Goal: Information Seeking & Learning: Learn about a topic

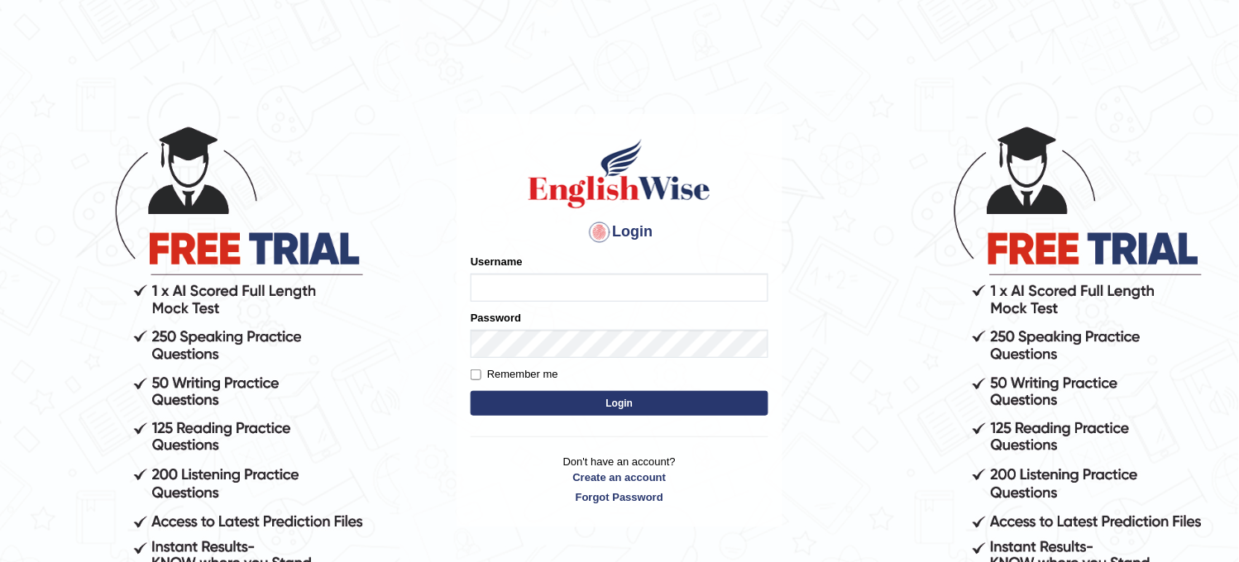
type input "obehi00"
click at [602, 407] on button "Login" at bounding box center [620, 403] width 298 height 25
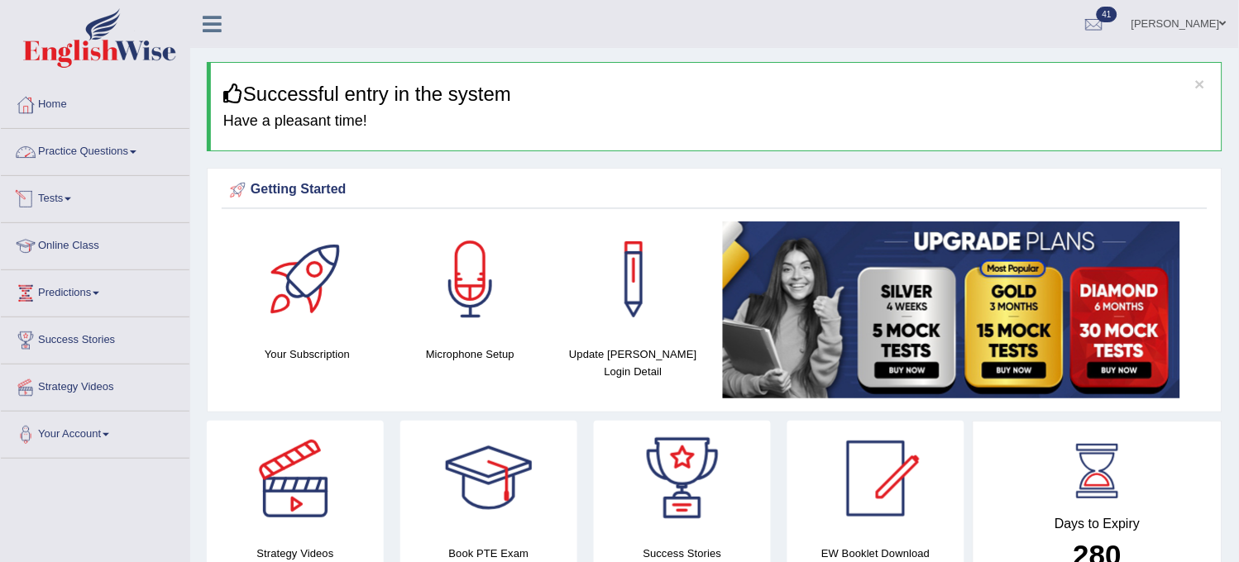
click at [117, 191] on link "Tests" at bounding box center [95, 196] width 189 height 41
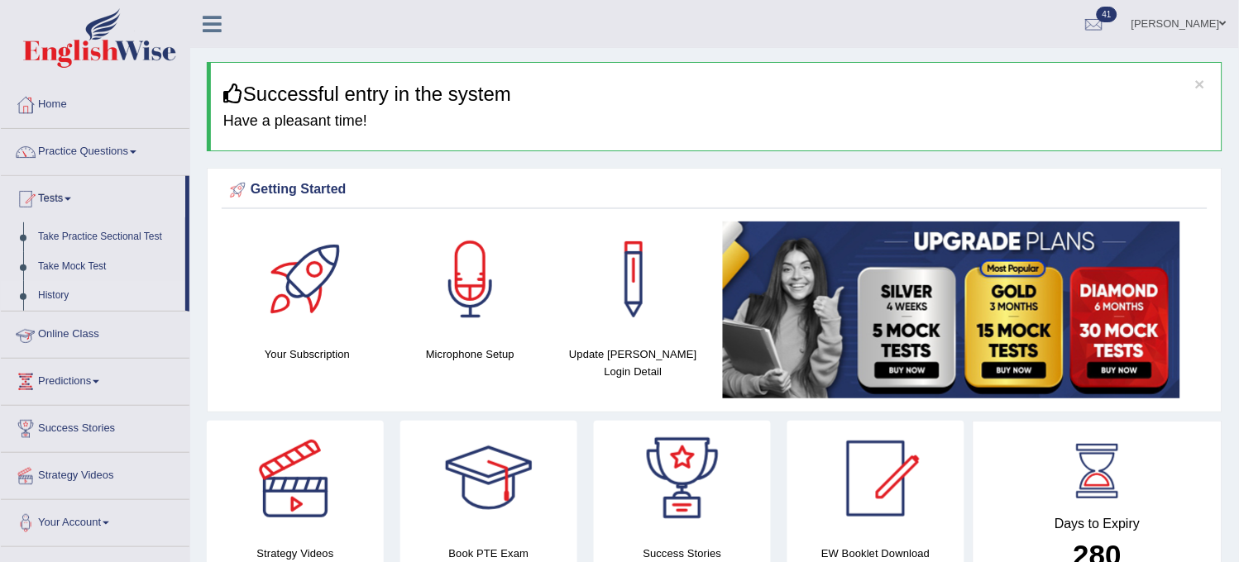
click at [60, 295] on link "History" at bounding box center [108, 296] width 155 height 30
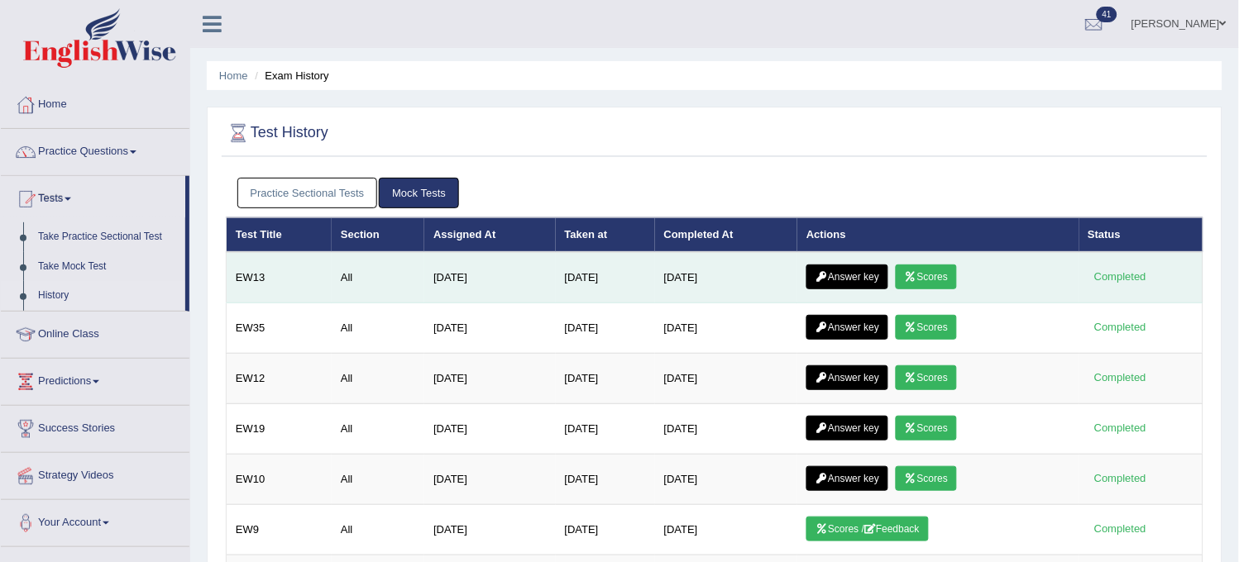
click at [869, 270] on link "Answer key" at bounding box center [847, 277] width 82 height 25
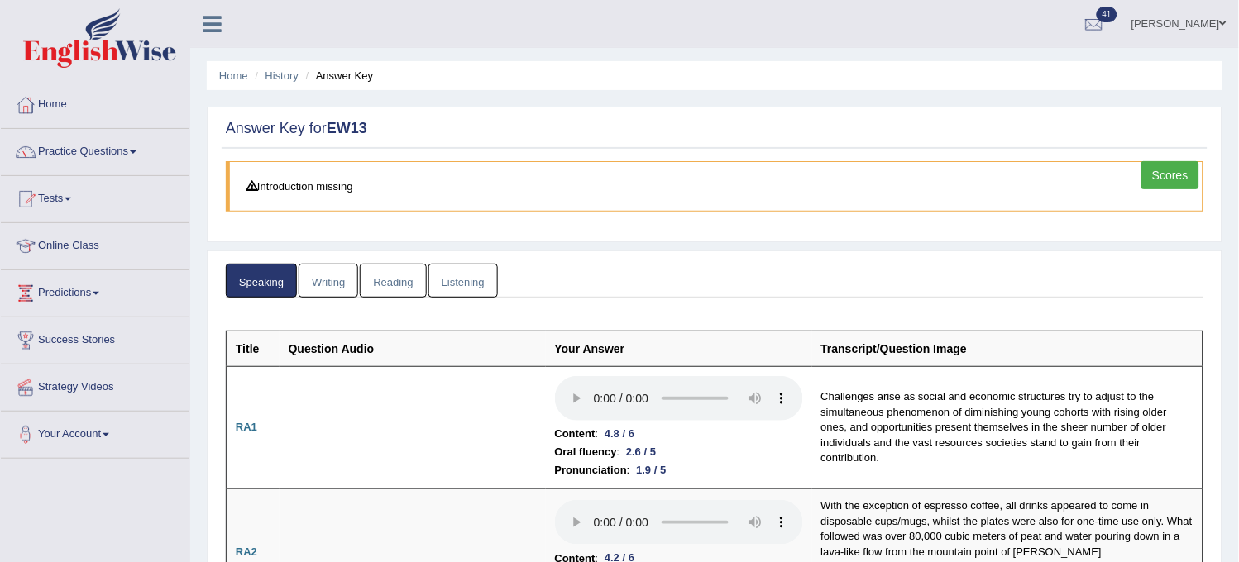
click at [308, 283] on link "Writing" at bounding box center [329, 281] width 60 height 34
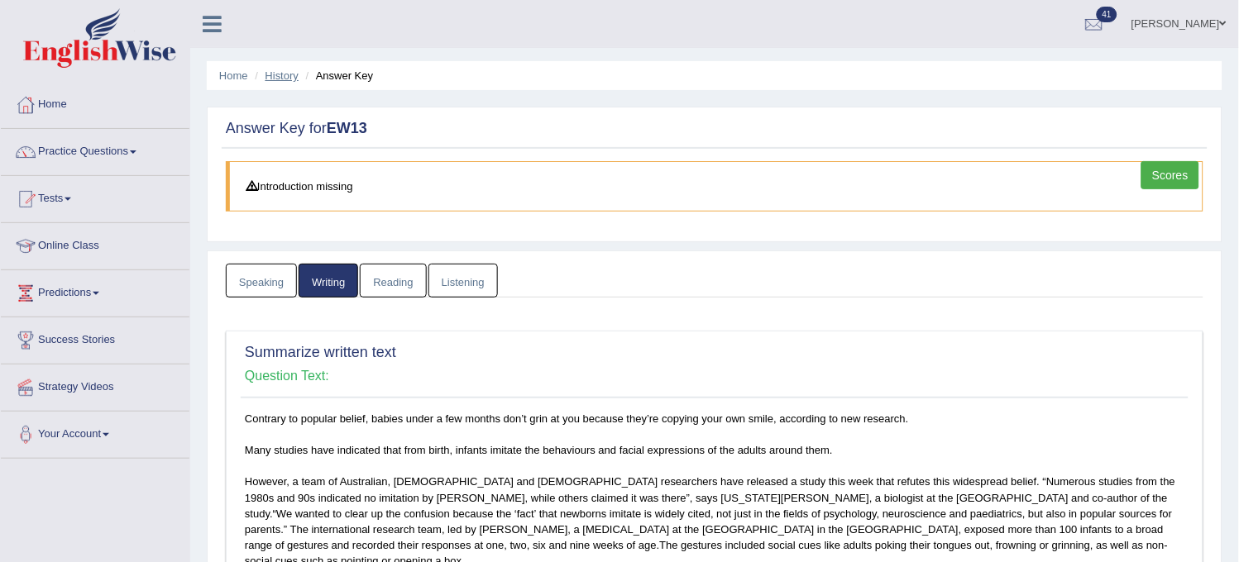
click at [288, 78] on link "History" at bounding box center [281, 75] width 33 height 12
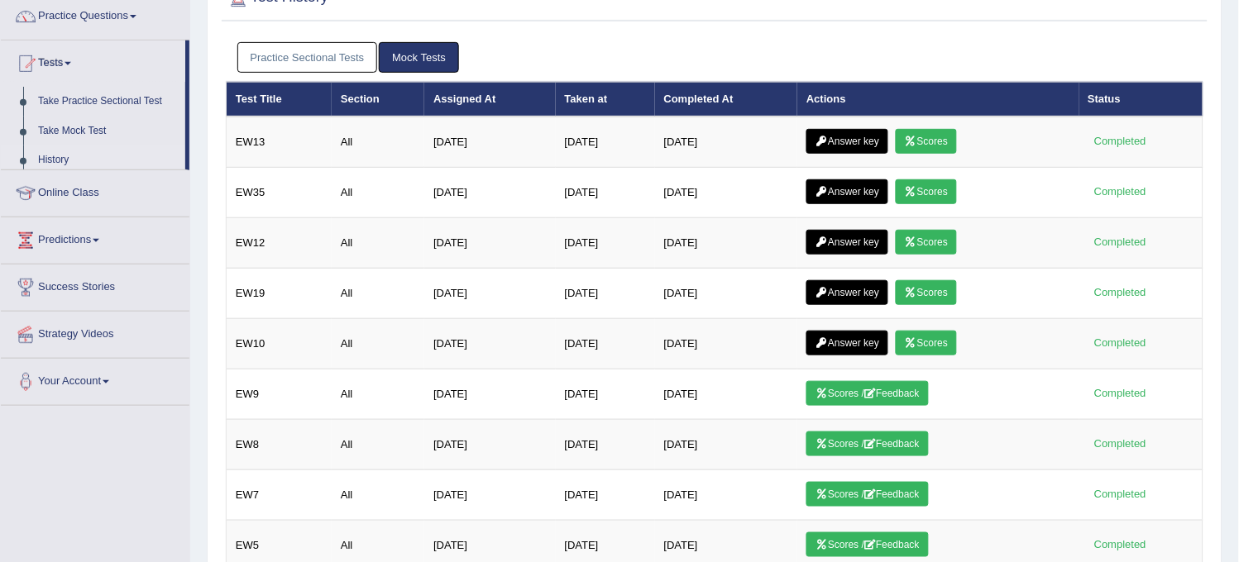
scroll to position [184, 0]
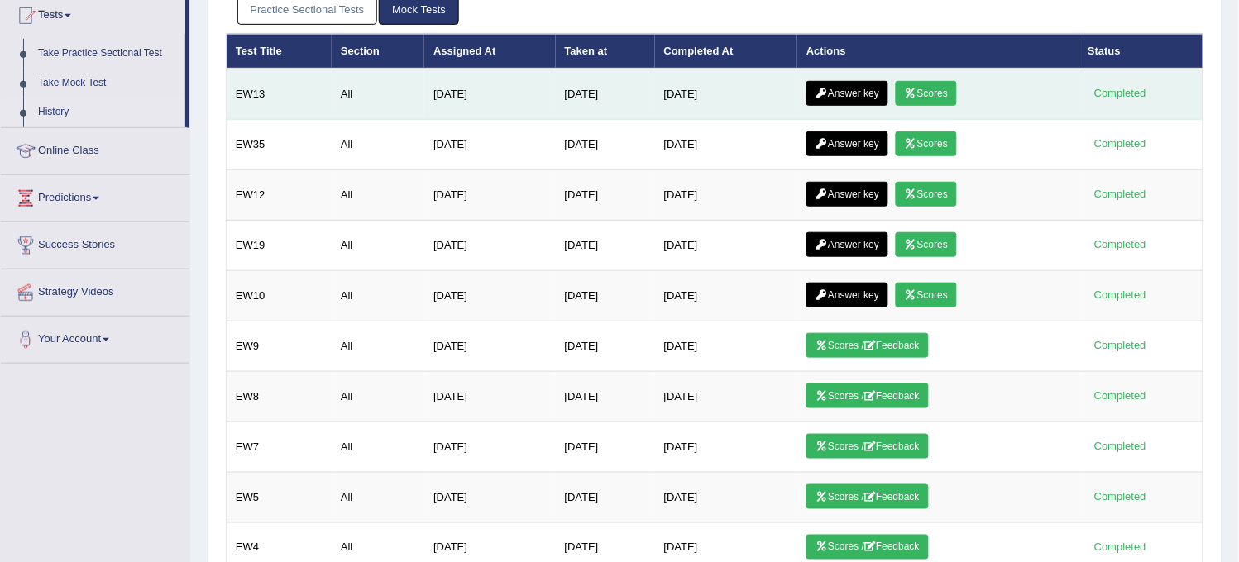
click at [933, 86] on link "Scores" at bounding box center [926, 93] width 61 height 25
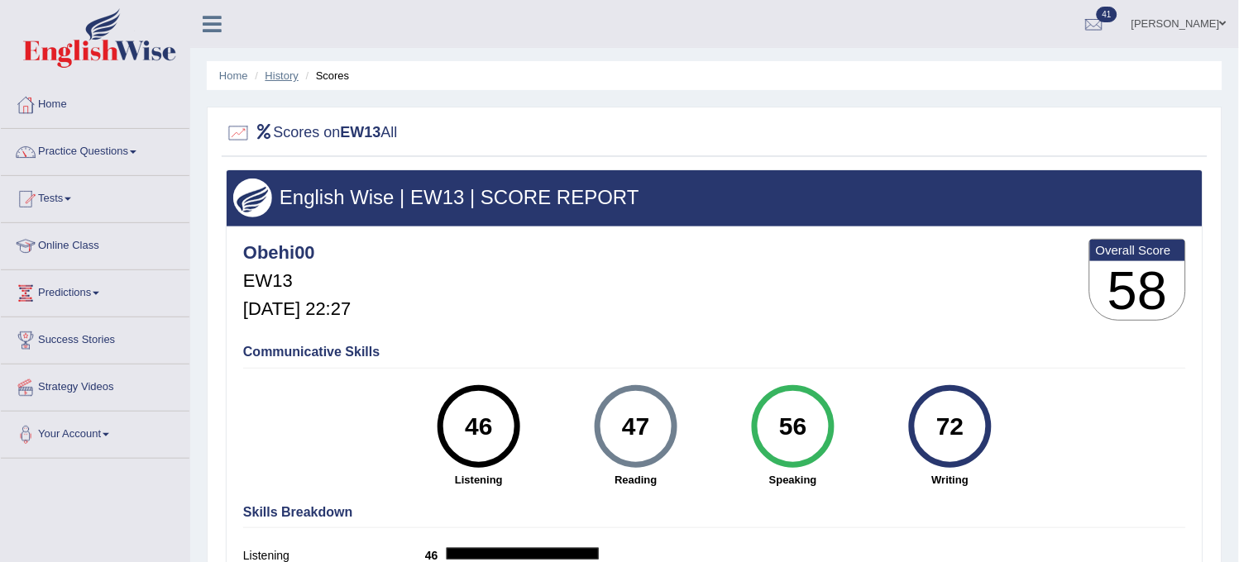
click at [285, 75] on link "History" at bounding box center [281, 75] width 33 height 12
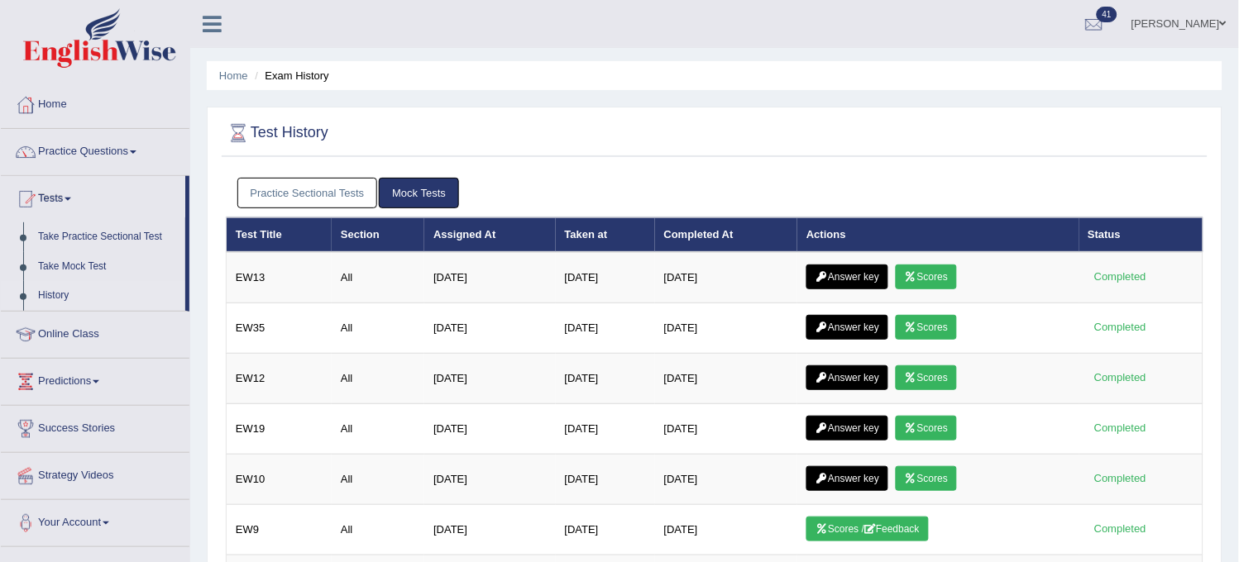
click at [301, 79] on li "Exam History" at bounding box center [290, 76] width 79 height 16
click at [288, 77] on li "Exam History" at bounding box center [290, 76] width 79 height 16
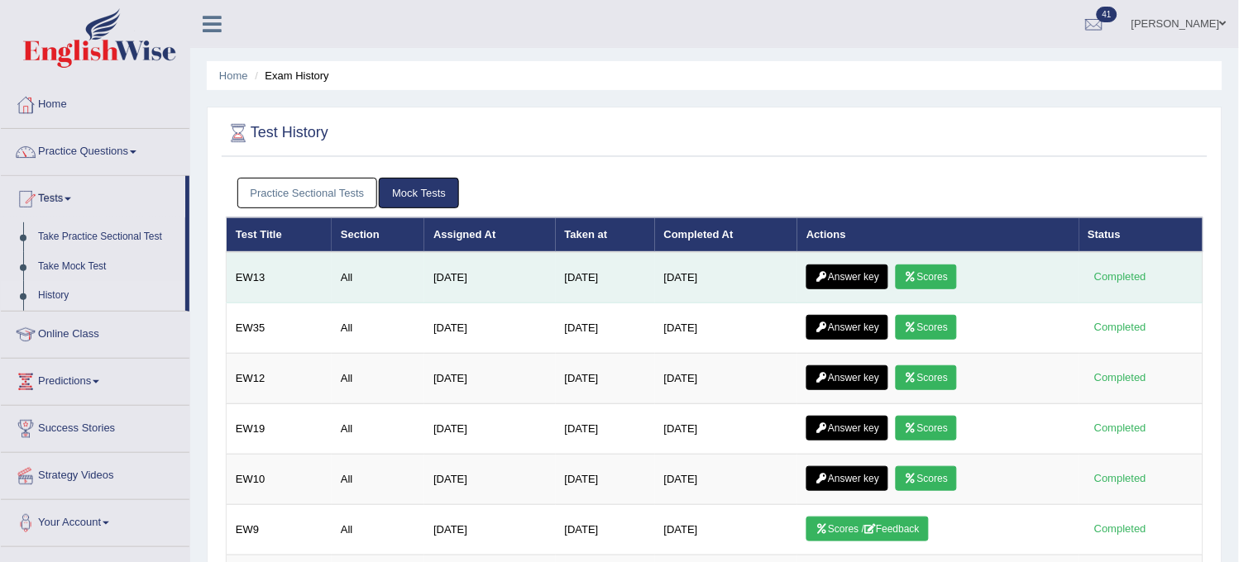
click at [945, 282] on link "Scores" at bounding box center [926, 277] width 61 height 25
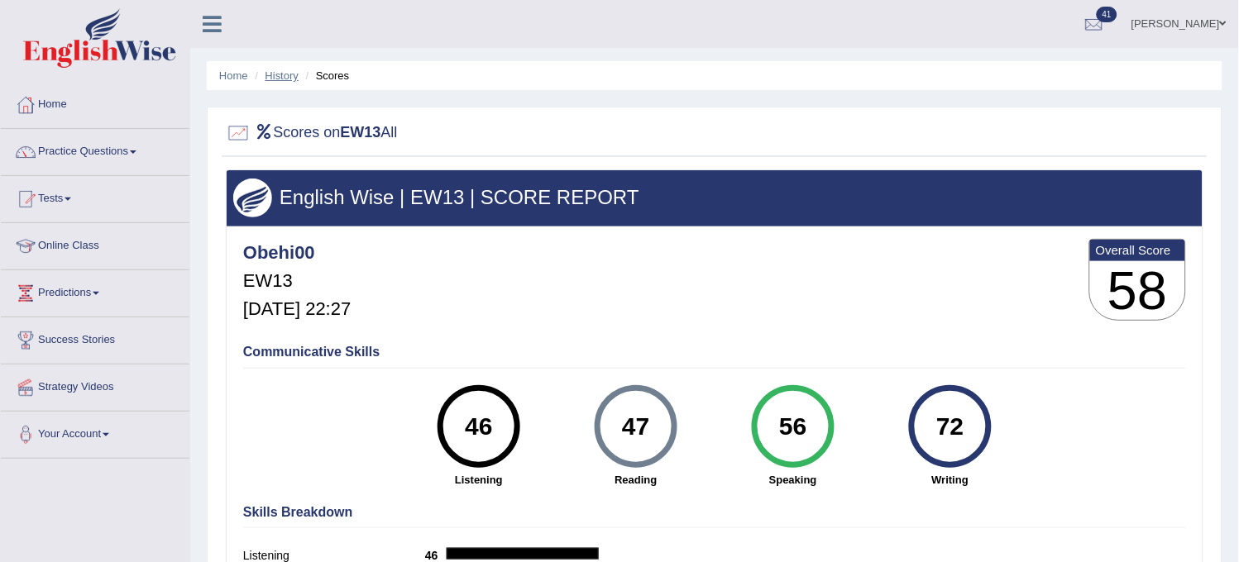
click at [276, 79] on link "History" at bounding box center [281, 75] width 33 height 12
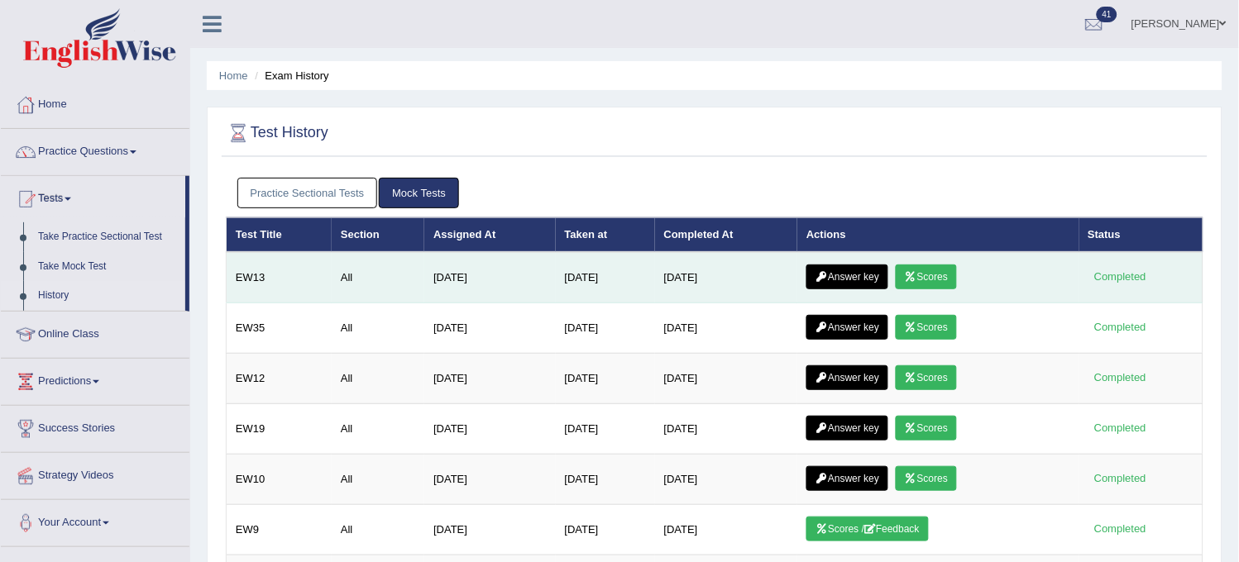
click at [836, 279] on link "Answer key" at bounding box center [847, 277] width 82 height 25
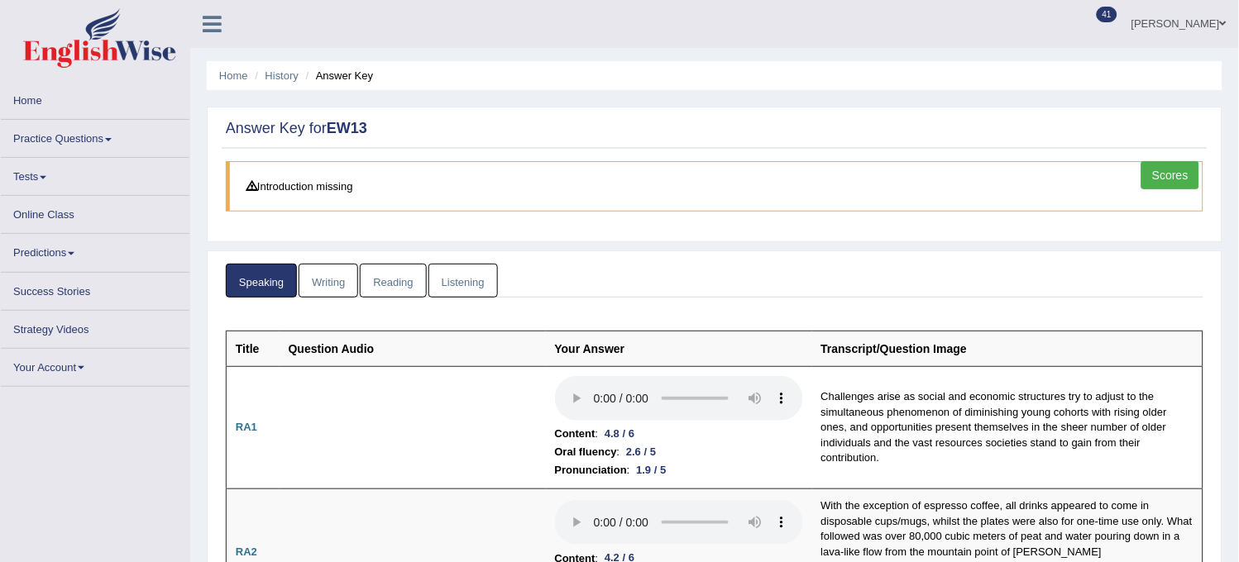
click at [319, 293] on link "Writing" at bounding box center [329, 281] width 60 height 34
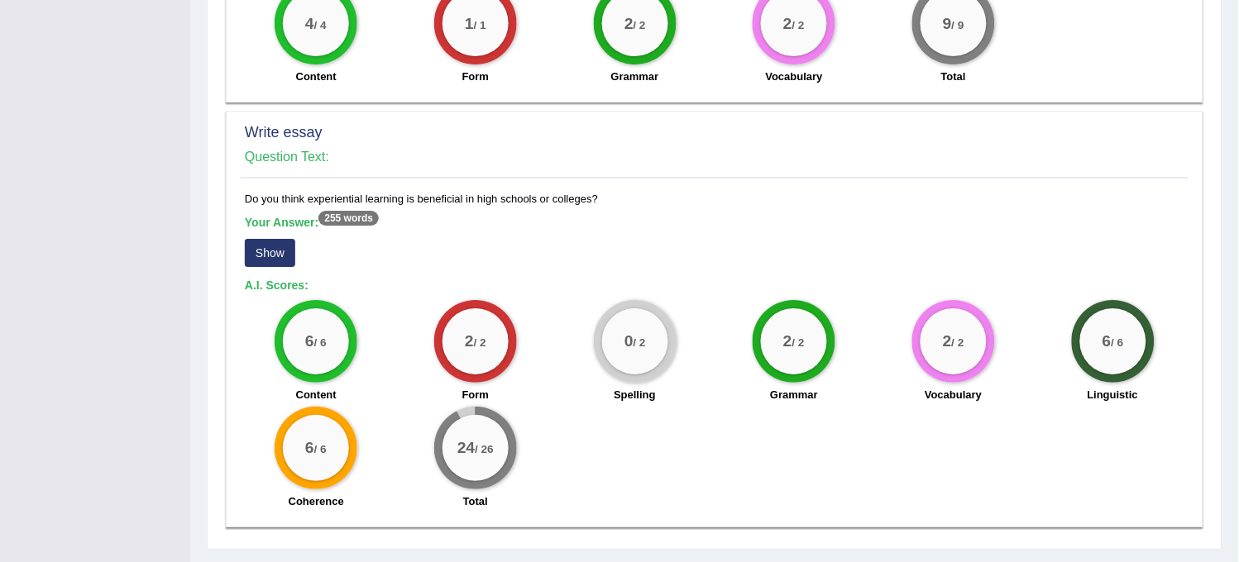
scroll to position [1194, 0]
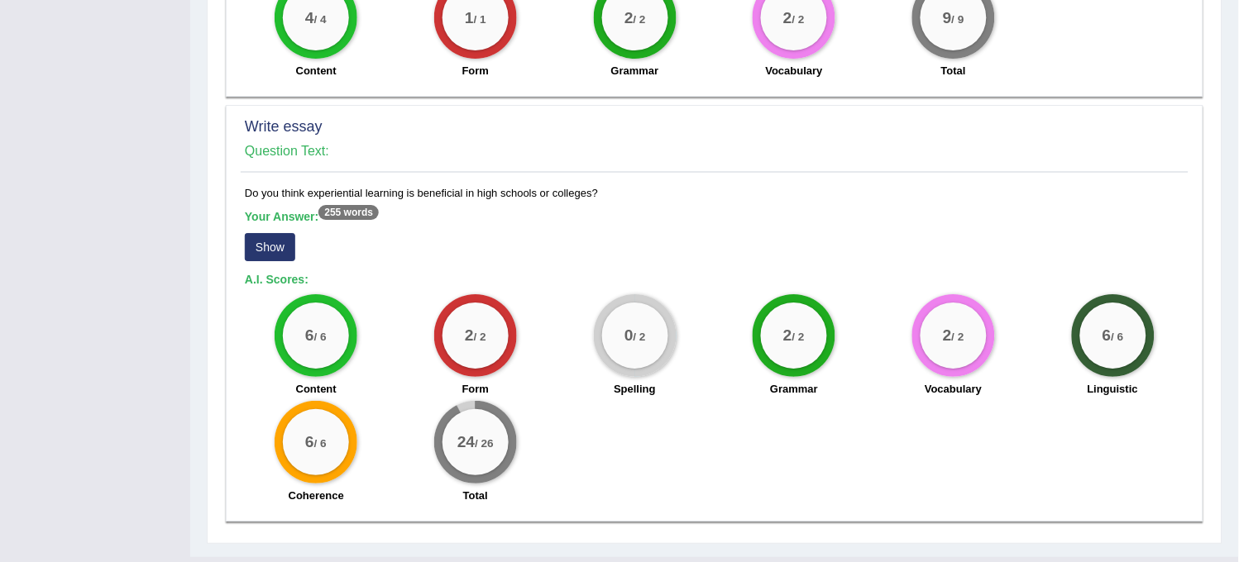
click at [349, 205] on sup "255 words" at bounding box center [348, 212] width 60 height 15
click at [353, 205] on sup "255 words" at bounding box center [348, 212] width 60 height 15
click at [282, 233] on button "Show" at bounding box center [270, 247] width 50 height 28
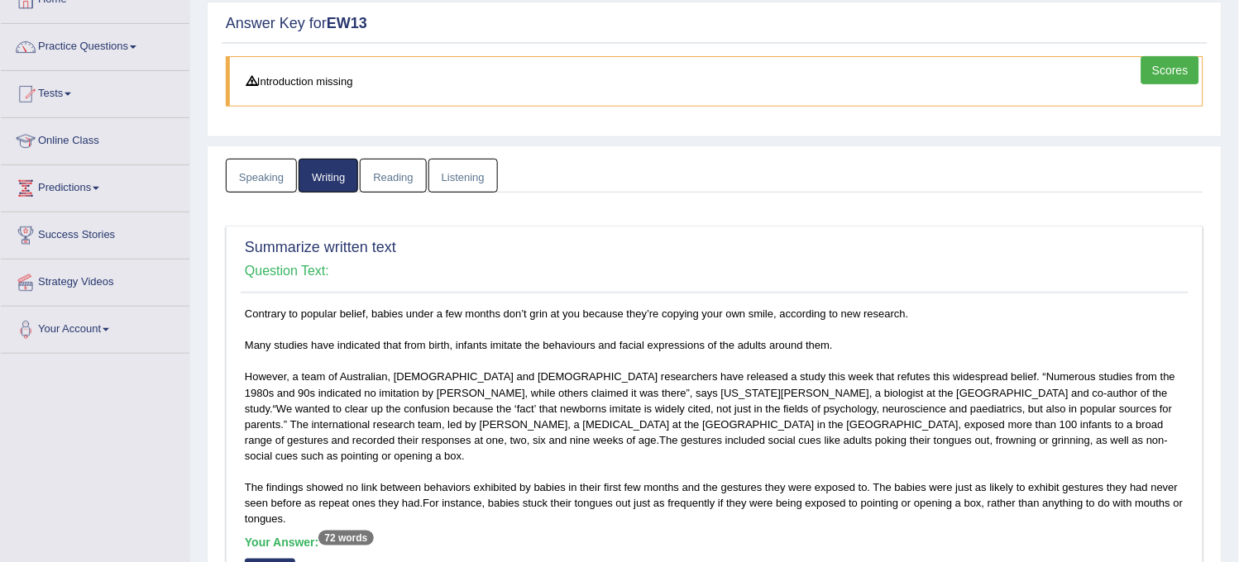
scroll to position [0, 0]
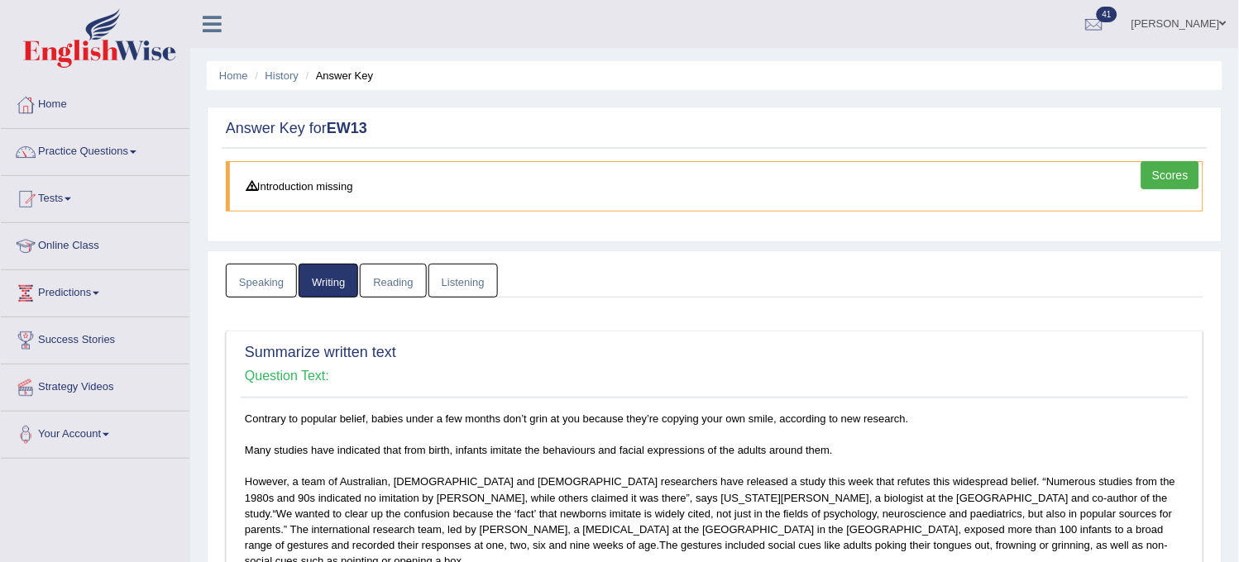
click at [389, 283] on link "Reading" at bounding box center [393, 281] width 66 height 34
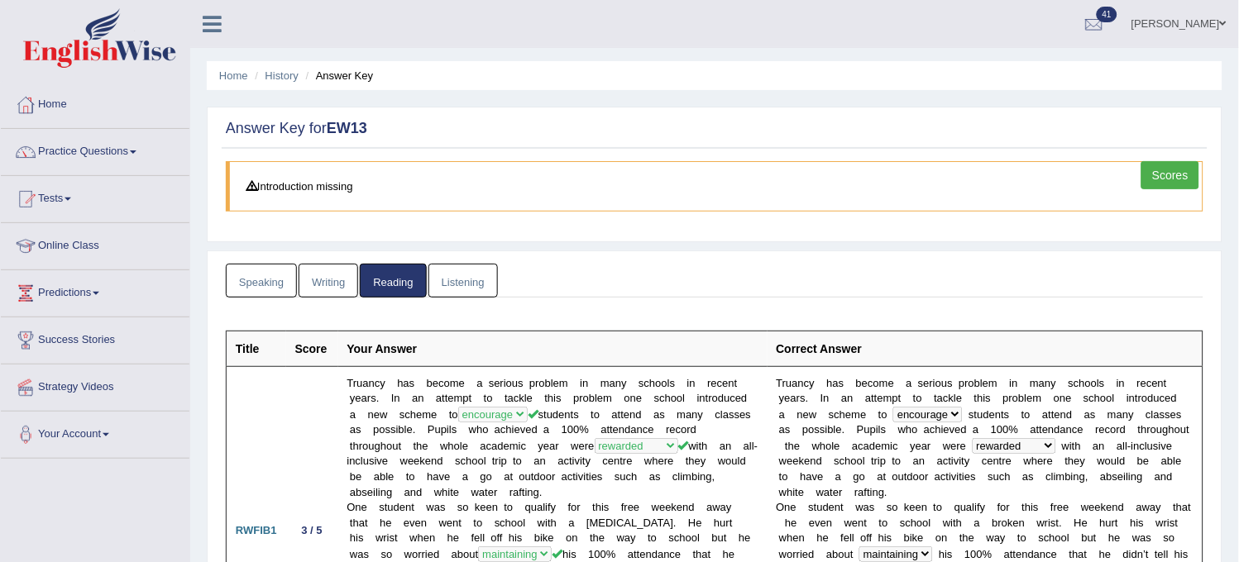
click at [465, 292] on link "Listening" at bounding box center [462, 281] width 69 height 34
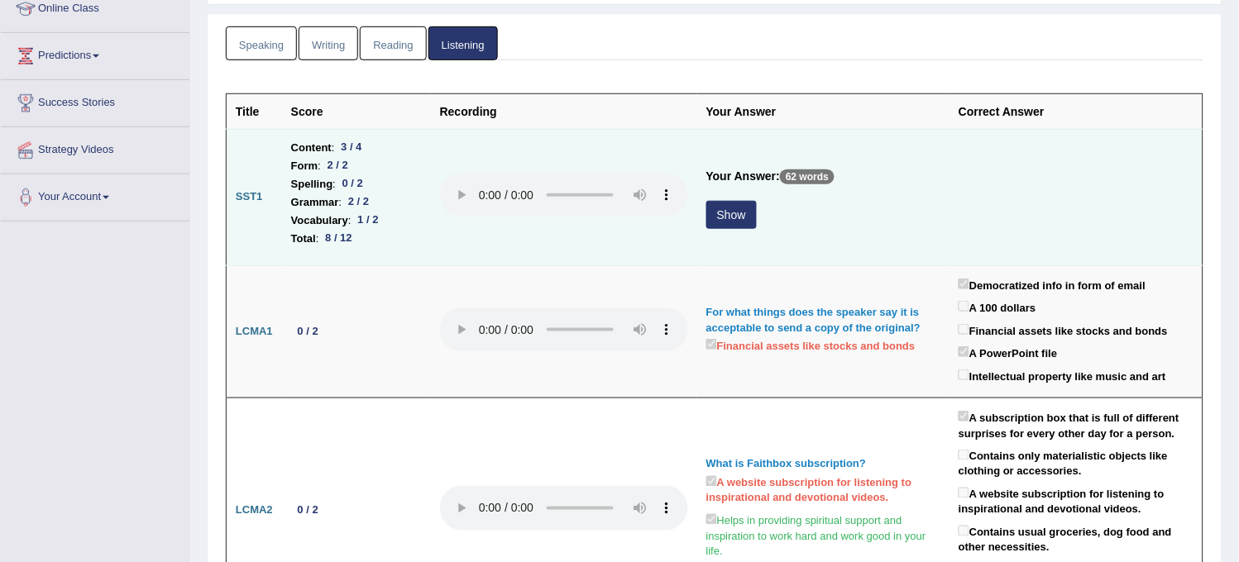
scroll to position [275, 0]
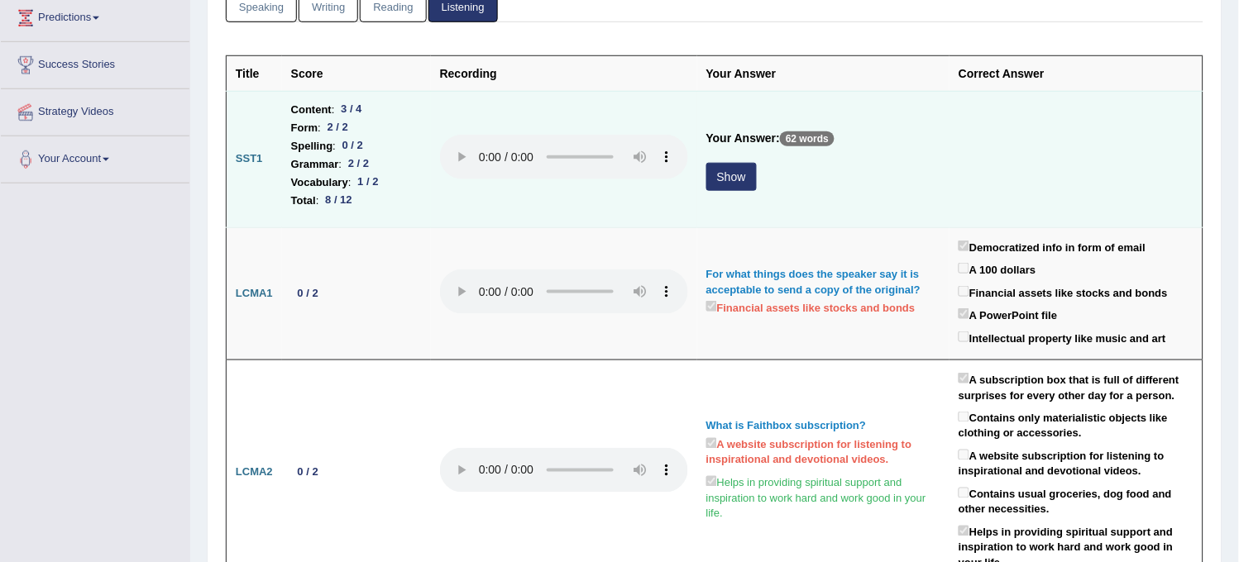
click at [733, 189] on button "Show" at bounding box center [731, 177] width 50 height 28
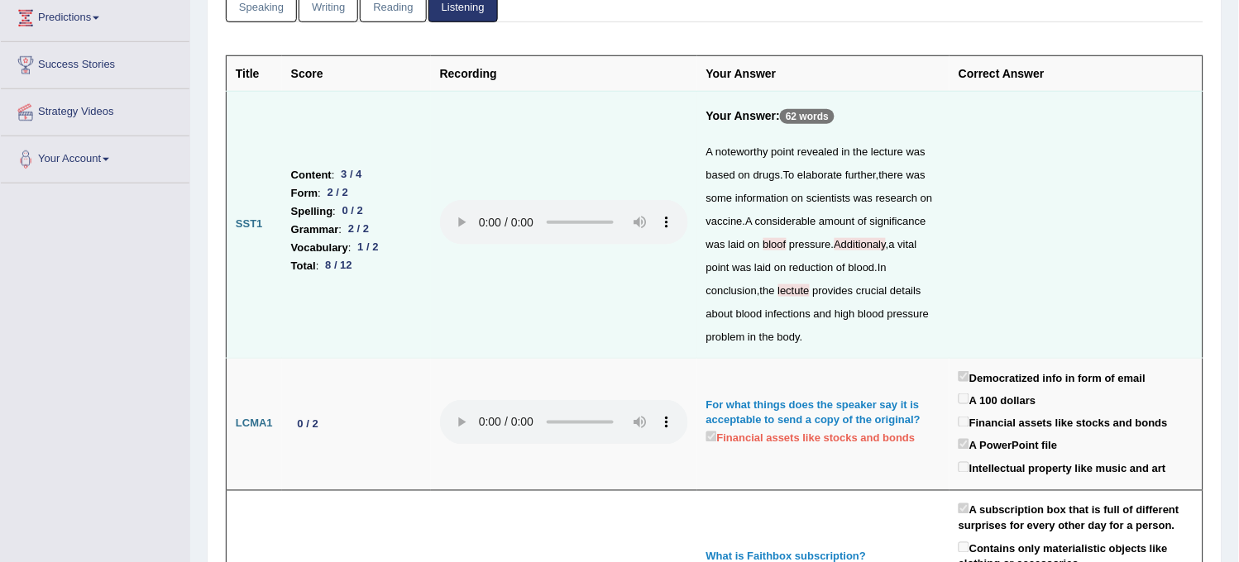
click at [764, 225] on span "considerable" at bounding box center [785, 221] width 61 height 12
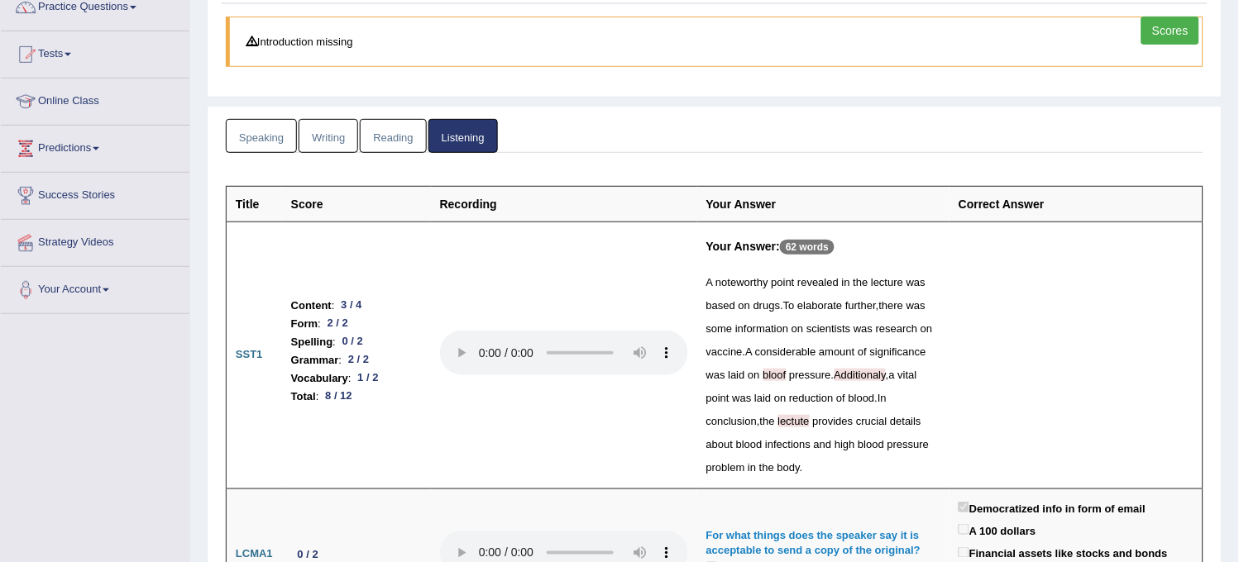
scroll to position [0, 0]
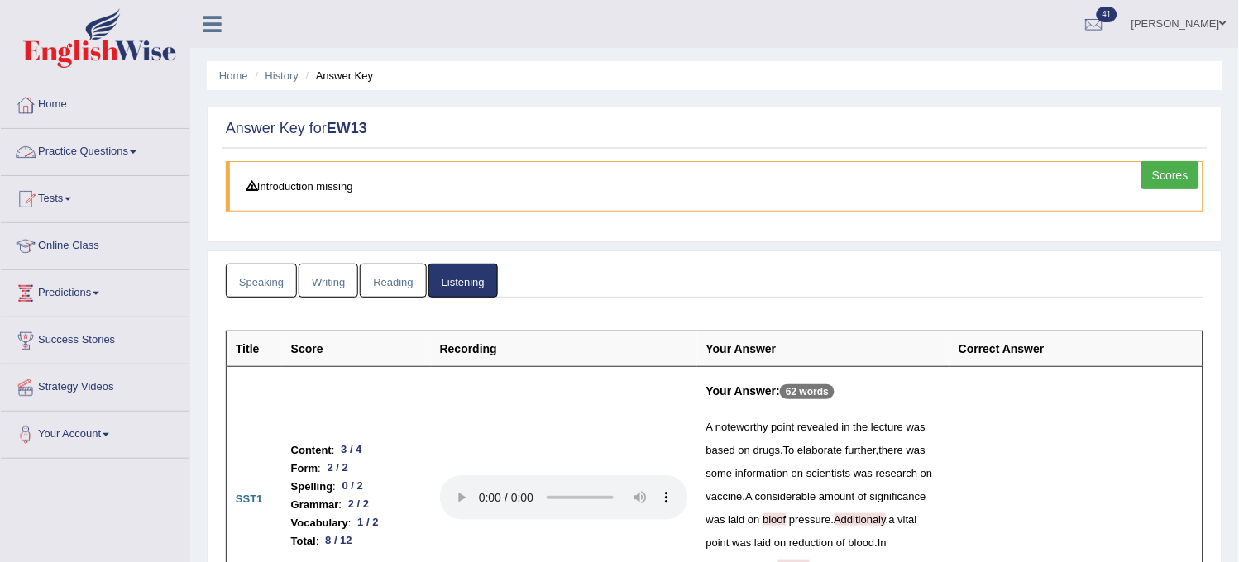
click at [114, 153] on link "Practice Questions" at bounding box center [95, 149] width 189 height 41
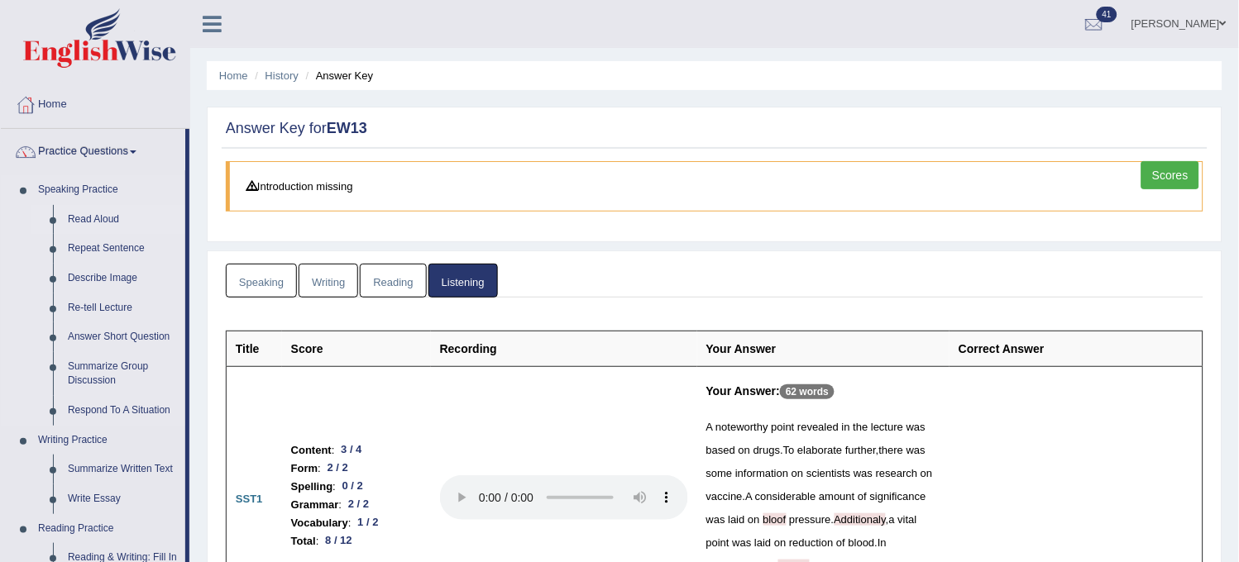
click at [114, 212] on link "Read Aloud" at bounding box center [122, 220] width 125 height 30
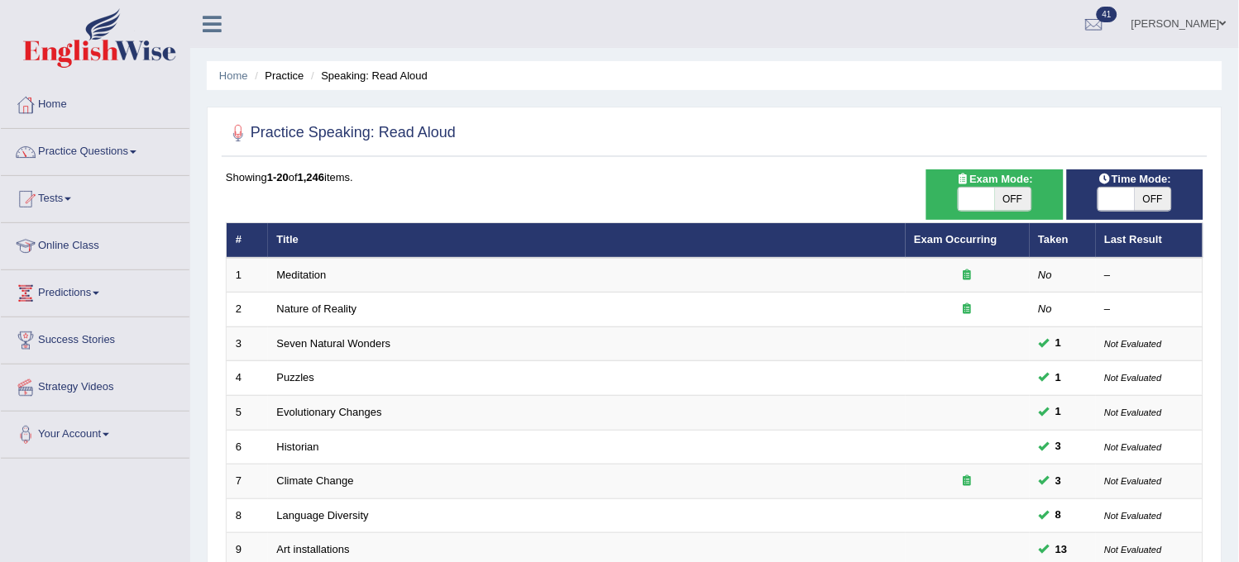
click at [1159, 202] on span "OFF" at bounding box center [1153, 199] width 36 height 23
checkbox input "true"
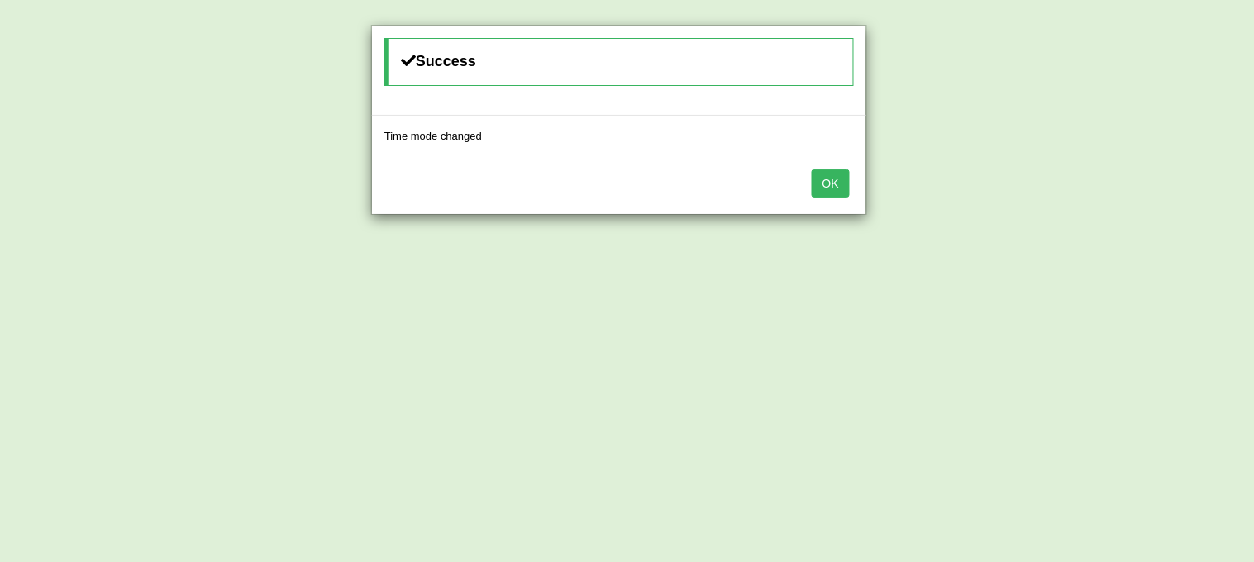
click at [825, 182] on button "OK" at bounding box center [831, 184] width 38 height 28
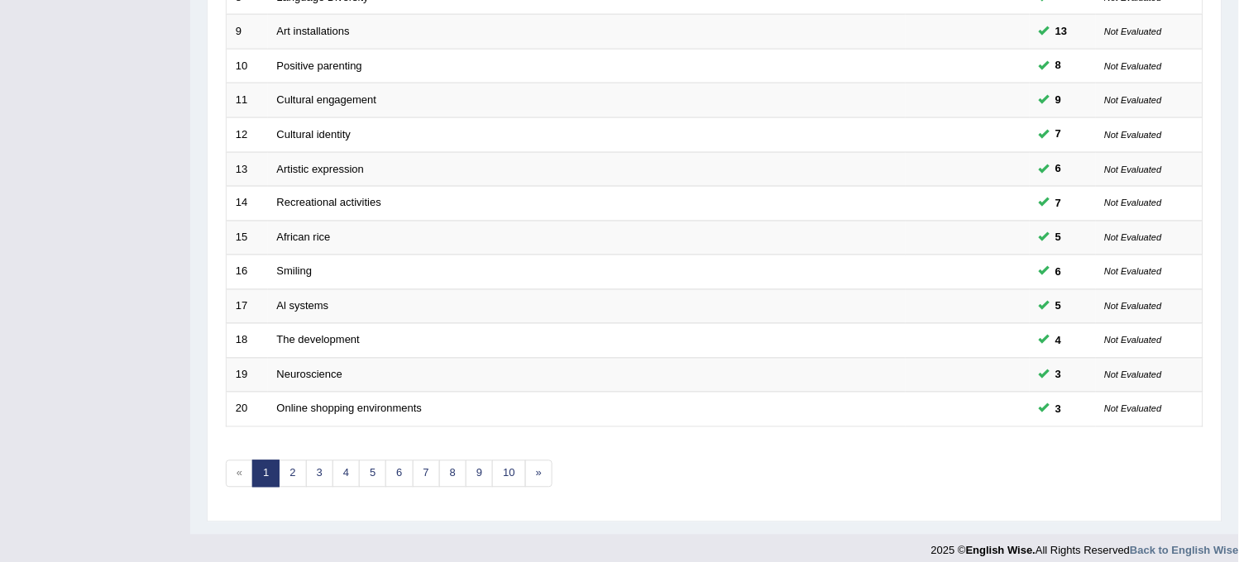
scroll to position [533, 0]
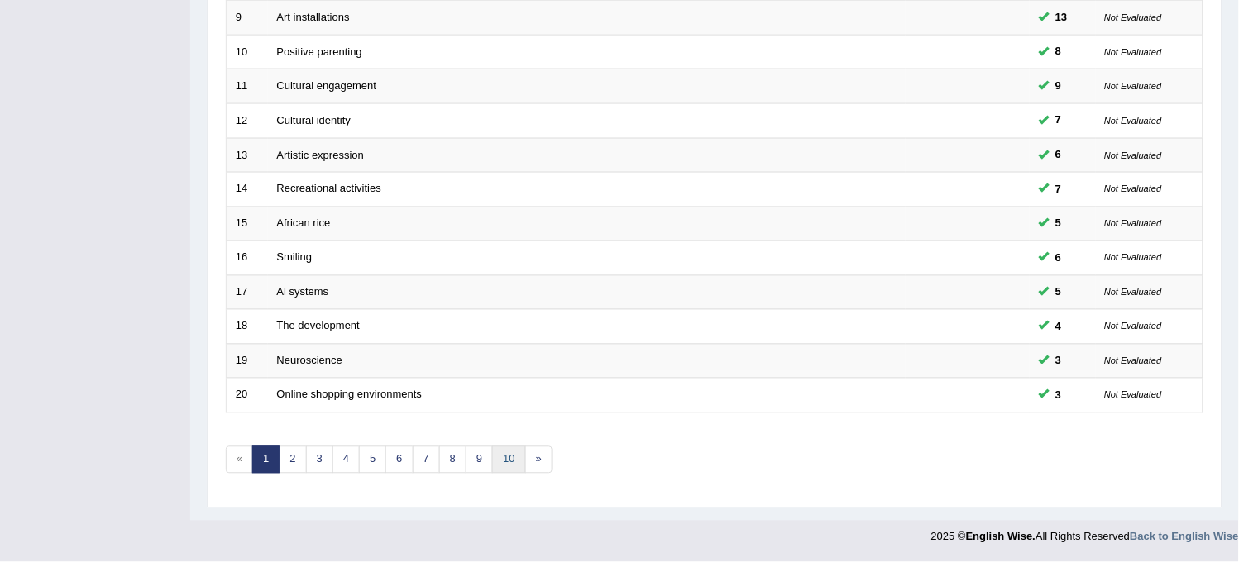
click at [500, 458] on link "10" at bounding box center [508, 460] width 33 height 27
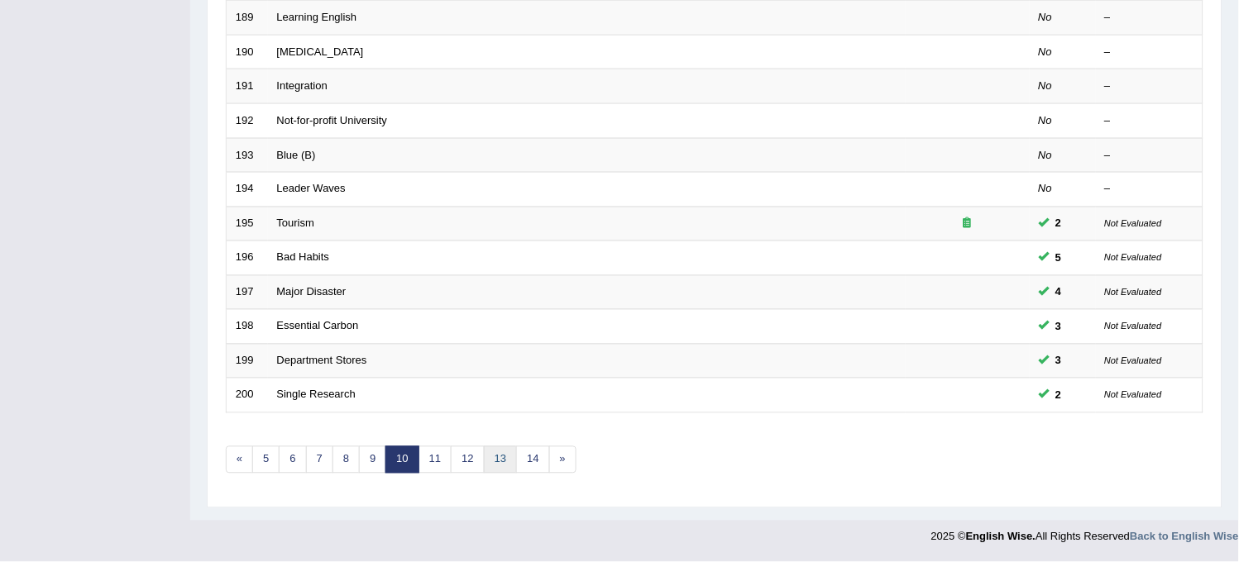
click at [484, 466] on link "13" at bounding box center [500, 460] width 33 height 27
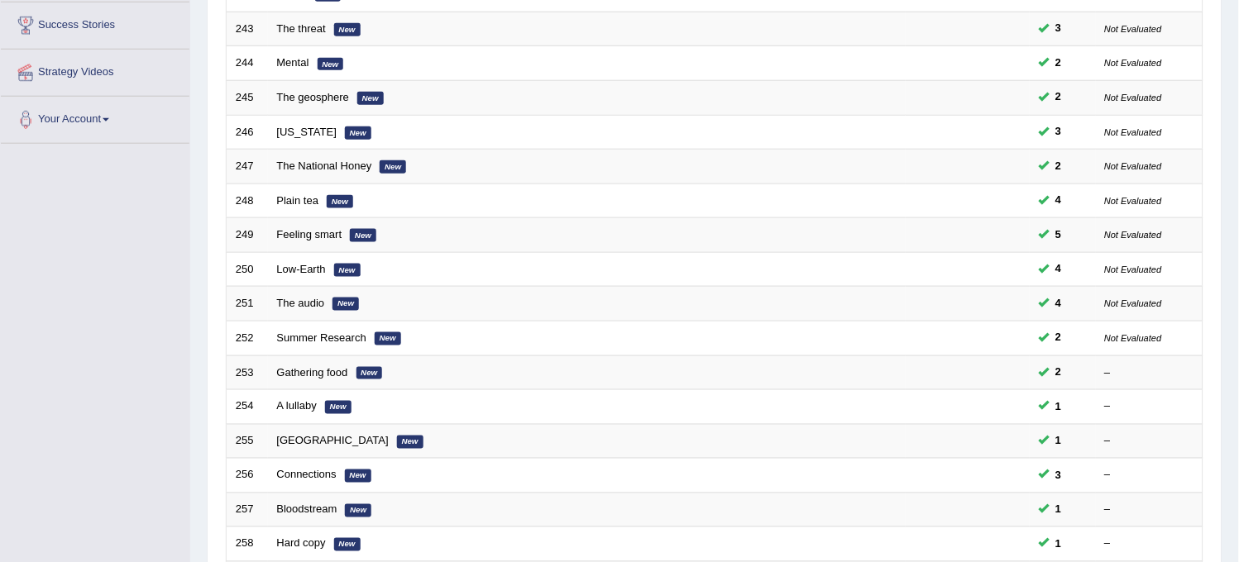
scroll to position [533, 0]
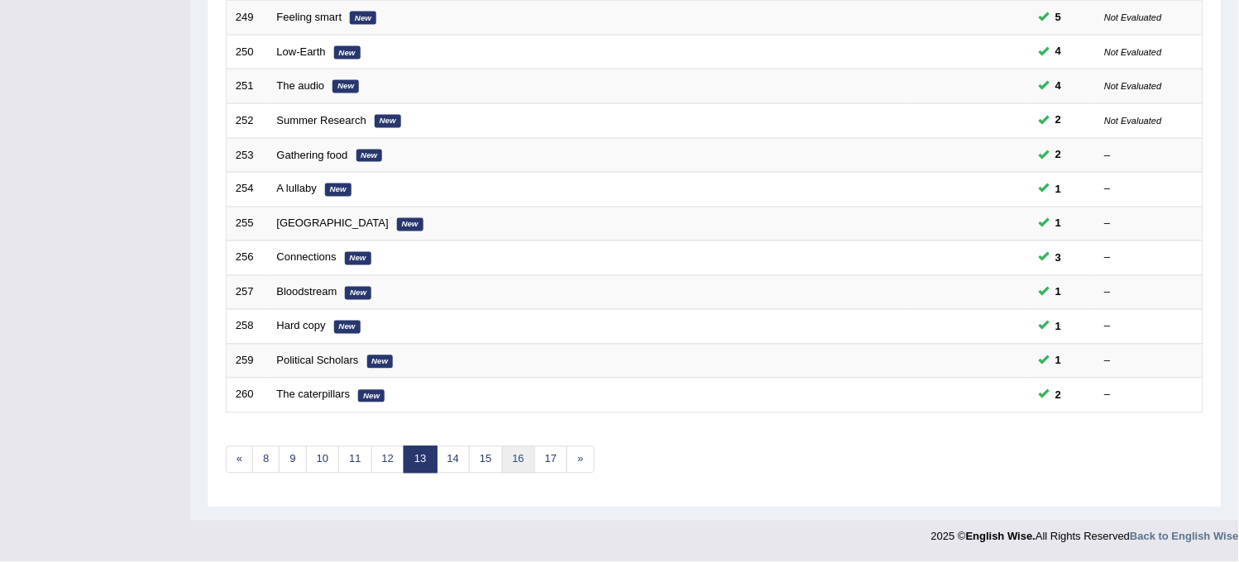
click at [525, 455] on link "16" at bounding box center [518, 460] width 33 height 27
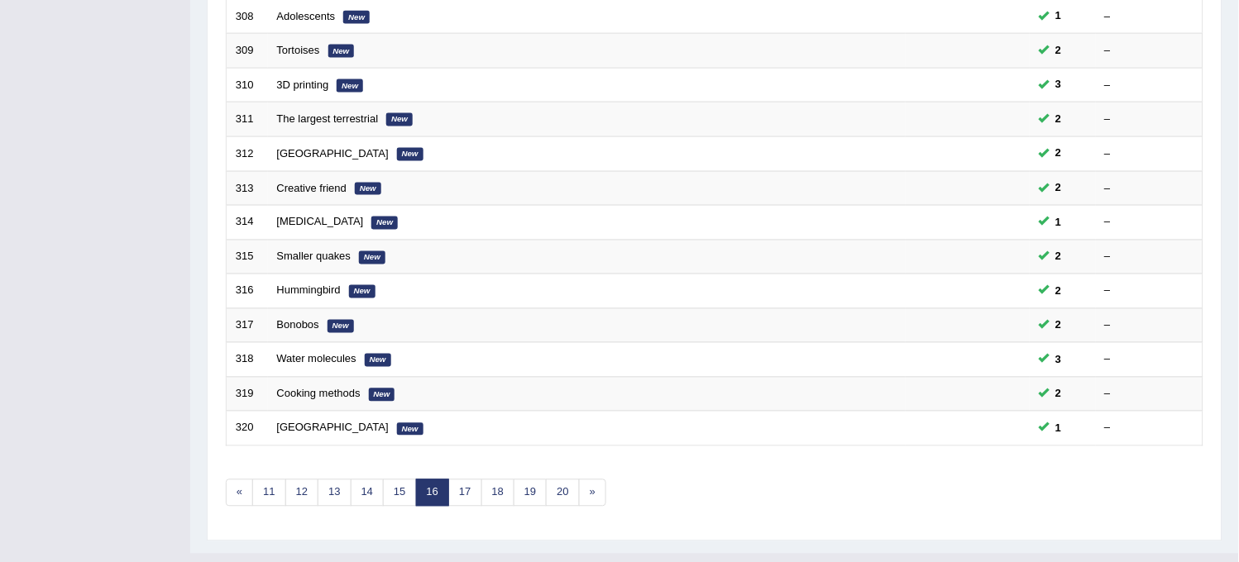
scroll to position [533, 0]
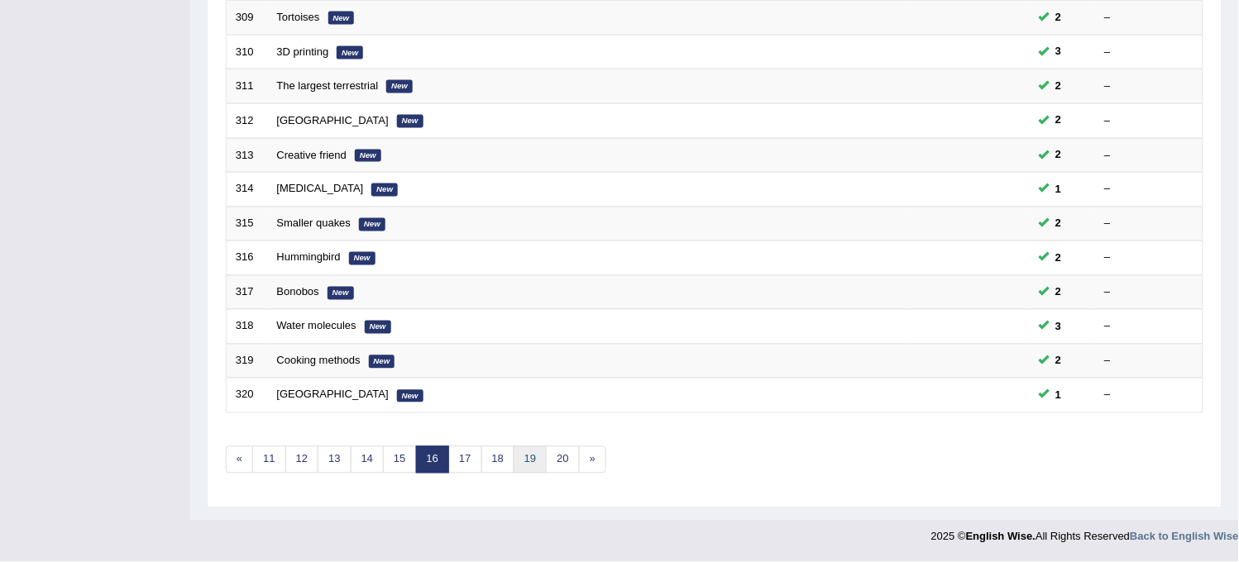
click at [531, 460] on link "19" at bounding box center [530, 460] width 33 height 27
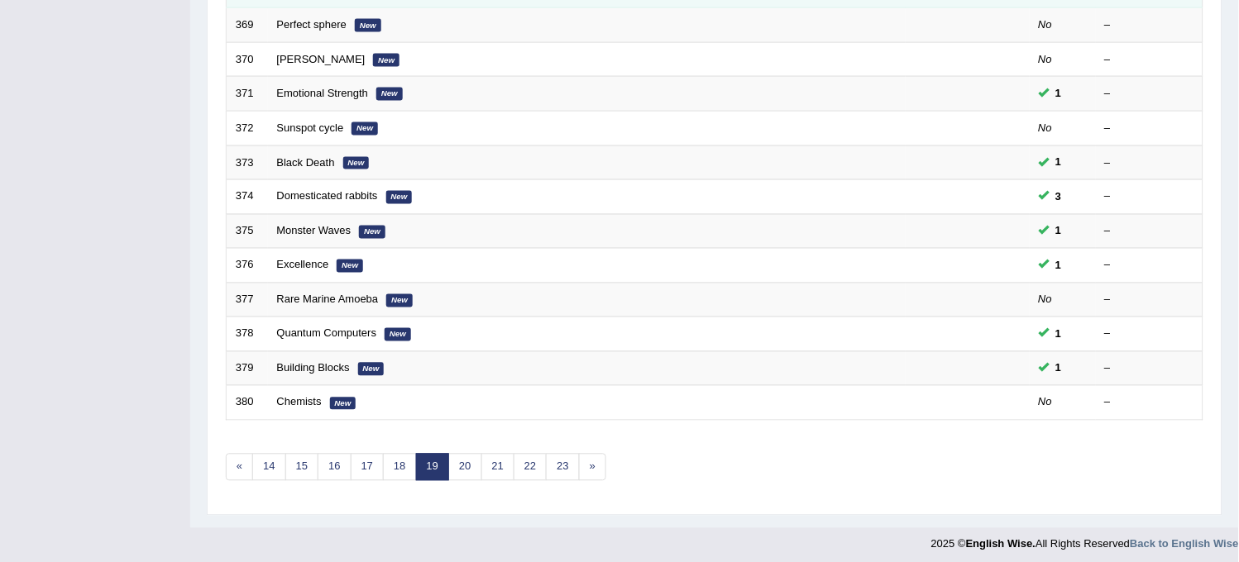
scroll to position [533, 0]
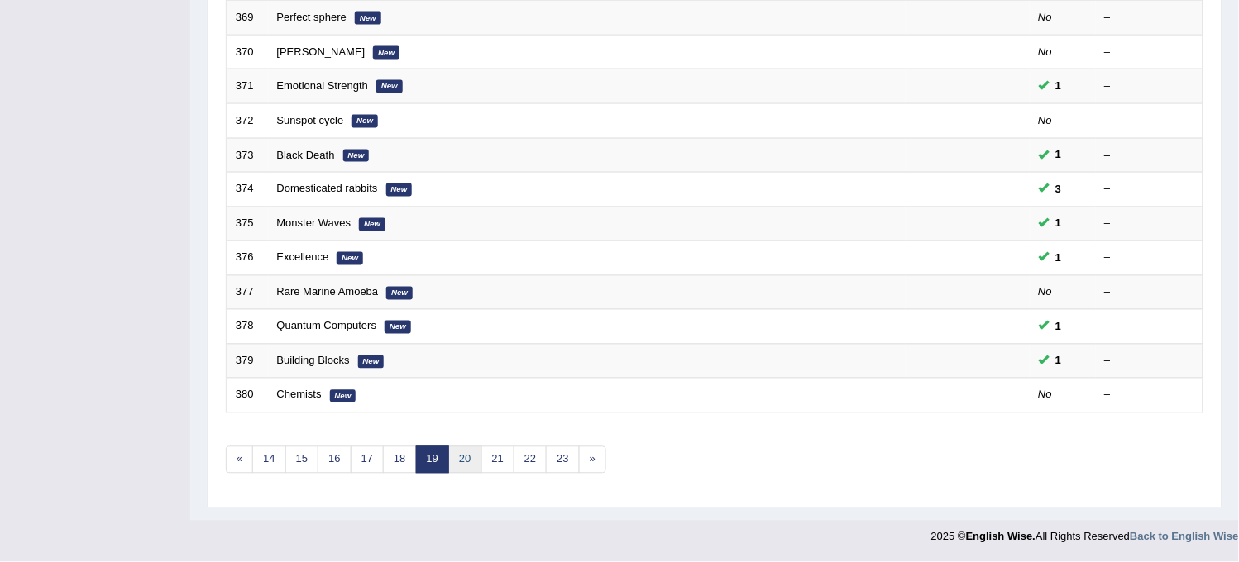
click at [473, 467] on link "20" at bounding box center [464, 460] width 33 height 27
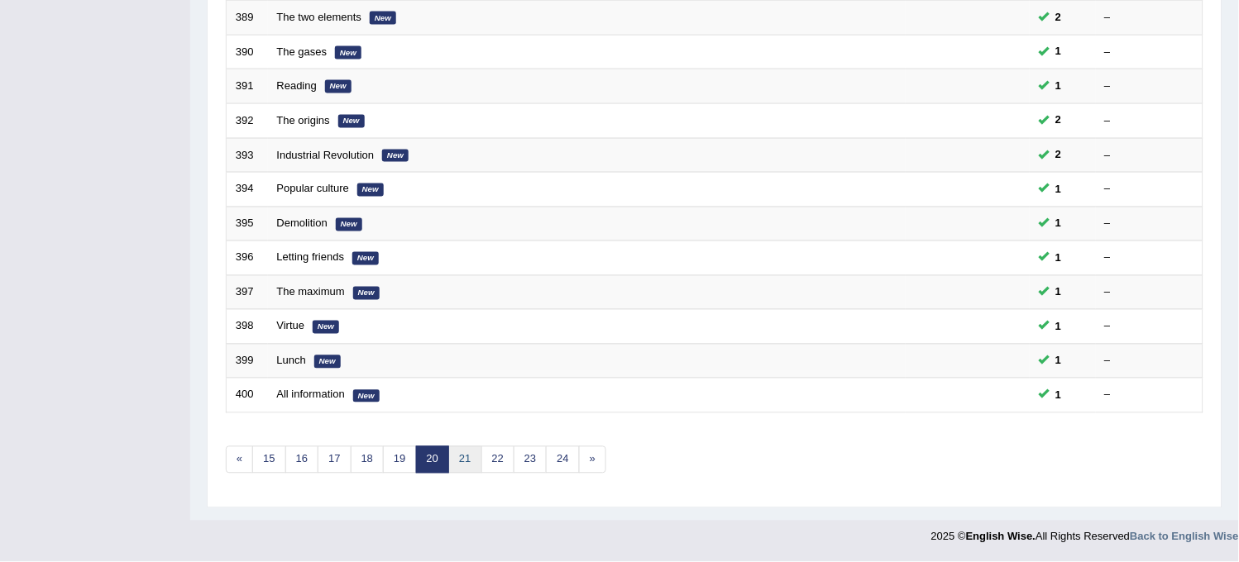
click at [468, 465] on link "21" at bounding box center [464, 460] width 33 height 27
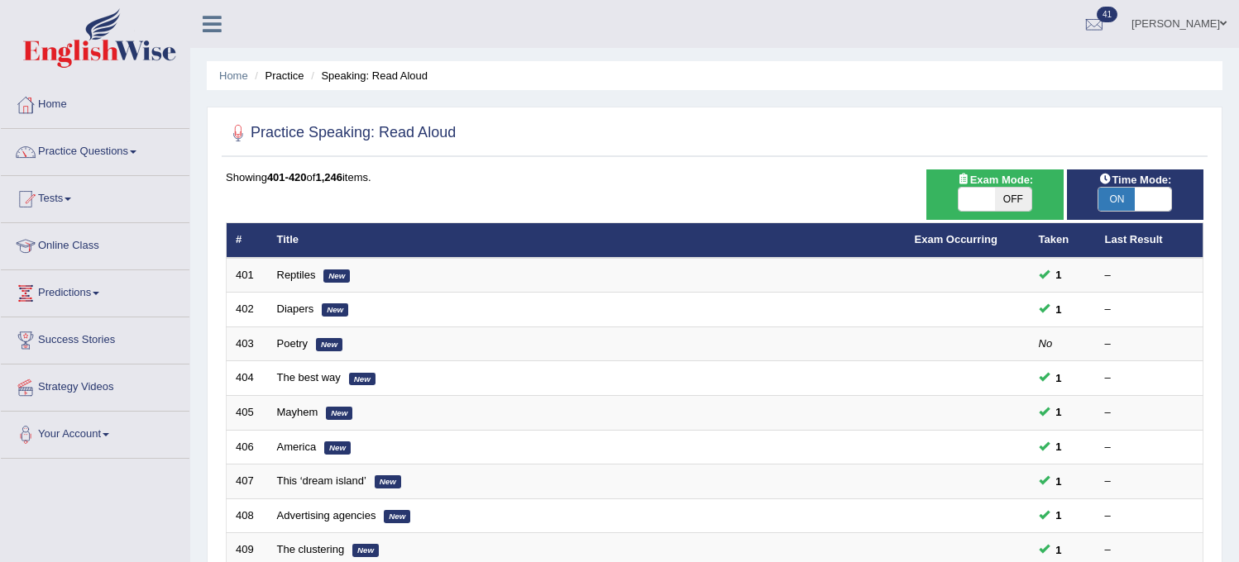
scroll to position [533, 0]
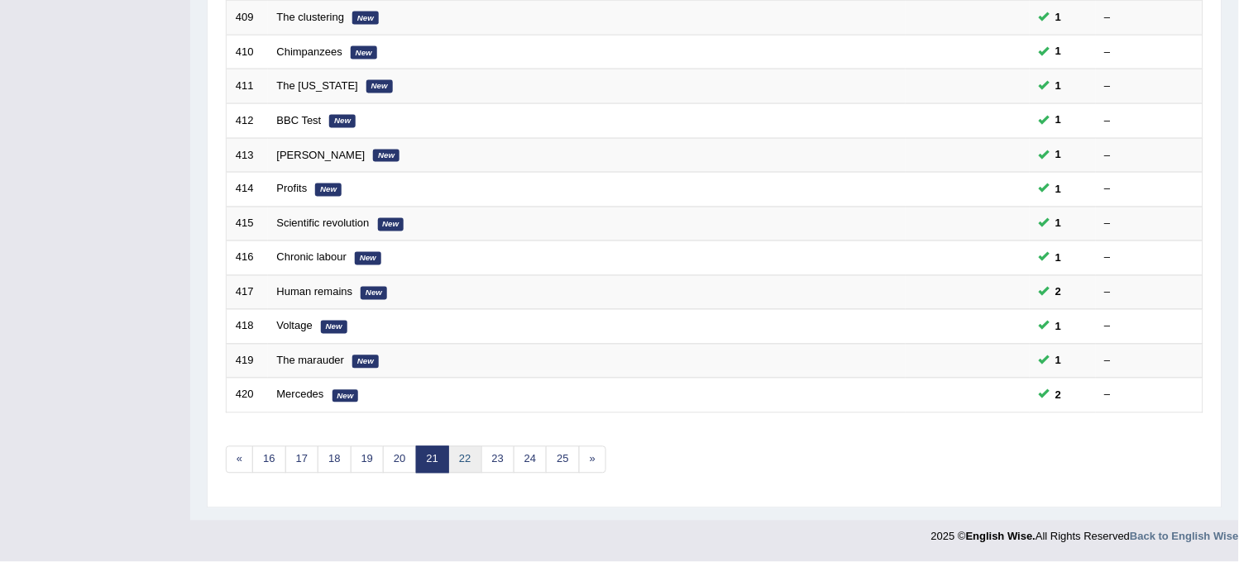
click at [468, 465] on link "22" at bounding box center [464, 460] width 33 height 27
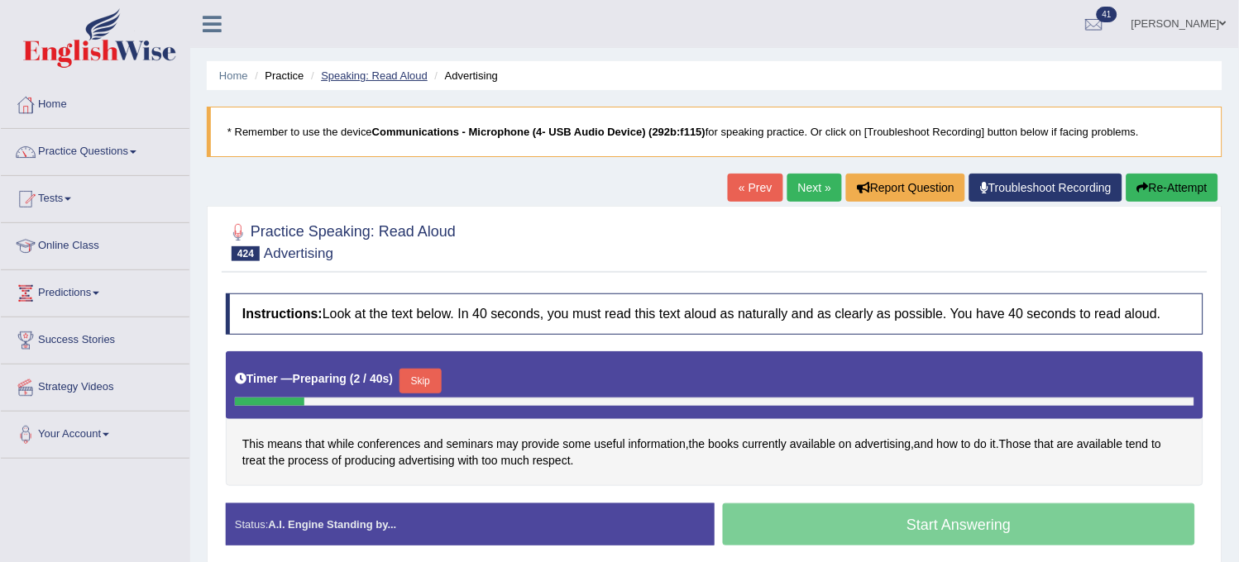
click at [379, 75] on link "Speaking: Read Aloud" at bounding box center [374, 75] width 107 height 12
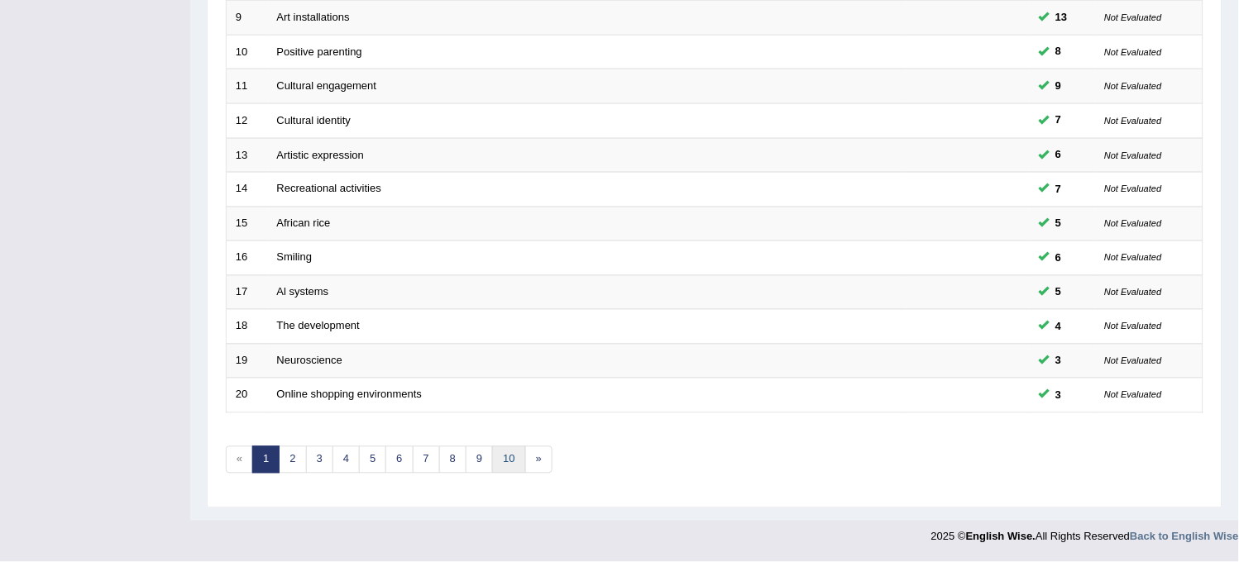
click at [499, 460] on link "10" at bounding box center [508, 460] width 33 height 27
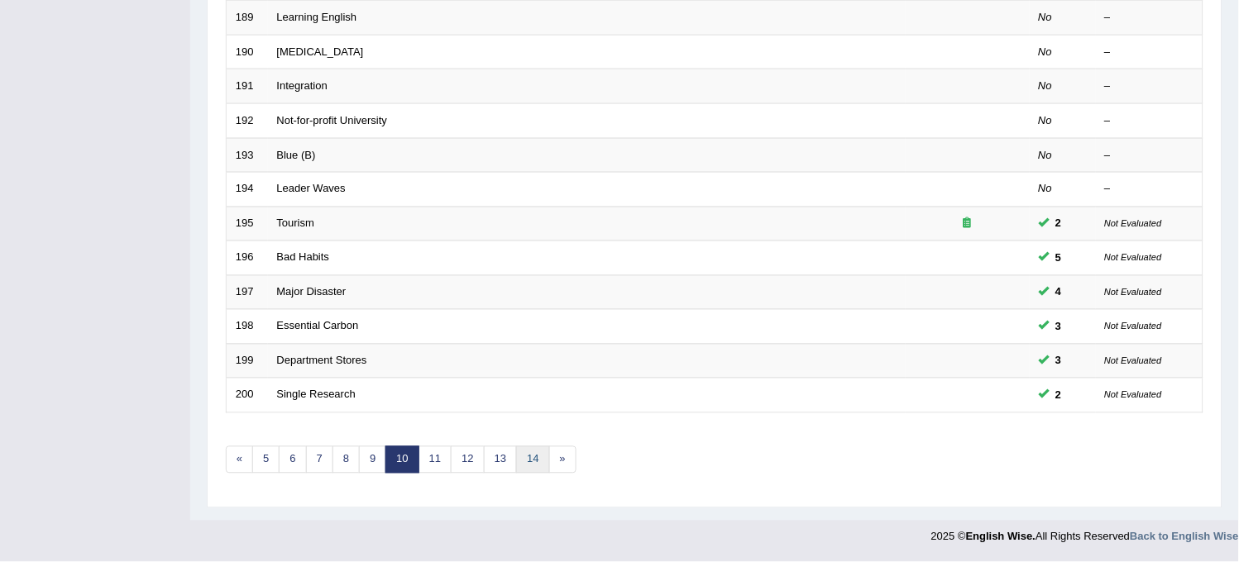
click at [521, 457] on link "14" at bounding box center [532, 460] width 33 height 27
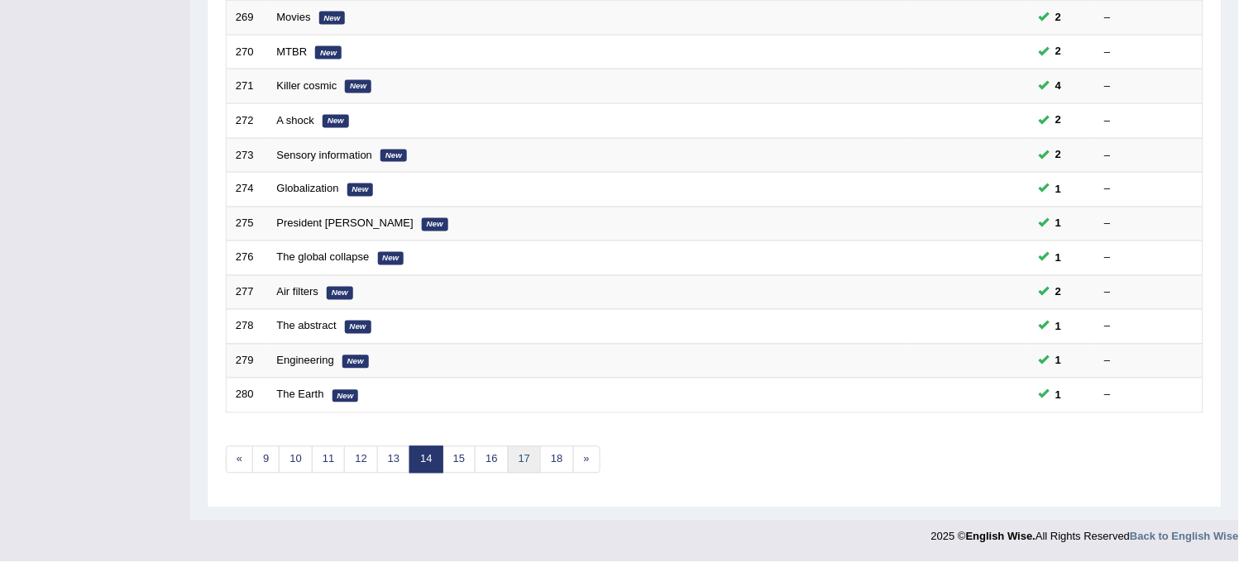
drag, startPoint x: 0, startPoint y: 0, endPoint x: 521, endPoint y: 457, distance: 693.2
click at [521, 457] on link "17" at bounding box center [524, 460] width 33 height 27
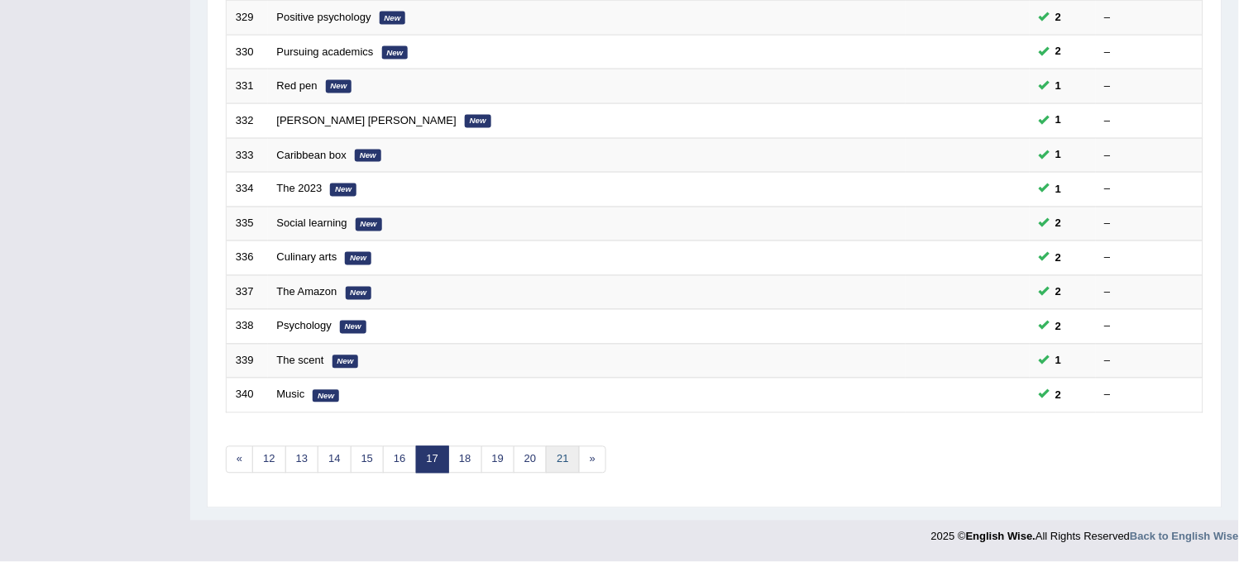
click at [563, 469] on link "21" at bounding box center [562, 460] width 33 height 27
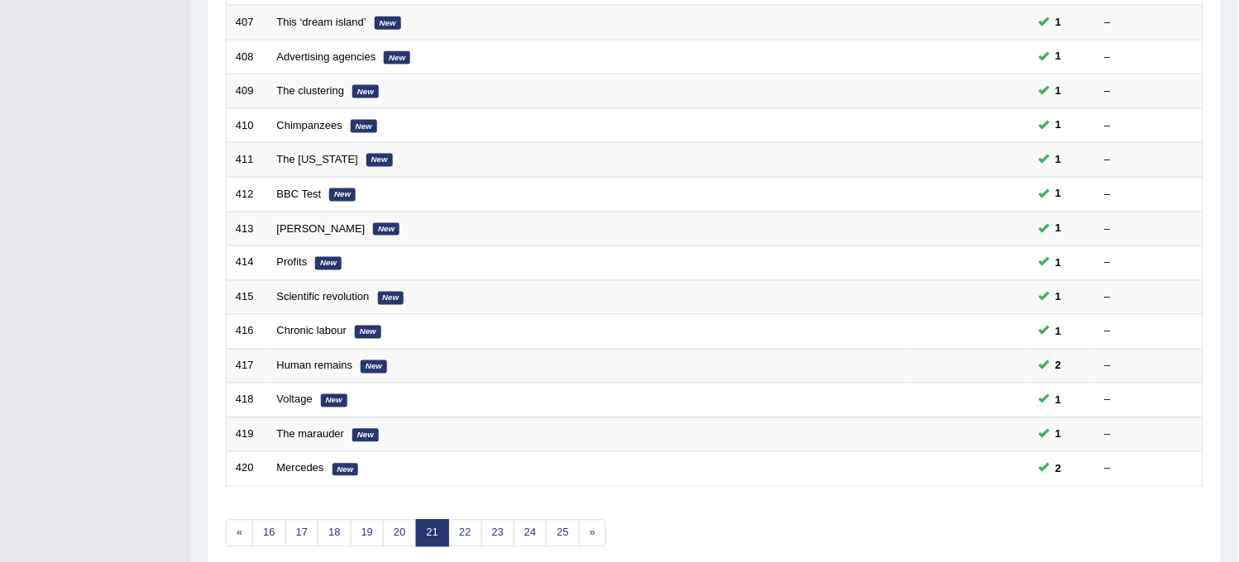
scroll to position [533, 0]
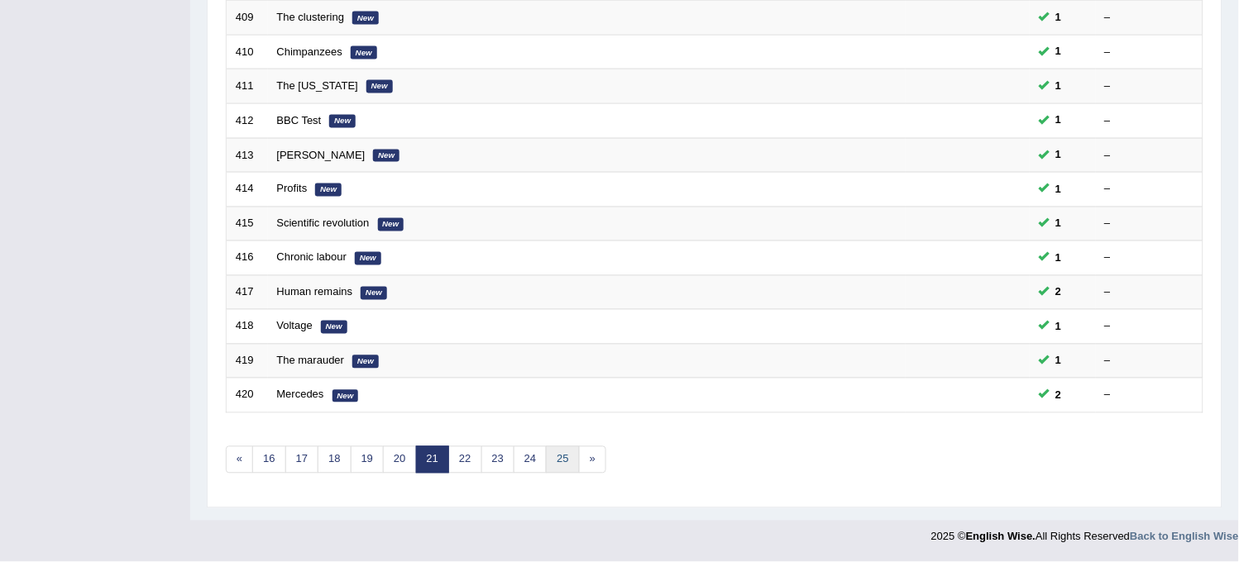
drag, startPoint x: 0, startPoint y: 0, endPoint x: 563, endPoint y: 469, distance: 732.8
click at [563, 469] on link "25" at bounding box center [562, 460] width 33 height 27
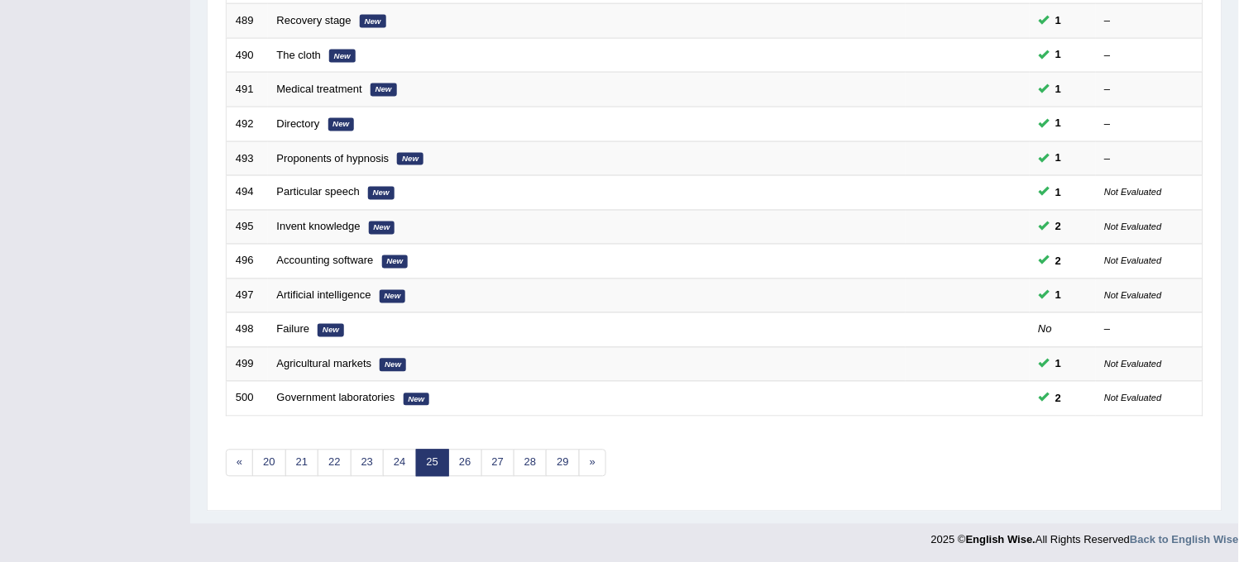
scroll to position [533, 0]
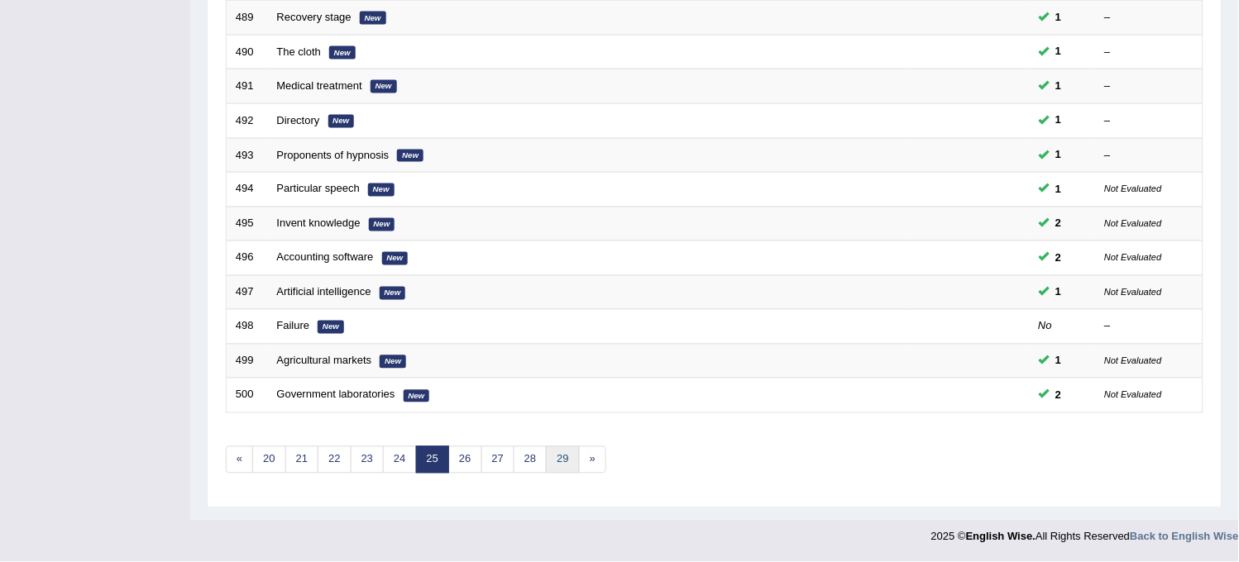
drag, startPoint x: 0, startPoint y: 0, endPoint x: 563, endPoint y: 469, distance: 732.8
click at [563, 469] on link "29" at bounding box center [562, 460] width 33 height 27
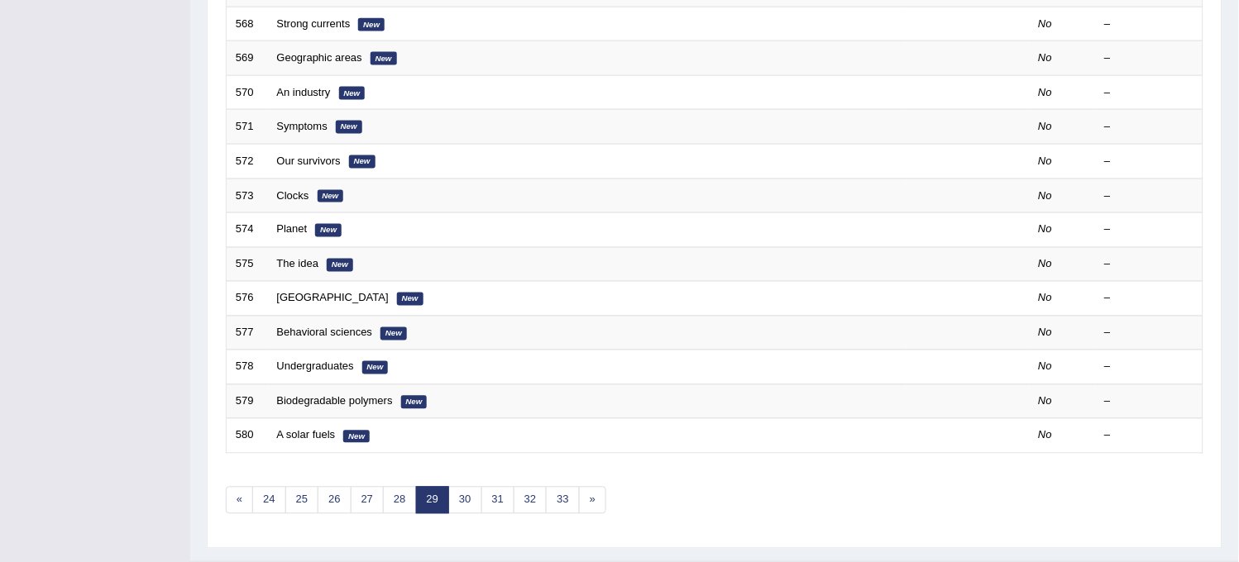
scroll to position [533, 0]
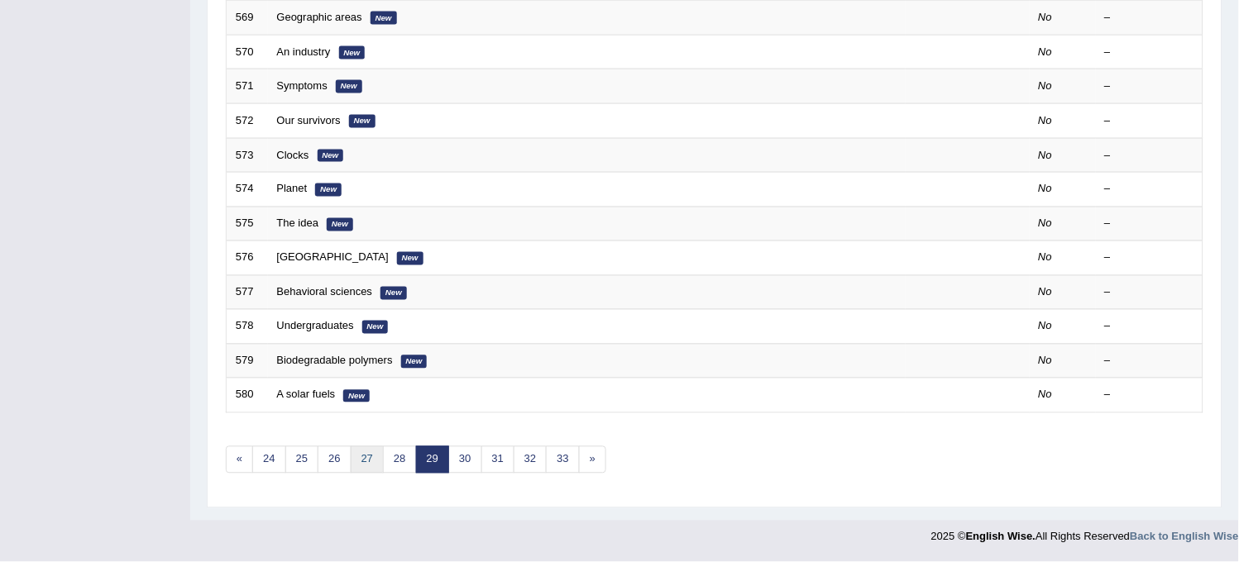
click at [373, 456] on link "27" at bounding box center [367, 460] width 33 height 27
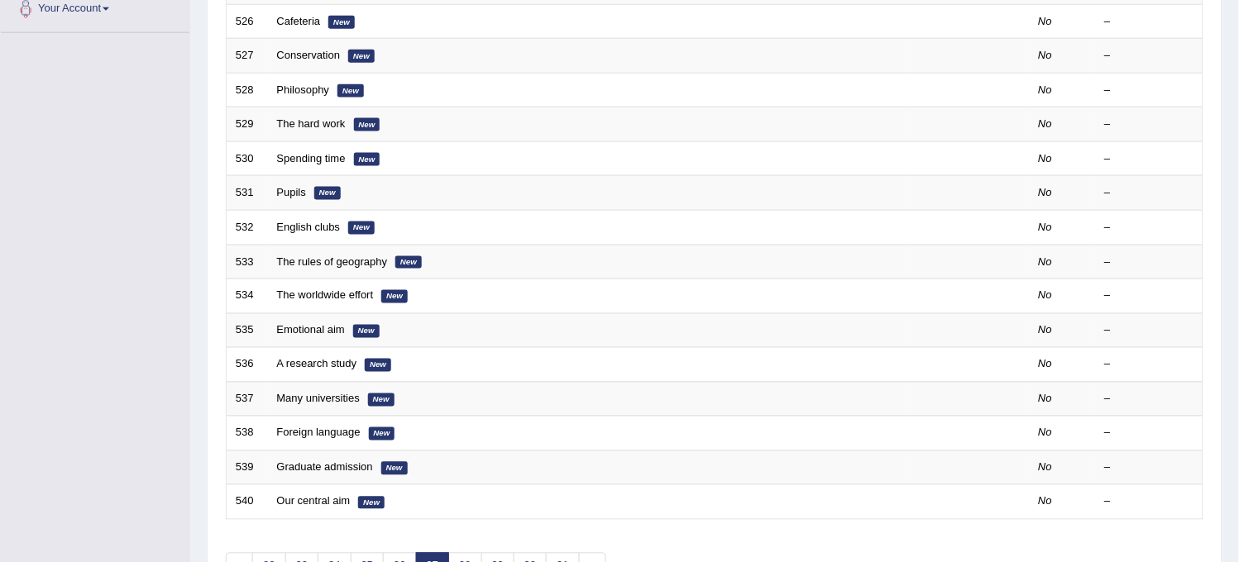
scroll to position [517, 0]
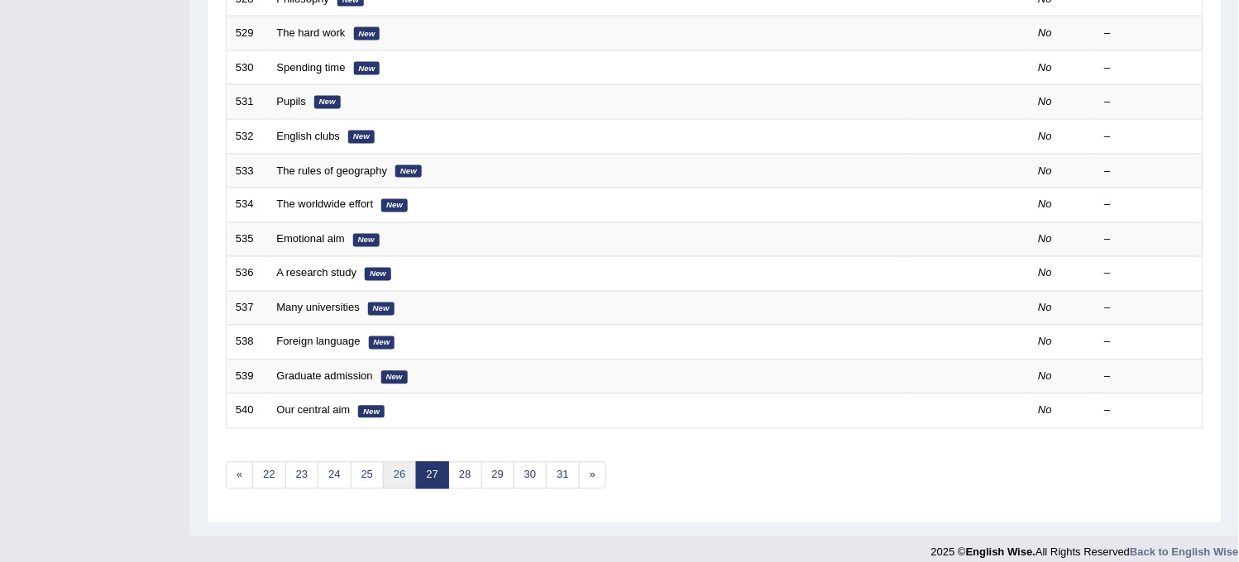
click at [393, 467] on link "26" at bounding box center [399, 475] width 33 height 27
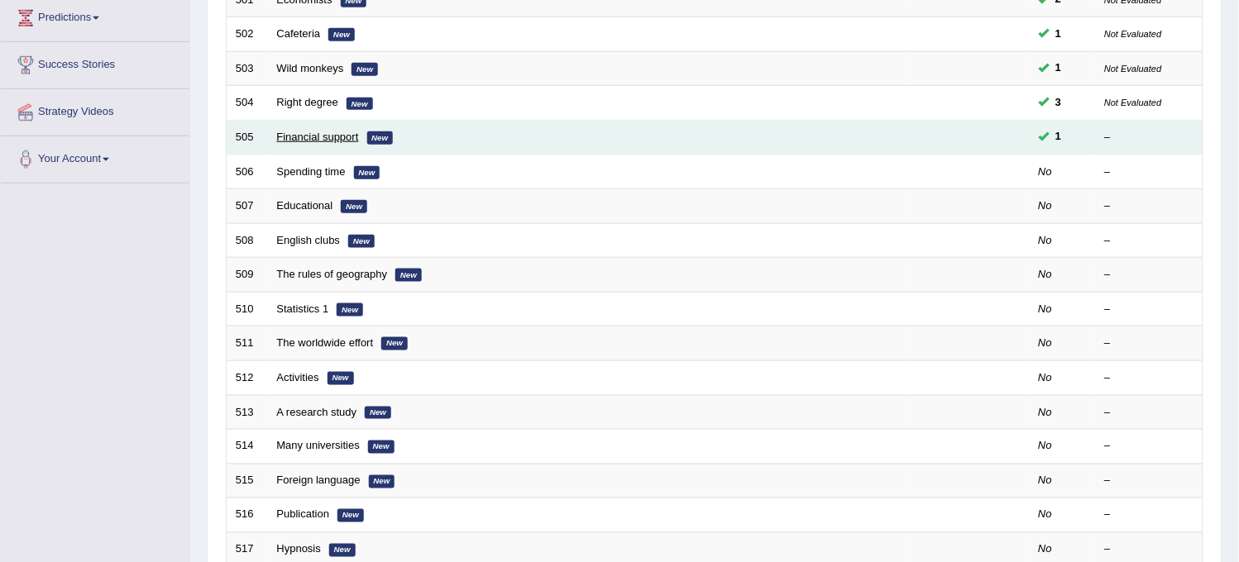
click at [303, 136] on link "Financial support" at bounding box center [318, 137] width 82 height 12
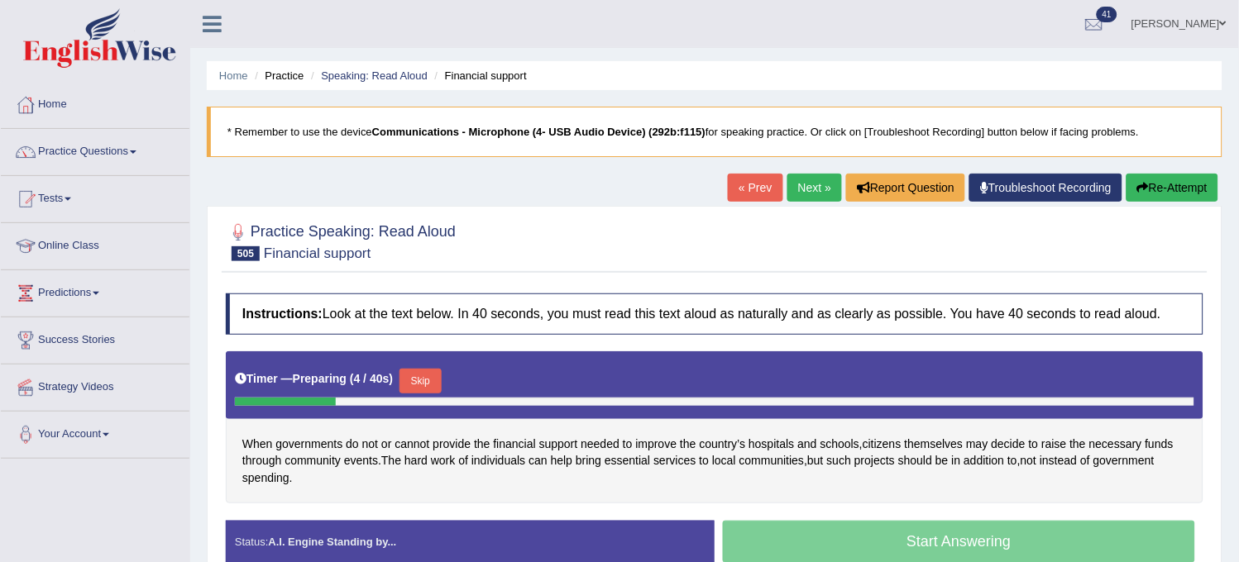
click at [747, 190] on link "« Prev" at bounding box center [755, 188] width 55 height 28
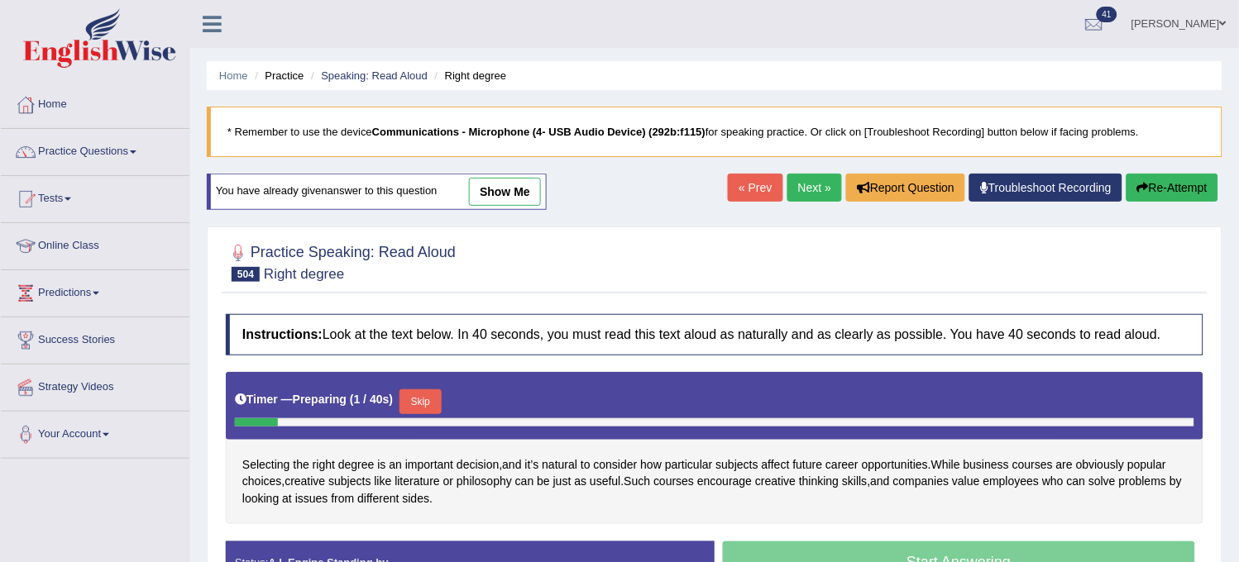
click at [502, 195] on link "show me" at bounding box center [505, 192] width 72 height 28
click at [502, 195] on div "Home Practice Speaking: Read Aloud Right degree * Remember to use the device Co…" at bounding box center [714, 413] width 1049 height 827
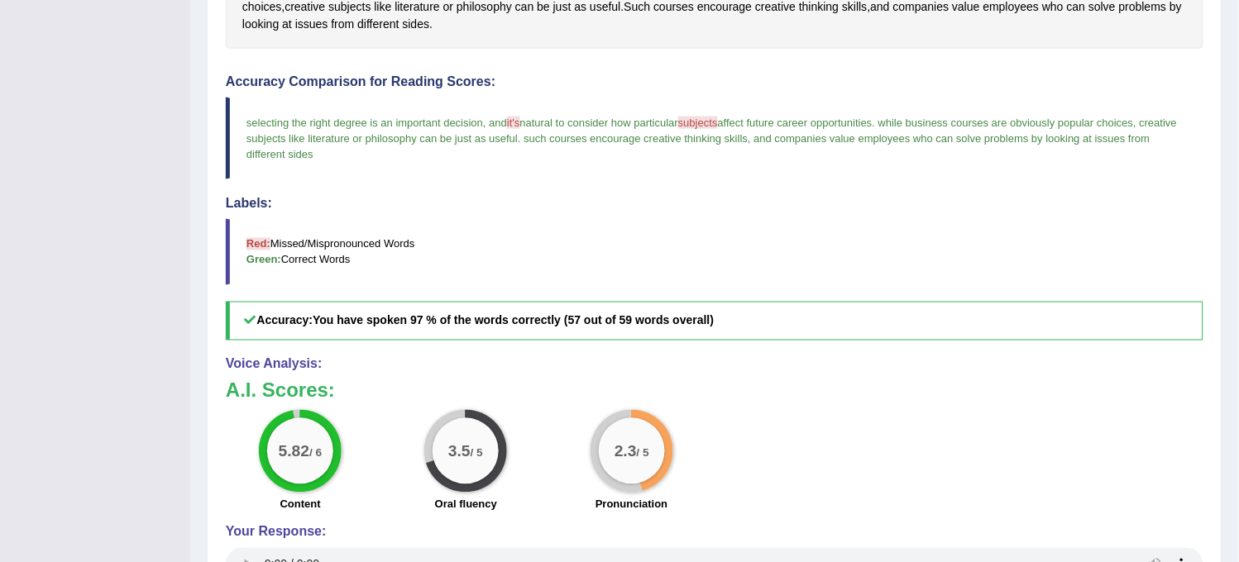
scroll to position [551, 0]
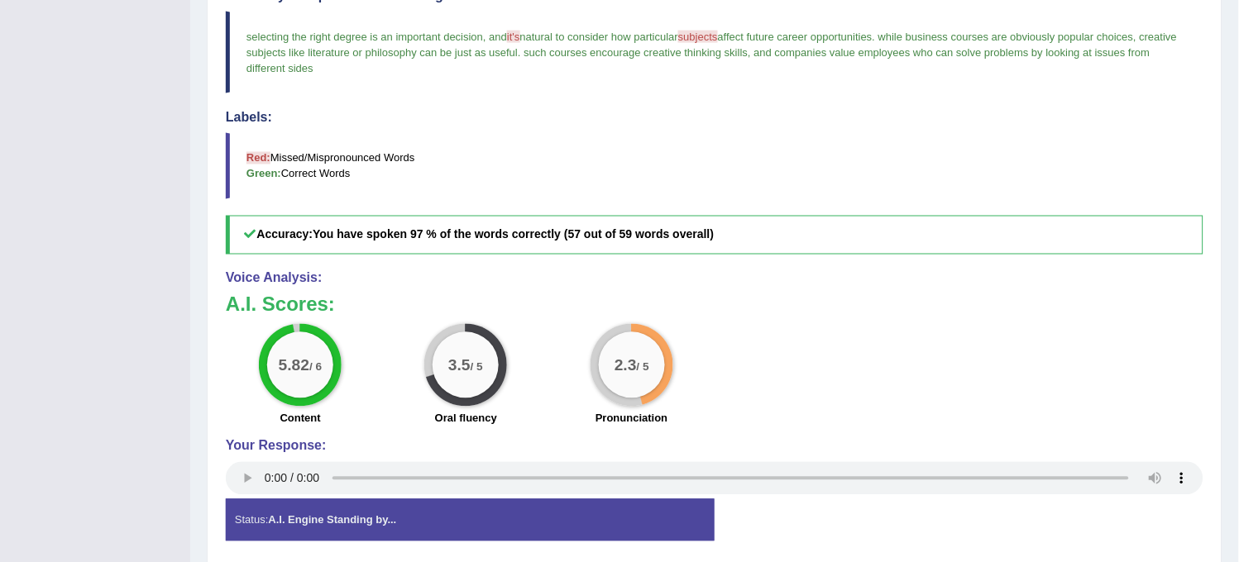
click at [313, 362] on div "Voice Analysis: A.I. Scores: 5.82 / 6 Content 3.5 / 5 Oral fluency 2.3 / 5 Pron…" at bounding box center [714, 385] width 977 height 228
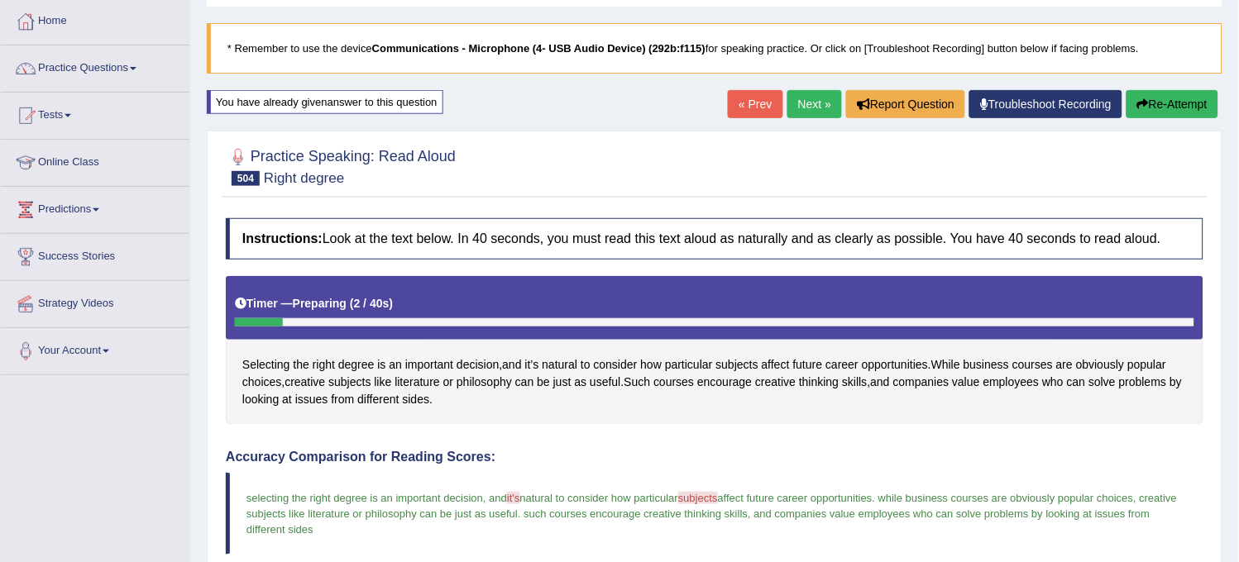
scroll to position [0, 0]
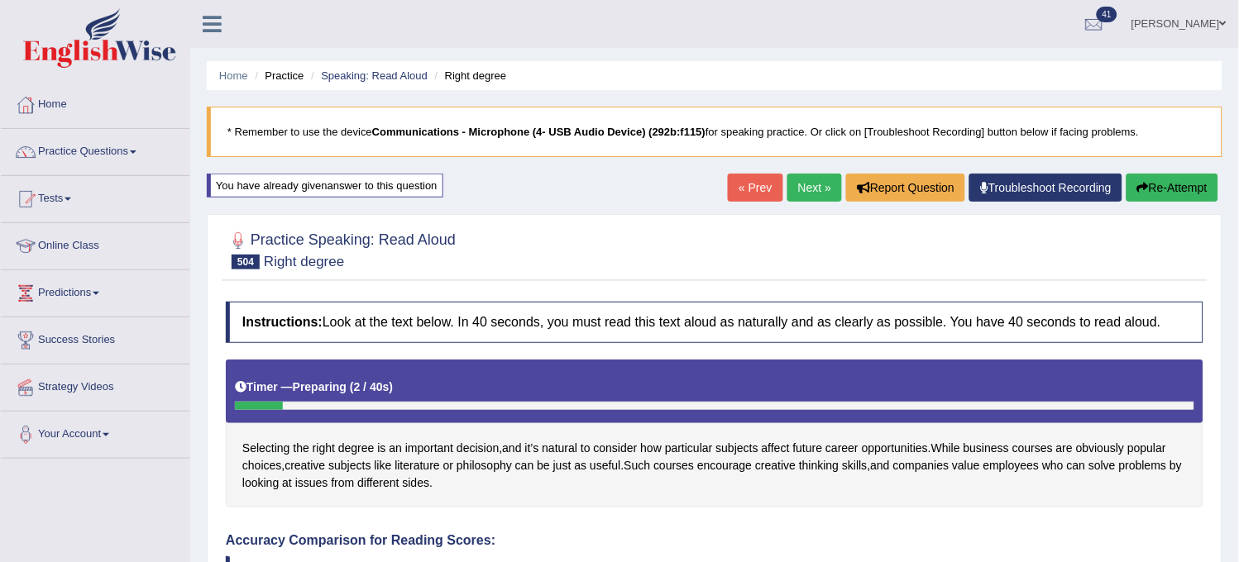
click link "Next »"
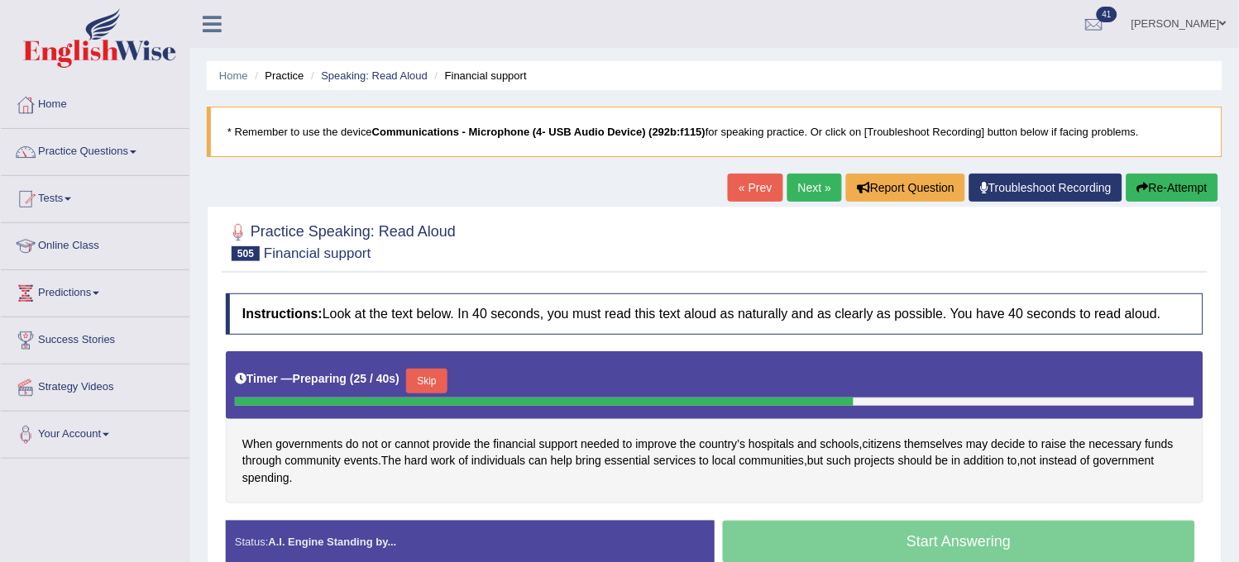
click at [1183, 188] on button "Re-Attempt" at bounding box center [1172, 188] width 92 height 28
click at [1176, 185] on button "Re-Attempt" at bounding box center [1172, 188] width 92 height 28
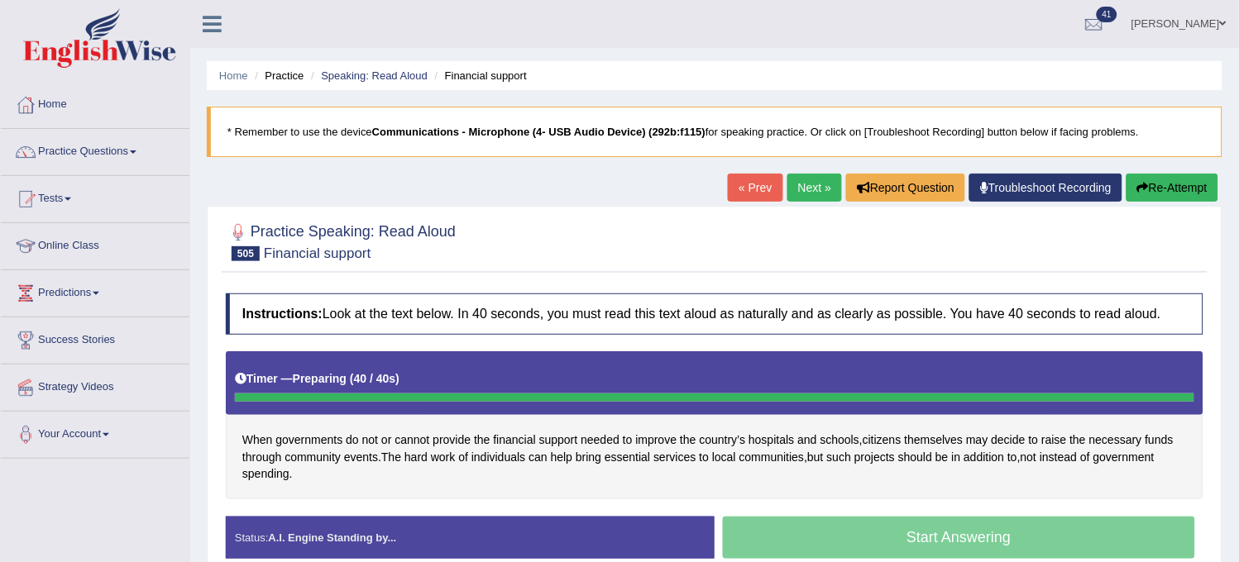
click at [1176, 185] on button "Re-Attempt" at bounding box center [1172, 188] width 92 height 28
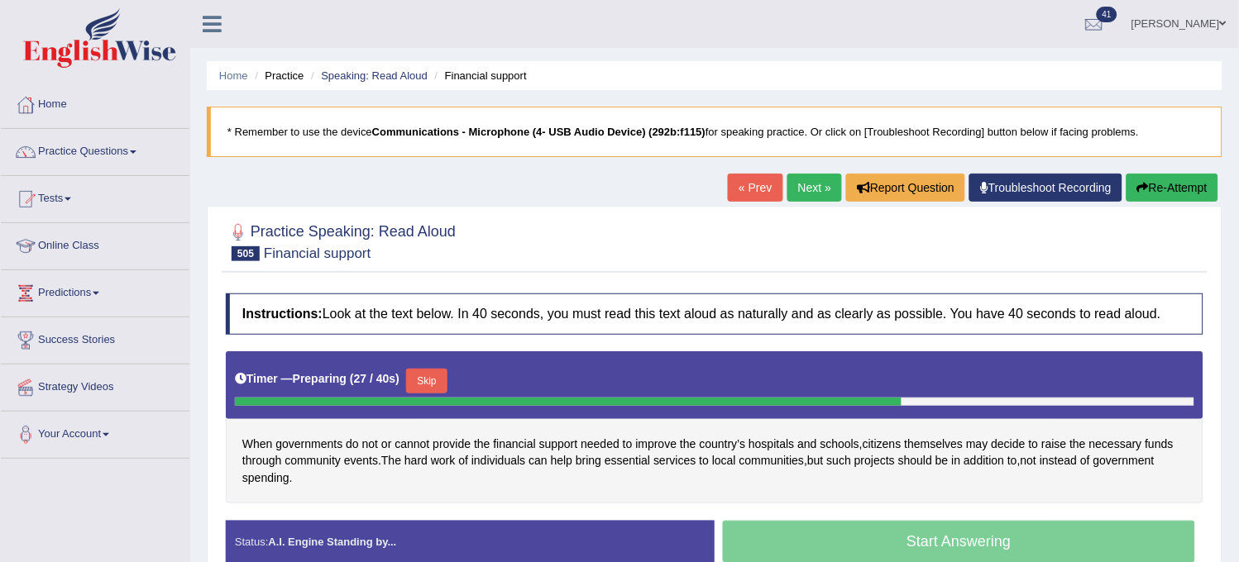
click at [1176, 185] on button "Re-Attempt" at bounding box center [1172, 188] width 92 height 28
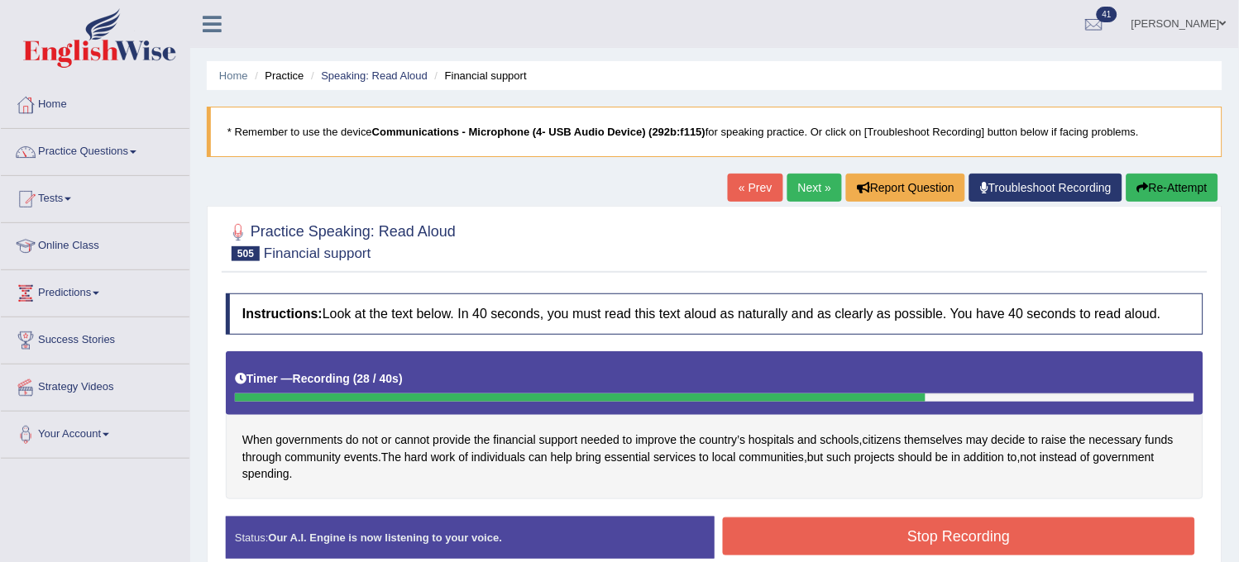
click at [972, 518] on button "Stop Recording" at bounding box center [959, 537] width 472 height 38
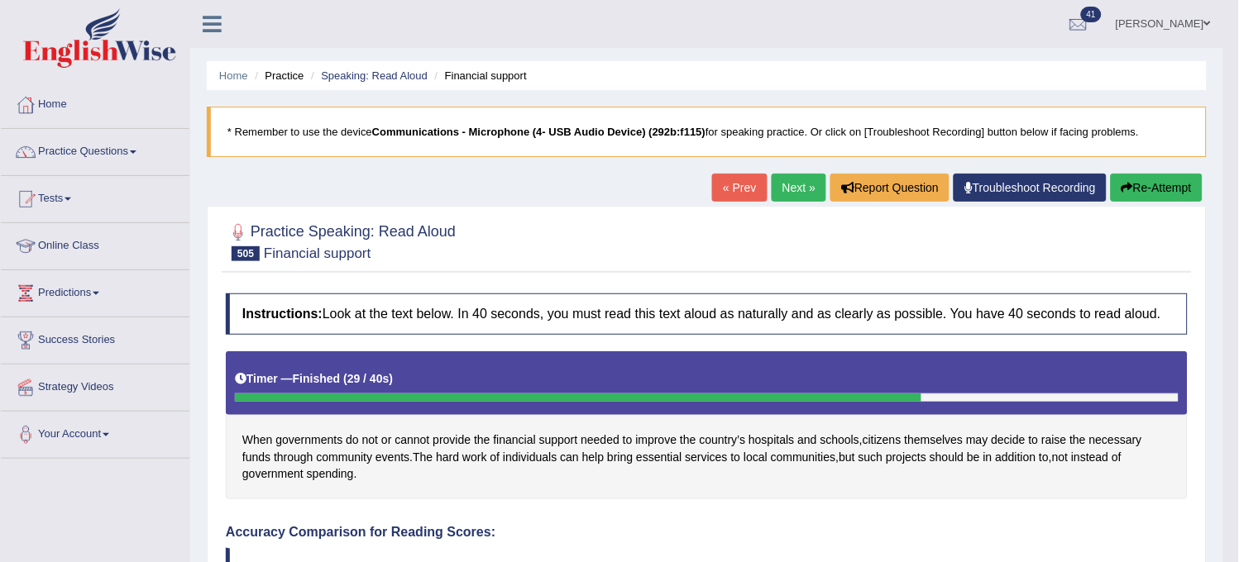
click at [799, 193] on link "Next »" at bounding box center [799, 188] width 55 height 28
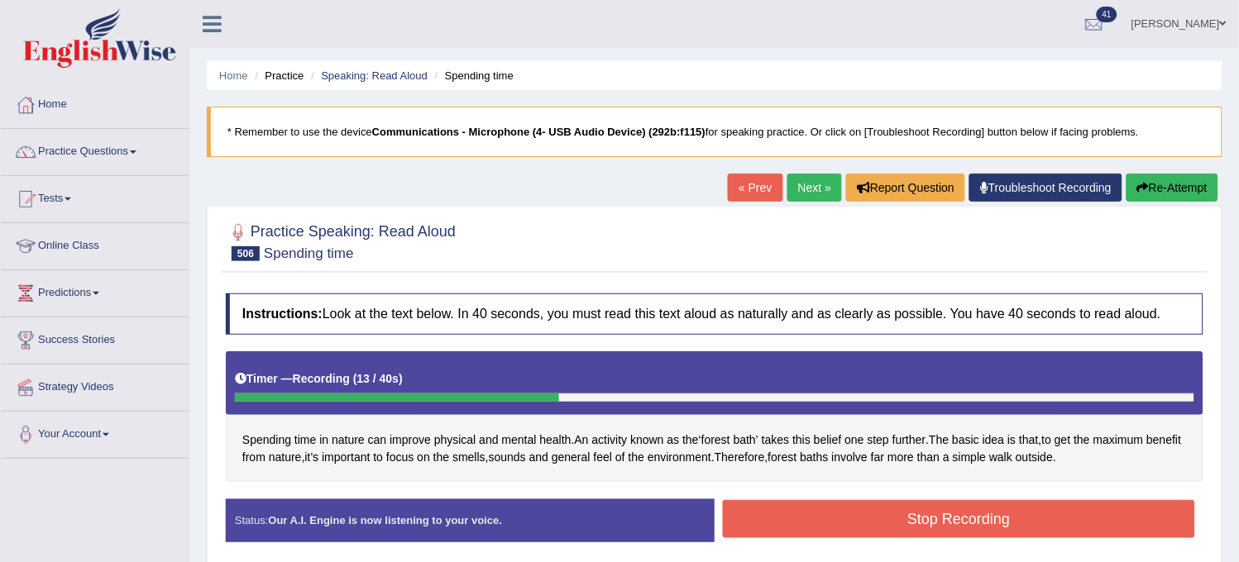
click at [1154, 178] on button "Re-Attempt" at bounding box center [1172, 188] width 92 height 28
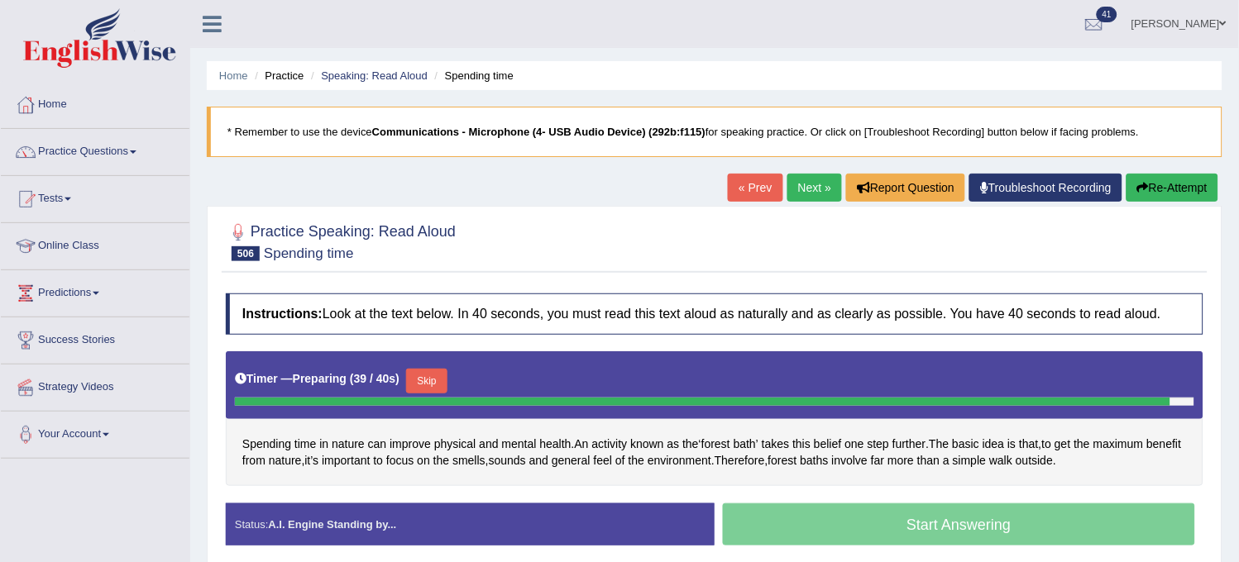
click at [1154, 178] on button "Re-Attempt" at bounding box center [1172, 188] width 92 height 28
drag, startPoint x: 0, startPoint y: 0, endPoint x: 1154, endPoint y: 178, distance: 1168.0
click at [1154, 178] on button "Re-Attempt" at bounding box center [1172, 188] width 92 height 28
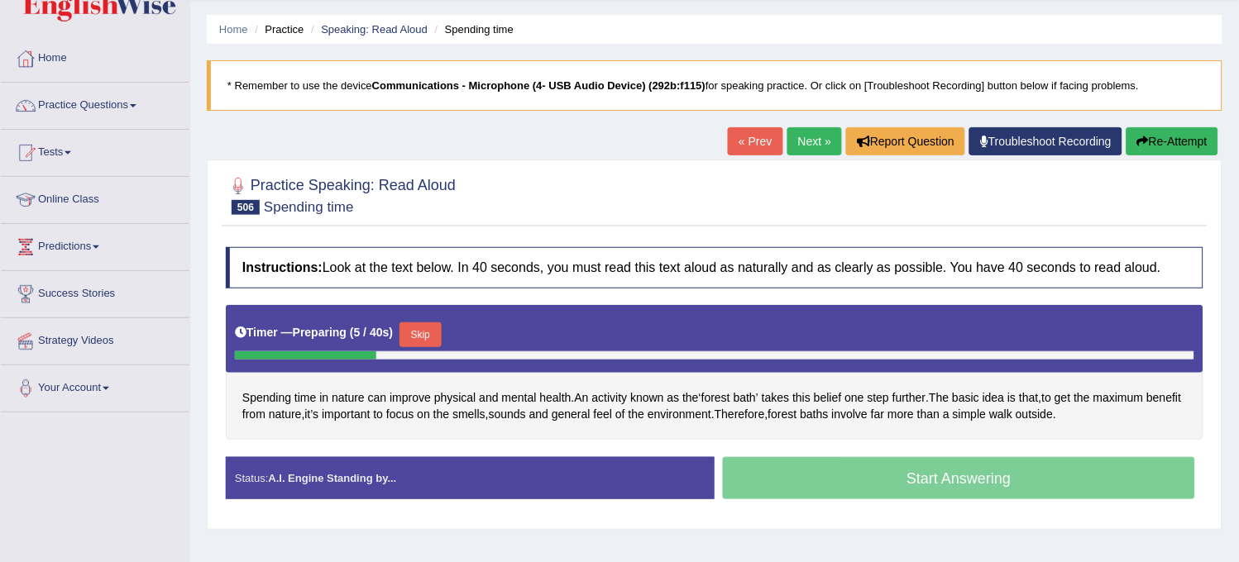
scroll to position [92, 0]
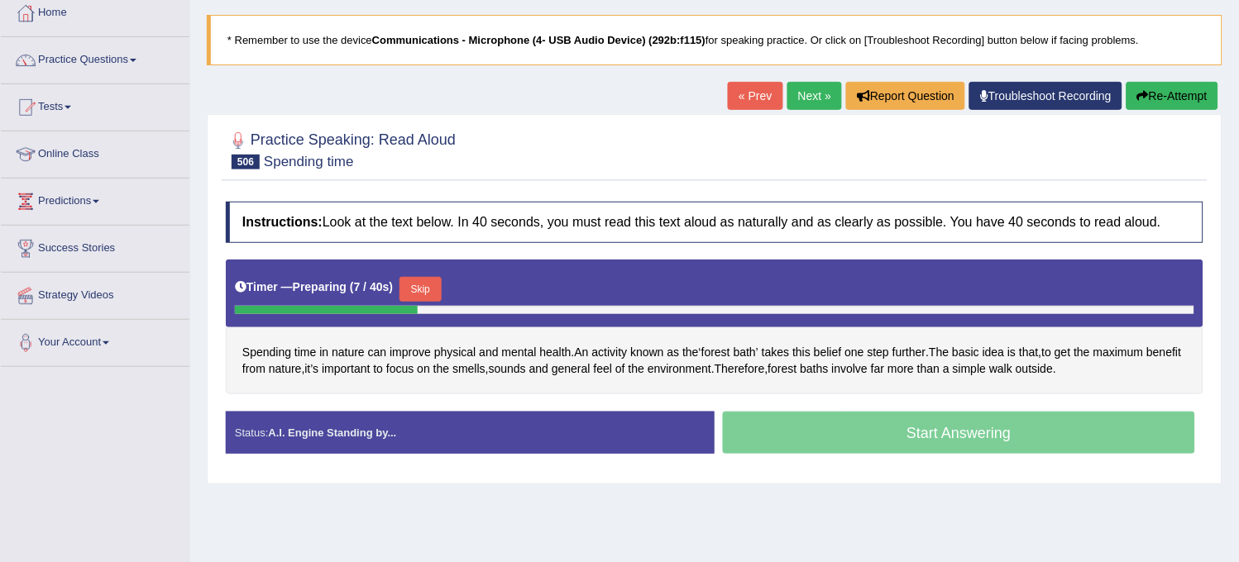
click at [406, 293] on button "Skip" at bounding box center [419, 289] width 41 height 25
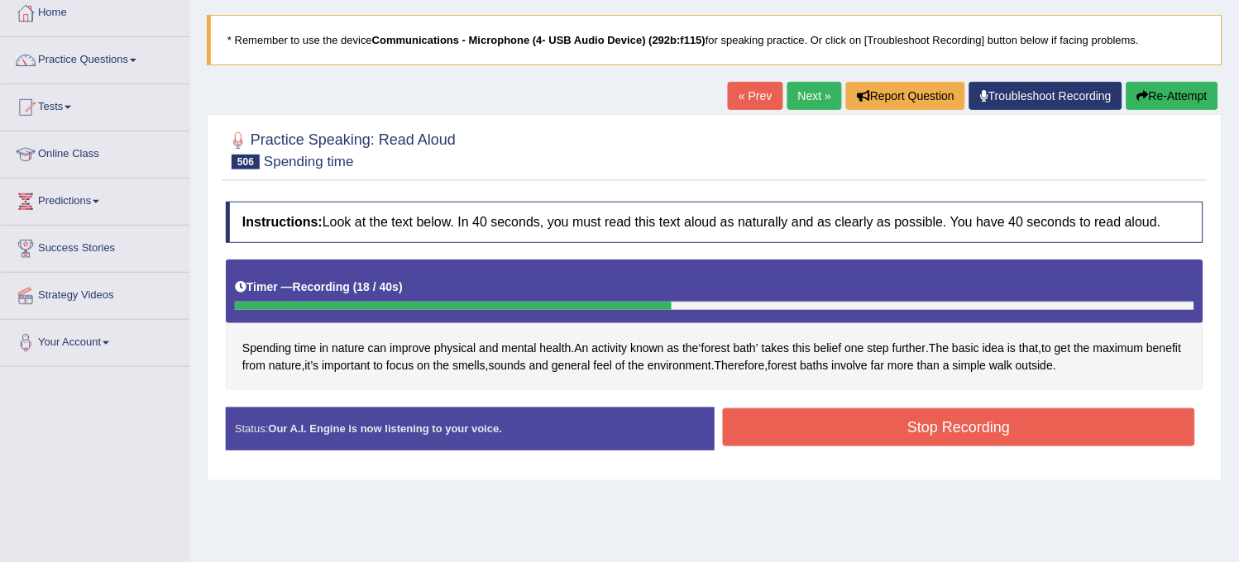
scroll to position [184, 0]
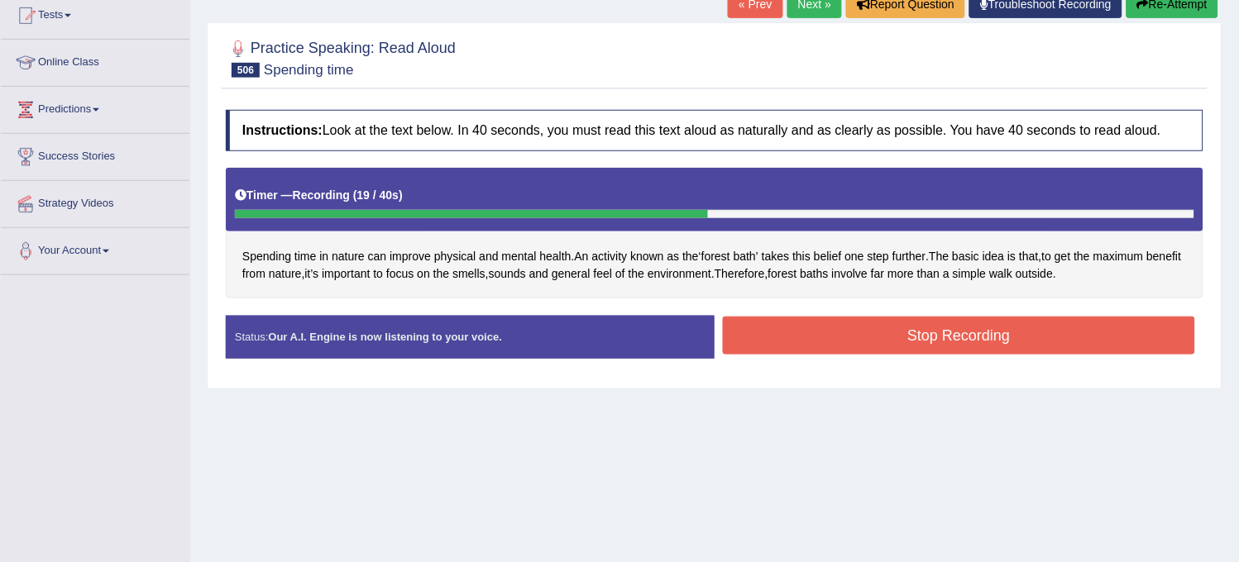
click at [1175, 5] on button "Re-Attempt" at bounding box center [1172, 4] width 92 height 28
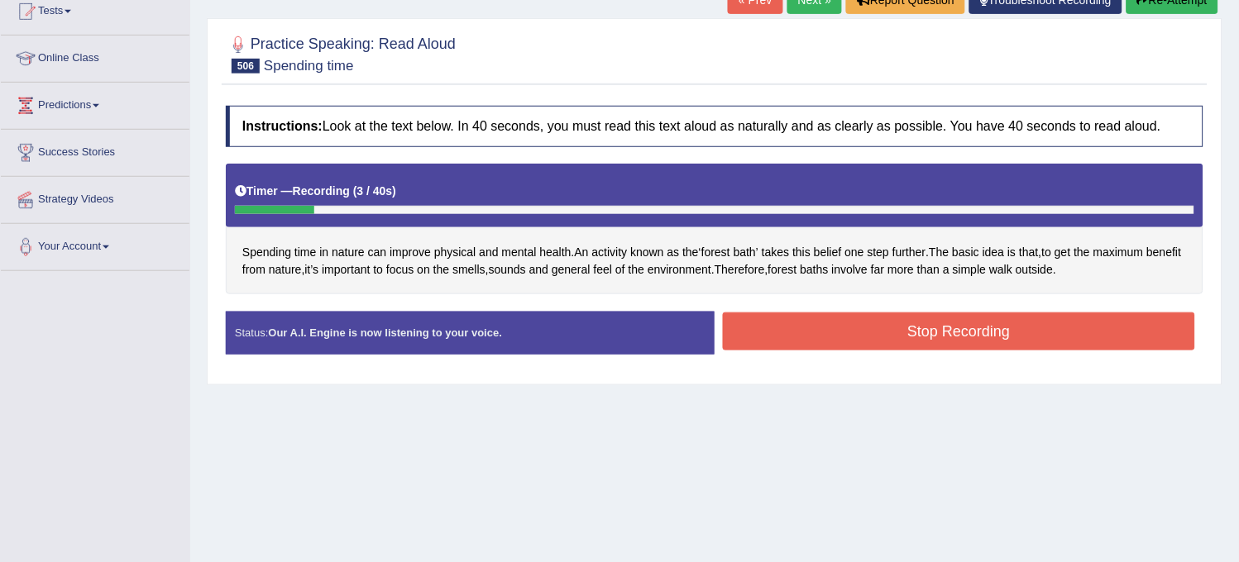
click at [1175, 5] on button "Re-Attempt" at bounding box center [1172, 0] width 92 height 28
drag, startPoint x: 0, startPoint y: 0, endPoint x: 1175, endPoint y: 5, distance: 1175.1
click at [1175, 5] on button "Re-Attempt" at bounding box center [1172, 0] width 92 height 28
click at [1177, 6] on button "Re-Attempt" at bounding box center [1172, 0] width 92 height 28
click at [1177, 5] on button "Re-Attempt" at bounding box center [1172, 0] width 92 height 28
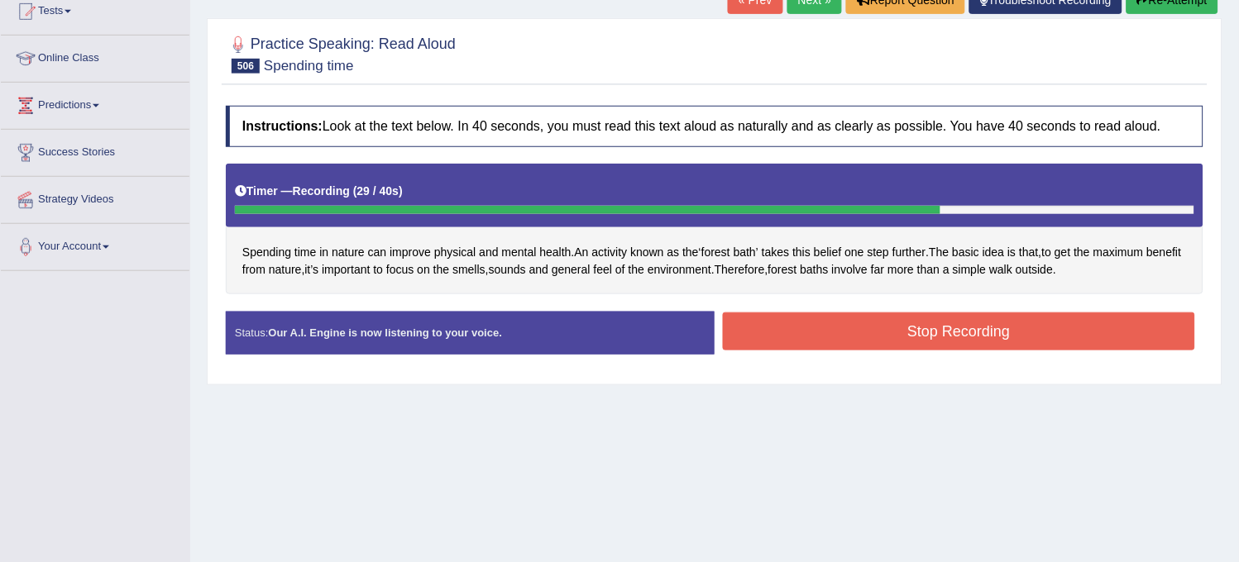
click at [963, 346] on button "Stop Recording" at bounding box center [959, 332] width 472 height 38
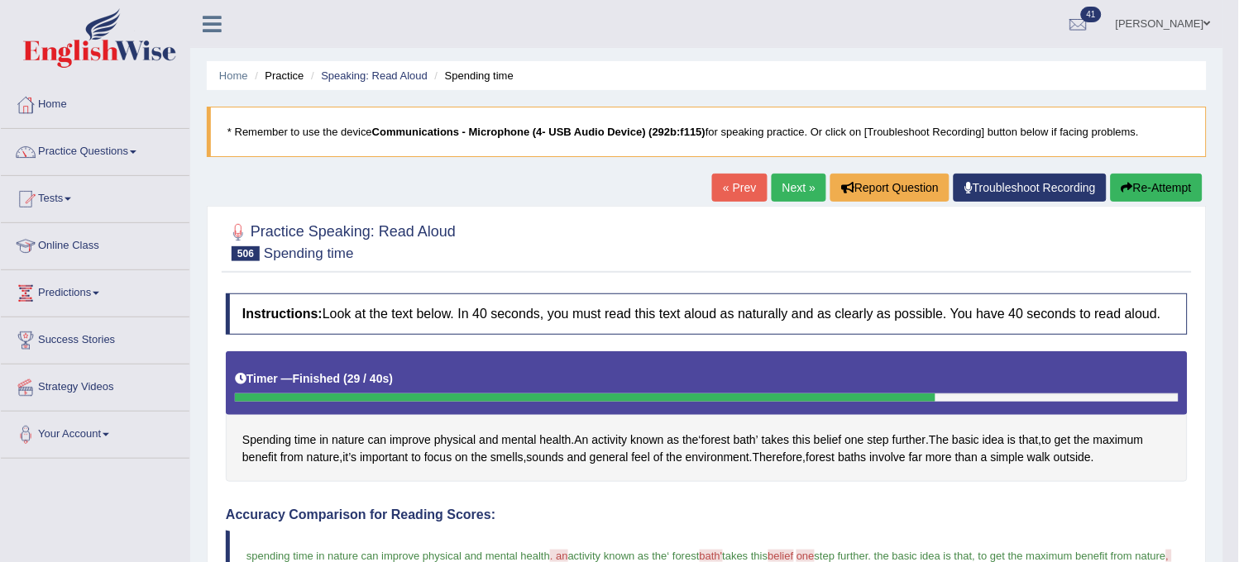
click at [788, 185] on link "Next »" at bounding box center [799, 188] width 55 height 28
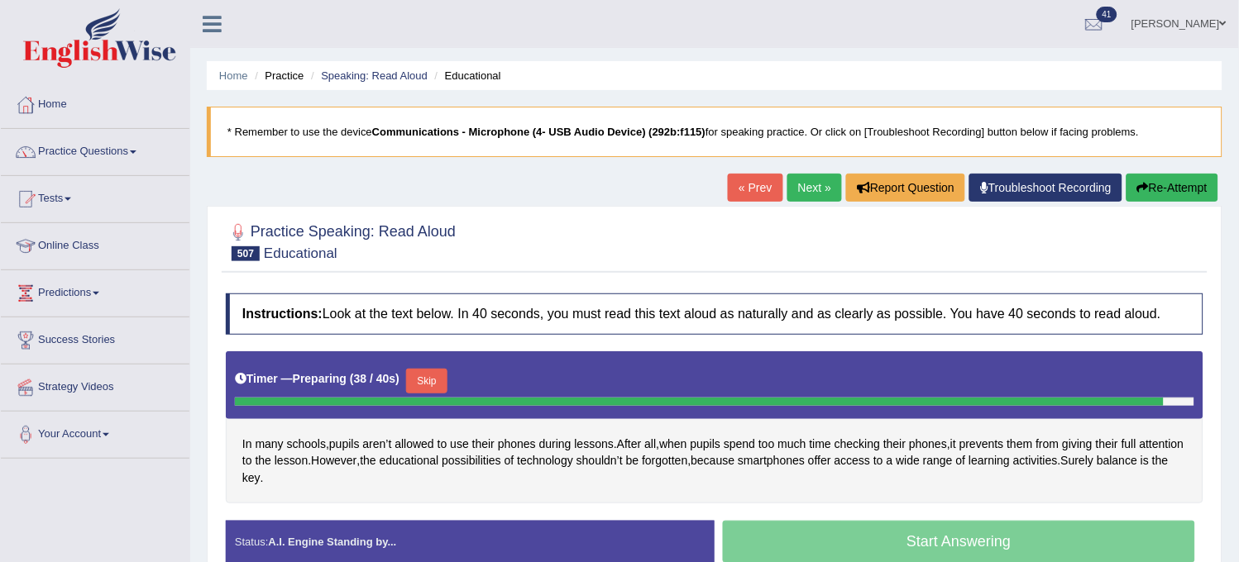
click at [1184, 195] on button "Re-Attempt" at bounding box center [1172, 188] width 92 height 28
drag, startPoint x: 0, startPoint y: 0, endPoint x: 1184, endPoint y: 194, distance: 1200.0
click at [1184, 194] on button "Re-Attempt" at bounding box center [1172, 188] width 92 height 28
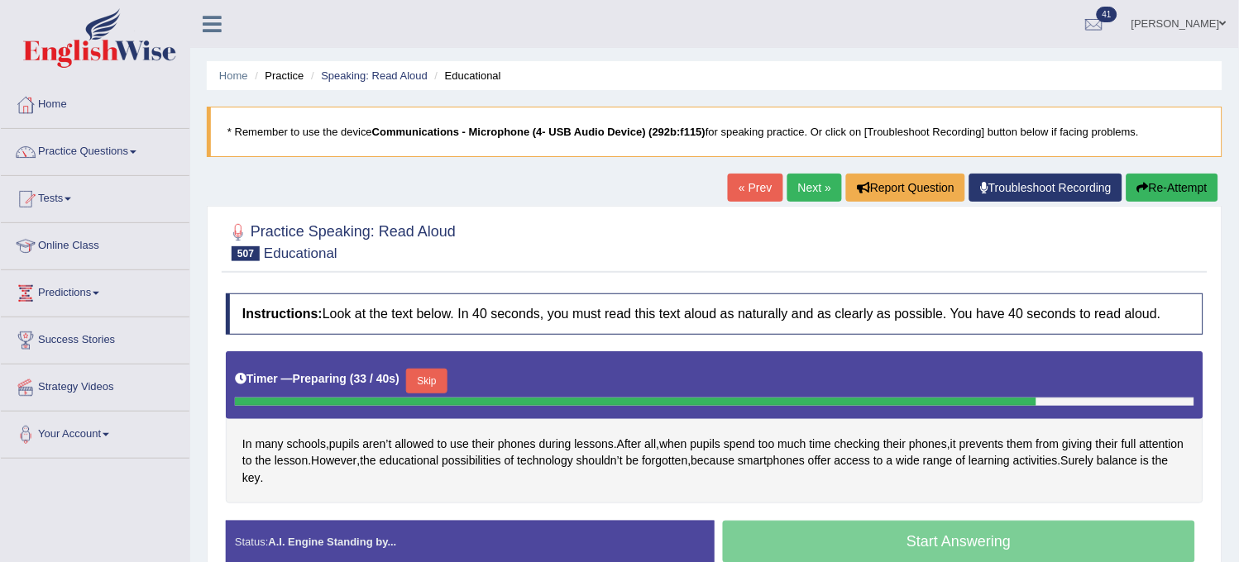
click at [1184, 194] on button "Re-Attempt" at bounding box center [1172, 188] width 92 height 28
drag, startPoint x: 0, startPoint y: 0, endPoint x: 1184, endPoint y: 194, distance: 1200.0
click at [1184, 194] on button "Re-Attempt" at bounding box center [1172, 188] width 92 height 28
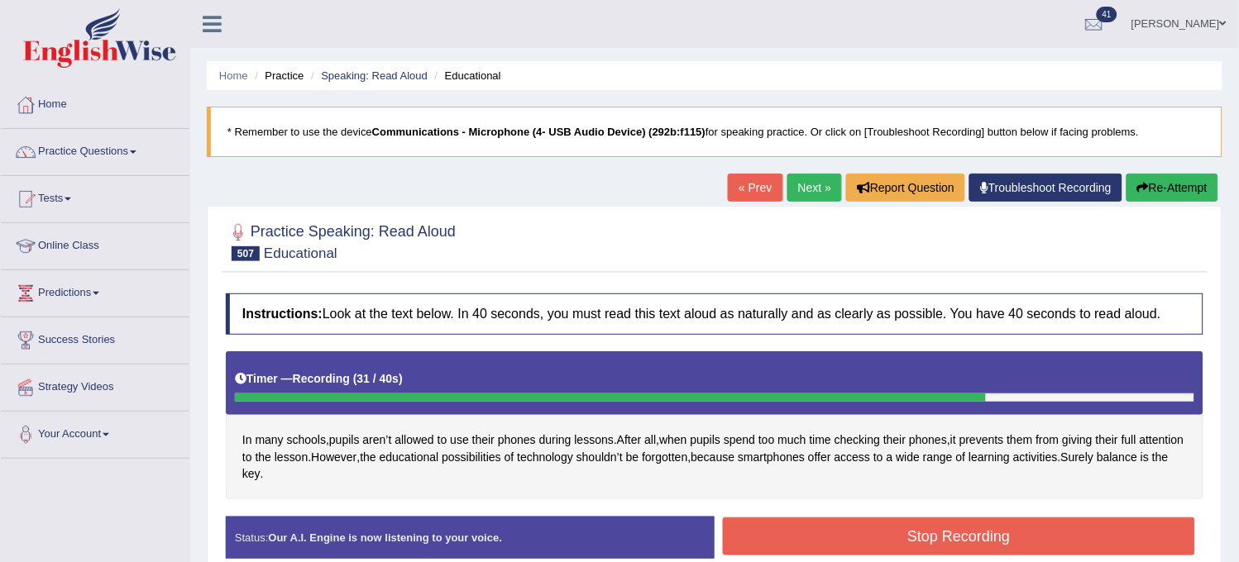
click at [1030, 538] on button "Stop Recording" at bounding box center [959, 537] width 472 height 38
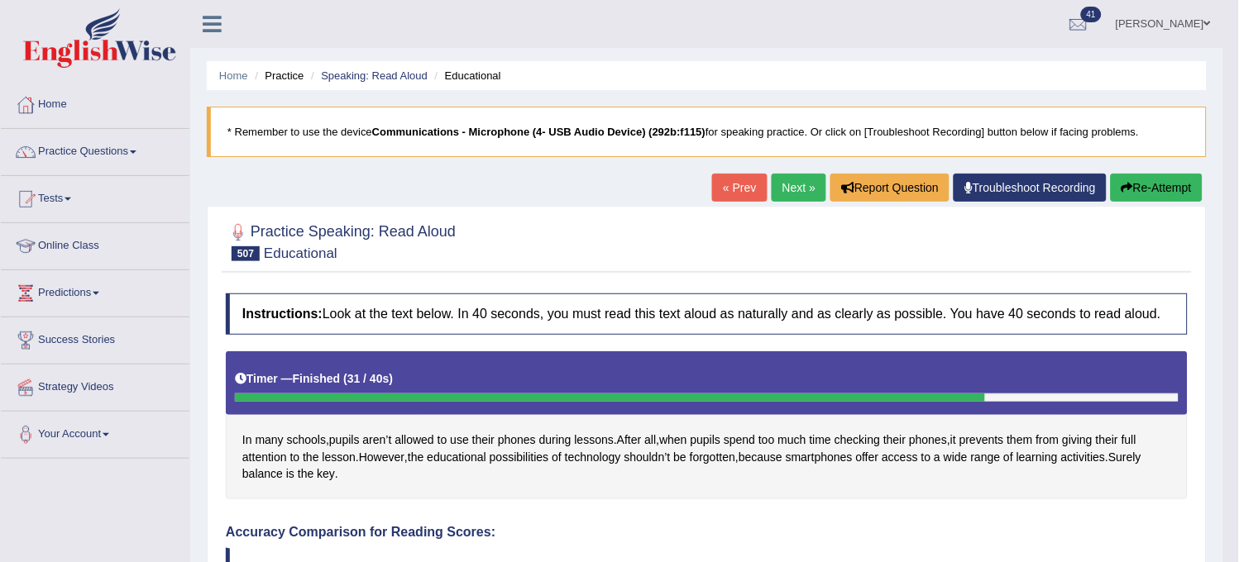
click at [776, 200] on link "Next »" at bounding box center [799, 188] width 55 height 28
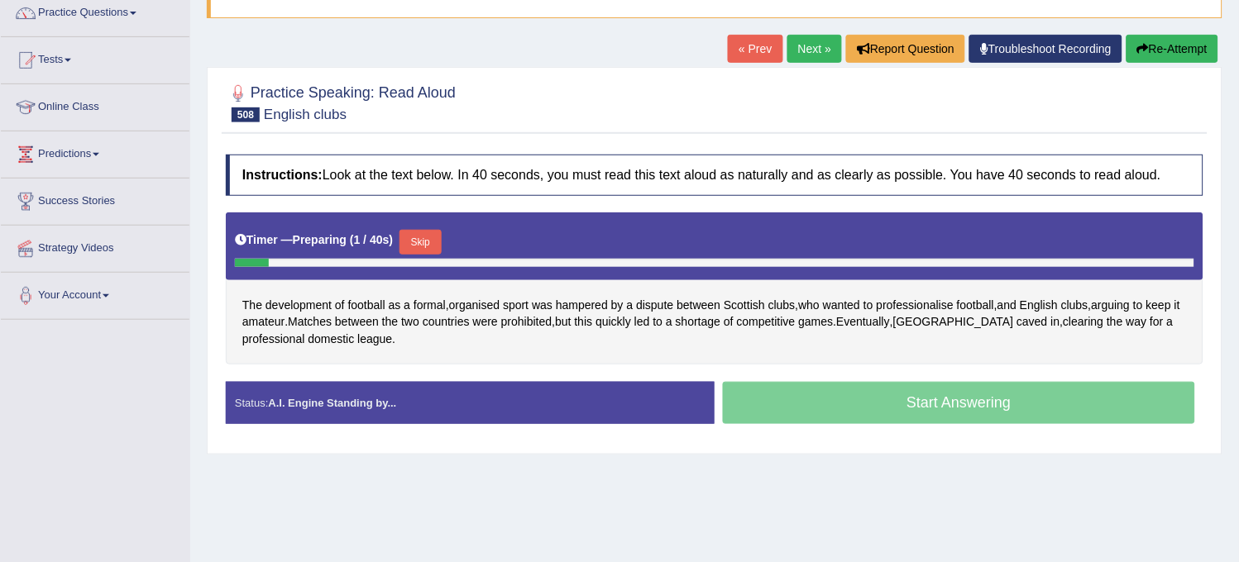
scroll to position [184, 0]
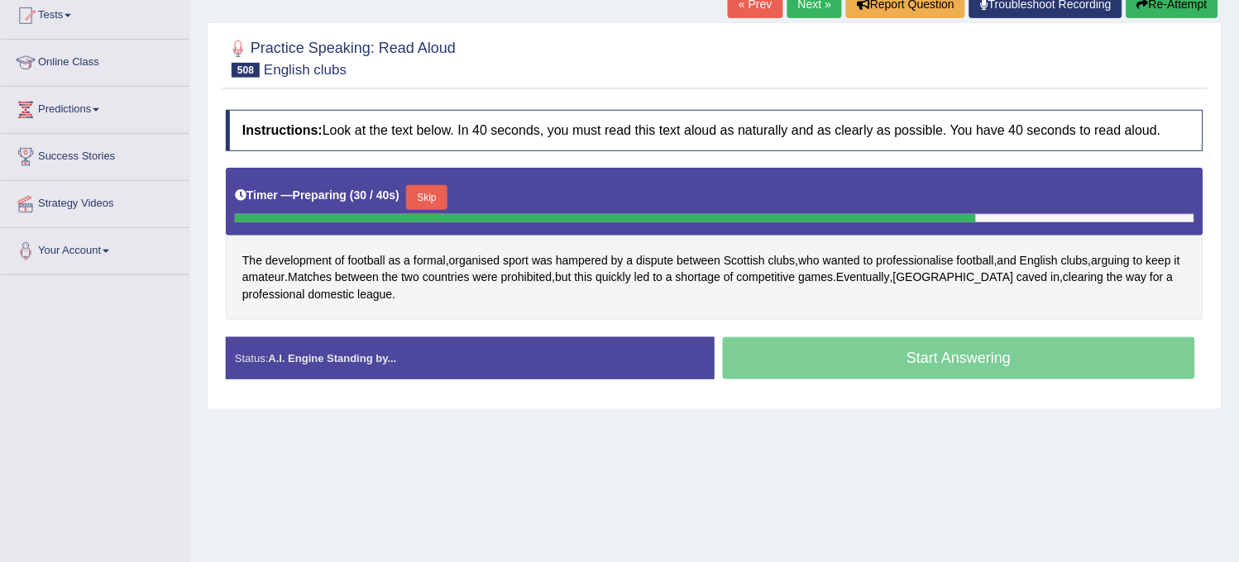
click at [1196, 9] on button "Re-Attempt" at bounding box center [1172, 4] width 92 height 28
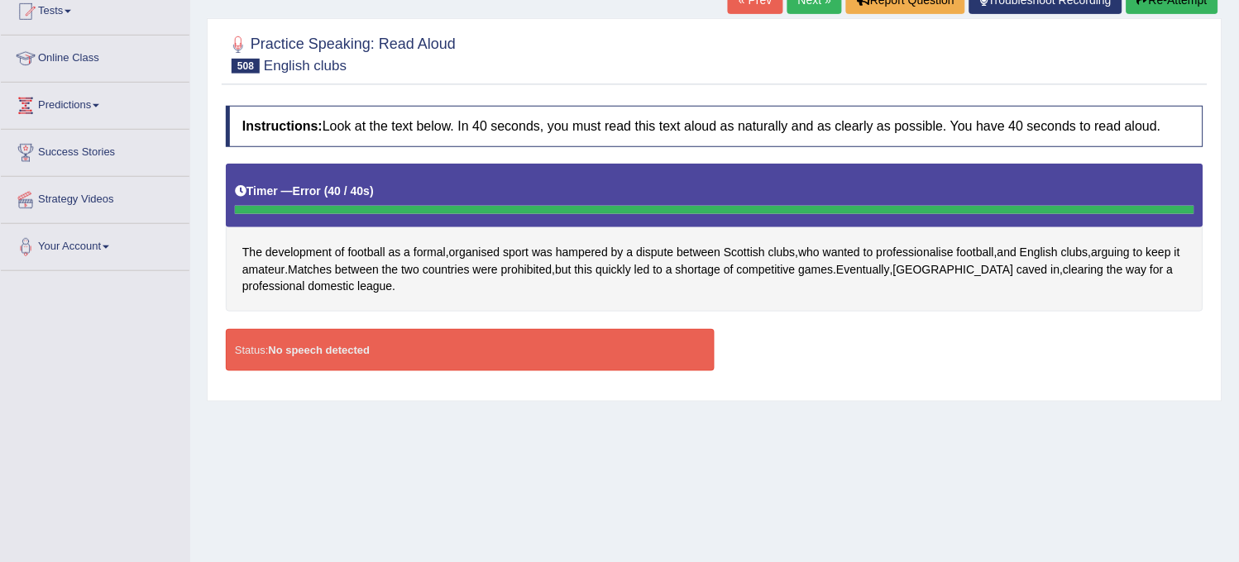
click at [1196, 9] on button "Re-Attempt" at bounding box center [1172, 0] width 92 height 28
drag, startPoint x: 0, startPoint y: 0, endPoint x: 1196, endPoint y: 9, distance: 1195.8
click at [1196, 9] on button "Re-Attempt" at bounding box center [1172, 0] width 92 height 28
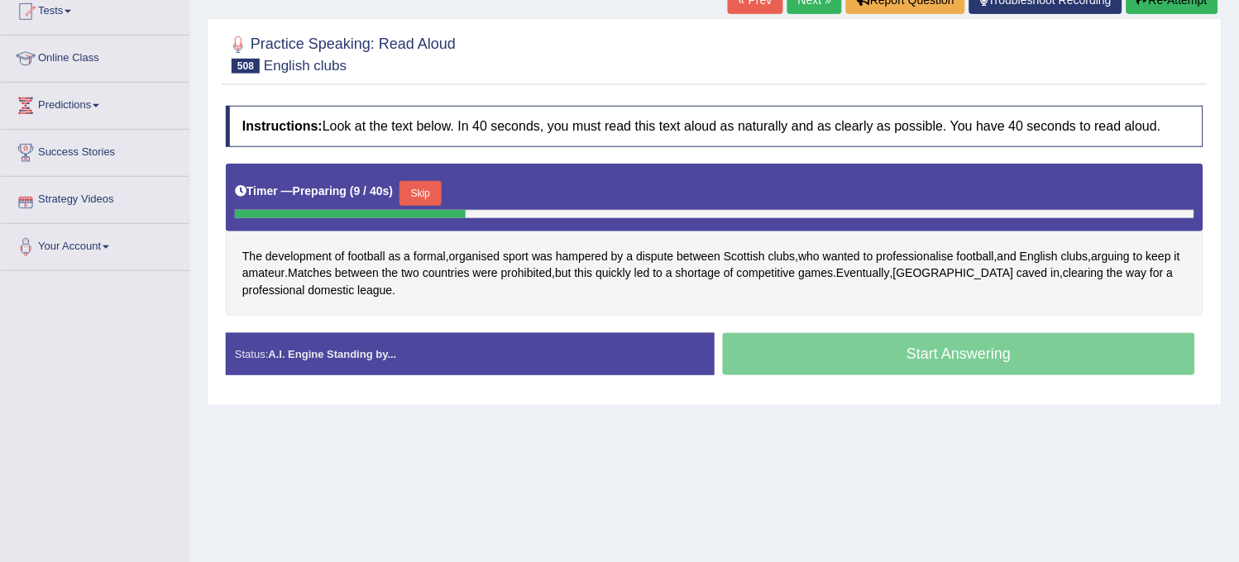
click at [441, 200] on button "Skip" at bounding box center [419, 193] width 41 height 25
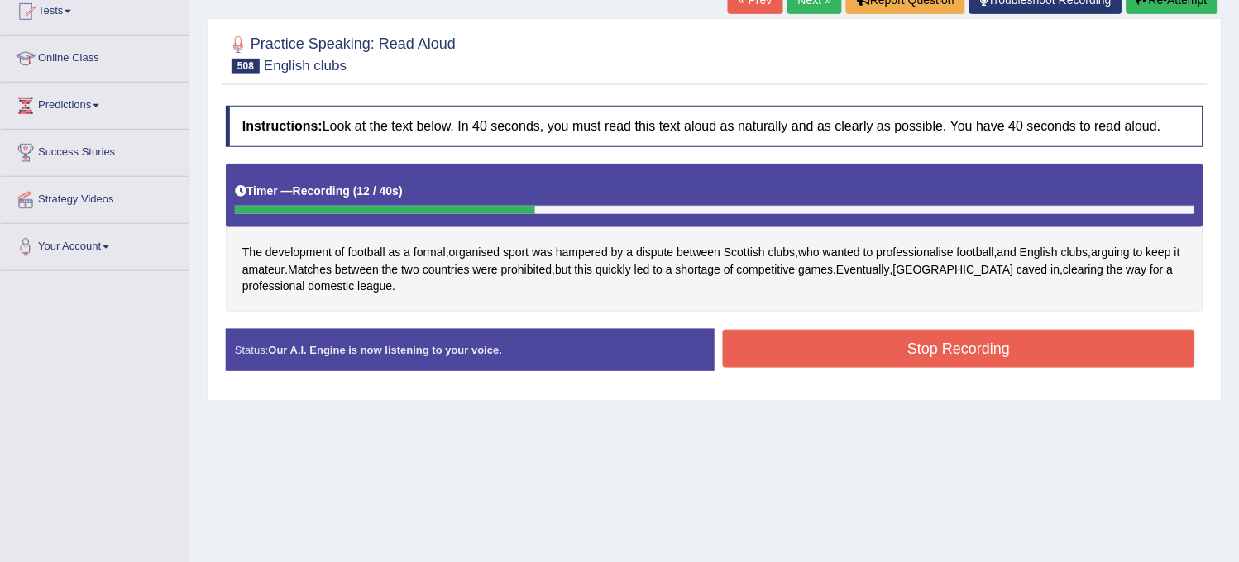
click at [1144, 8] on button "Re-Attempt" at bounding box center [1172, 0] width 92 height 28
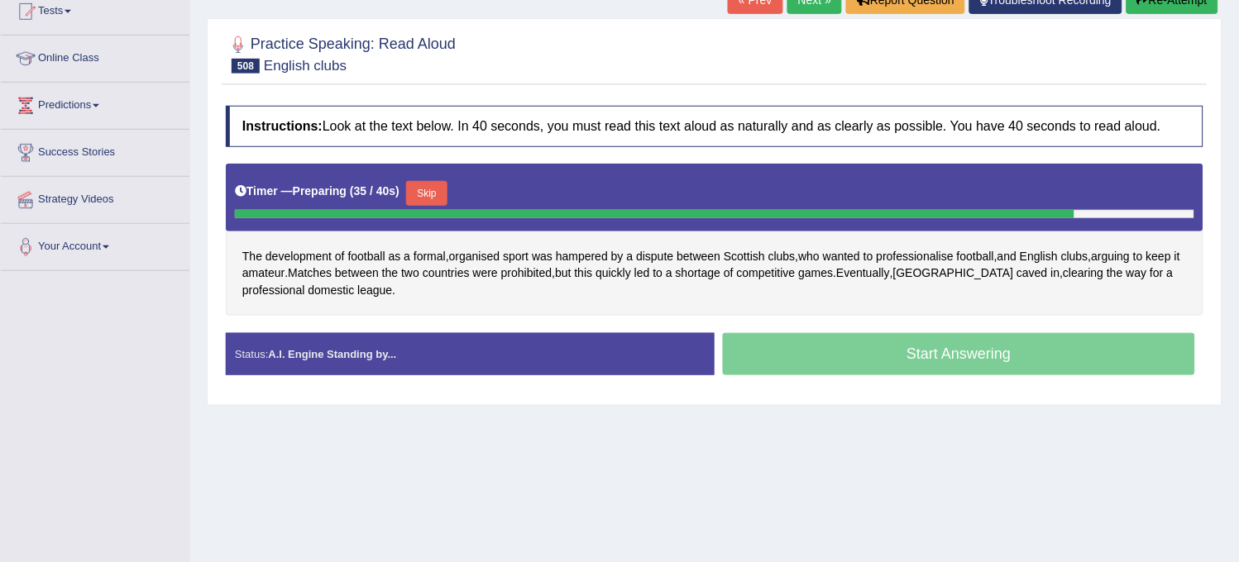
click at [1144, 8] on button "Re-Attempt" at bounding box center [1172, 0] width 92 height 28
drag, startPoint x: 0, startPoint y: 0, endPoint x: 1144, endPoint y: 8, distance: 1144.5
click at [1144, 8] on button "Re-Attempt" at bounding box center [1172, 0] width 92 height 28
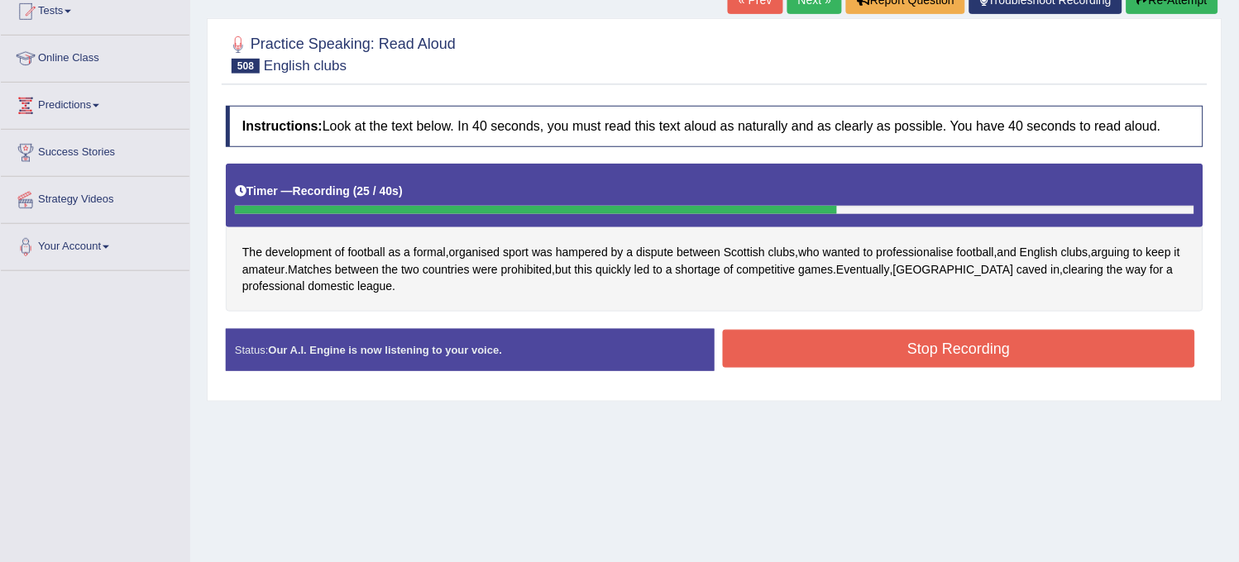
click at [1144, 8] on button "Re-Attempt" at bounding box center [1172, 0] width 92 height 28
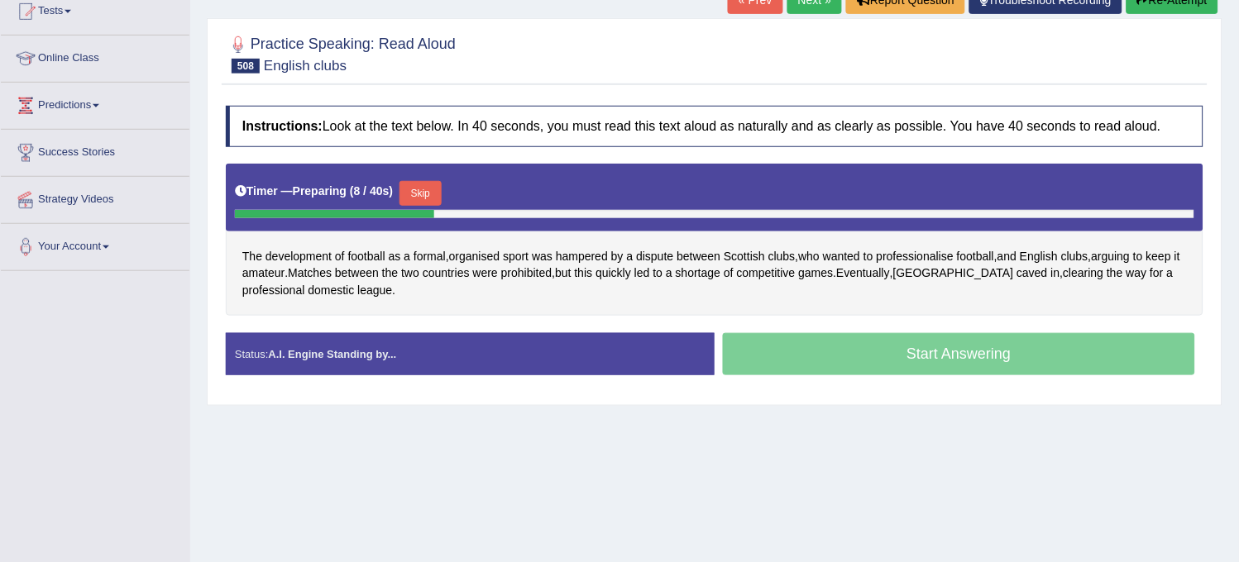
click at [428, 186] on button "Skip" at bounding box center [419, 193] width 41 height 25
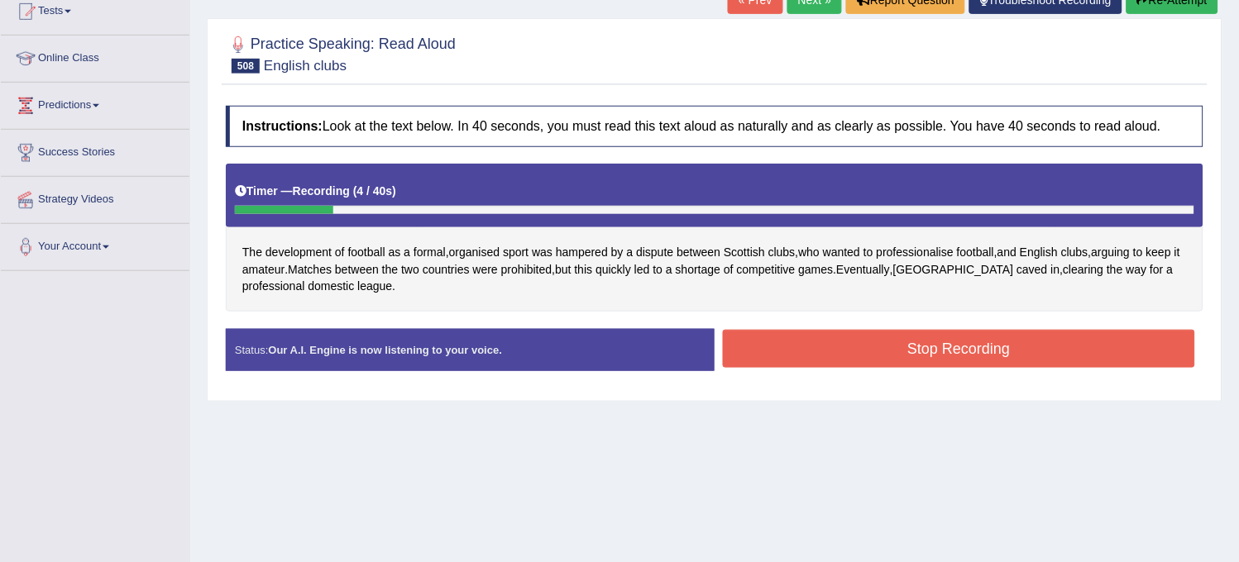
click at [1149, 5] on button "Re-Attempt" at bounding box center [1172, 0] width 92 height 28
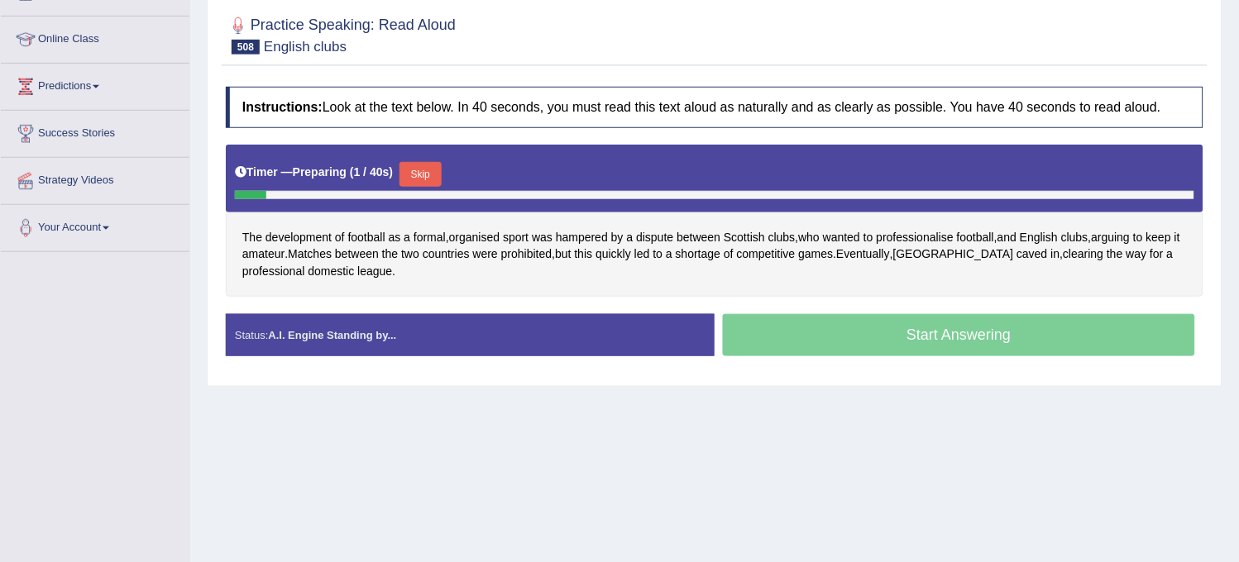
scroll to position [188, 0]
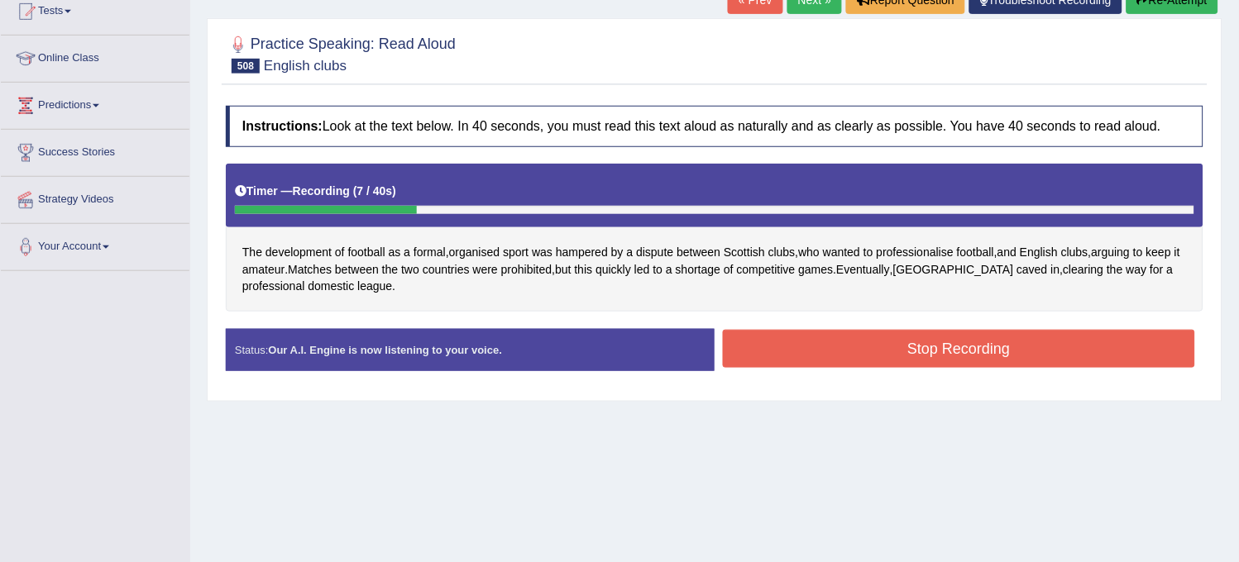
click at [1149, 2] on button "Re-Attempt" at bounding box center [1172, 0] width 92 height 28
click at [1149, 3] on button "Re-Attempt" at bounding box center [1172, 0] width 92 height 28
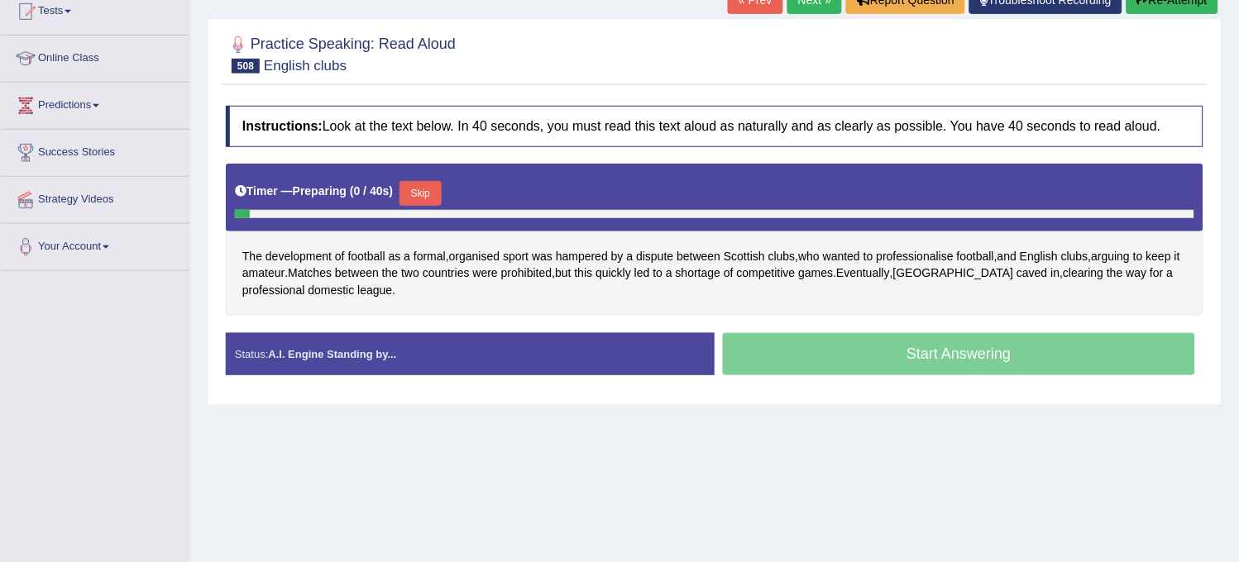
scroll to position [188, 0]
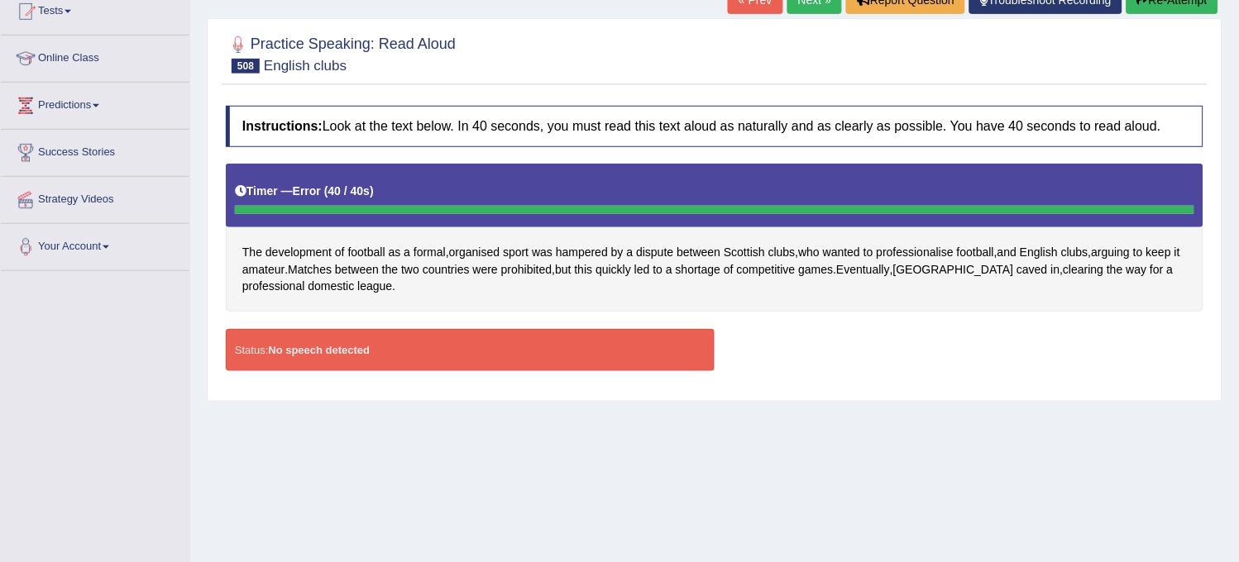
click at [1149, 3] on button "Re-Attempt" at bounding box center [1172, 0] width 92 height 28
drag, startPoint x: 0, startPoint y: 0, endPoint x: 1149, endPoint y: 3, distance: 1149.4
click at [1149, 3] on button "Re-Attempt" at bounding box center [1172, 0] width 92 height 28
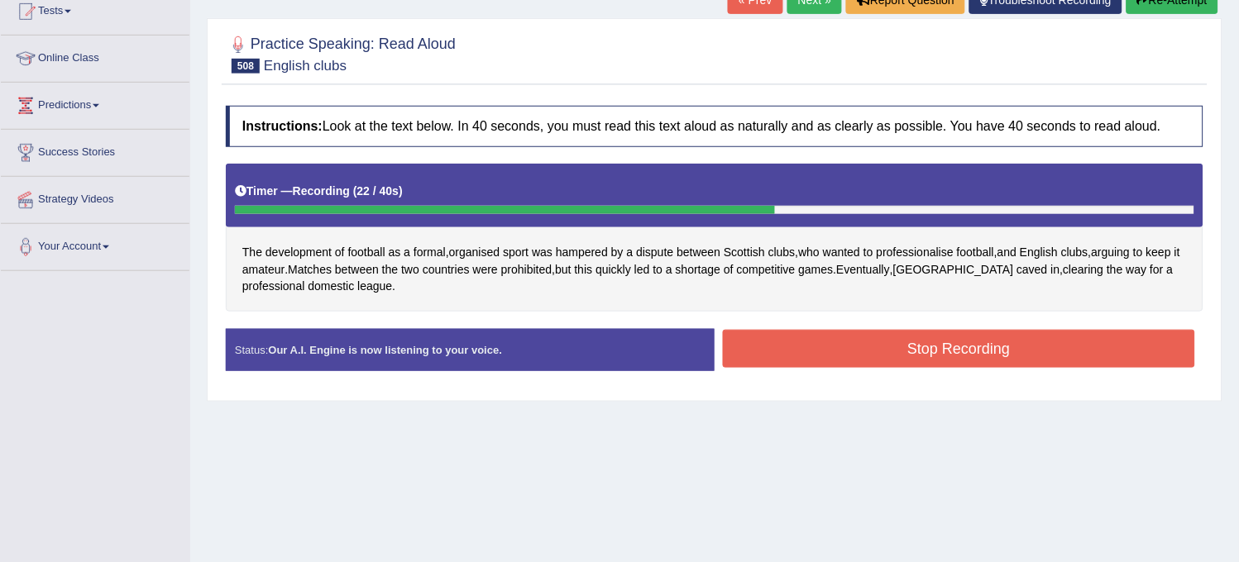
click at [1149, 3] on button "Re-Attempt" at bounding box center [1172, 0] width 92 height 28
drag, startPoint x: 0, startPoint y: 0, endPoint x: 1149, endPoint y: 3, distance: 1149.4
click at [1149, 3] on button "Re-Attempt" at bounding box center [1172, 0] width 92 height 28
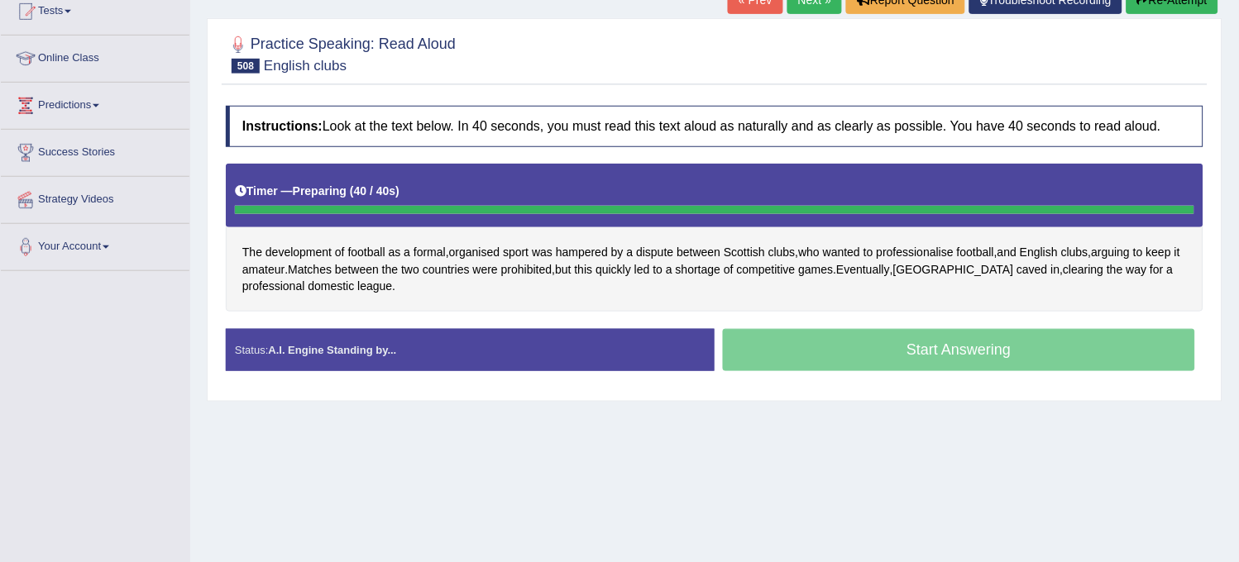
click at [1143, 10] on button "Re-Attempt" at bounding box center [1172, 0] width 92 height 28
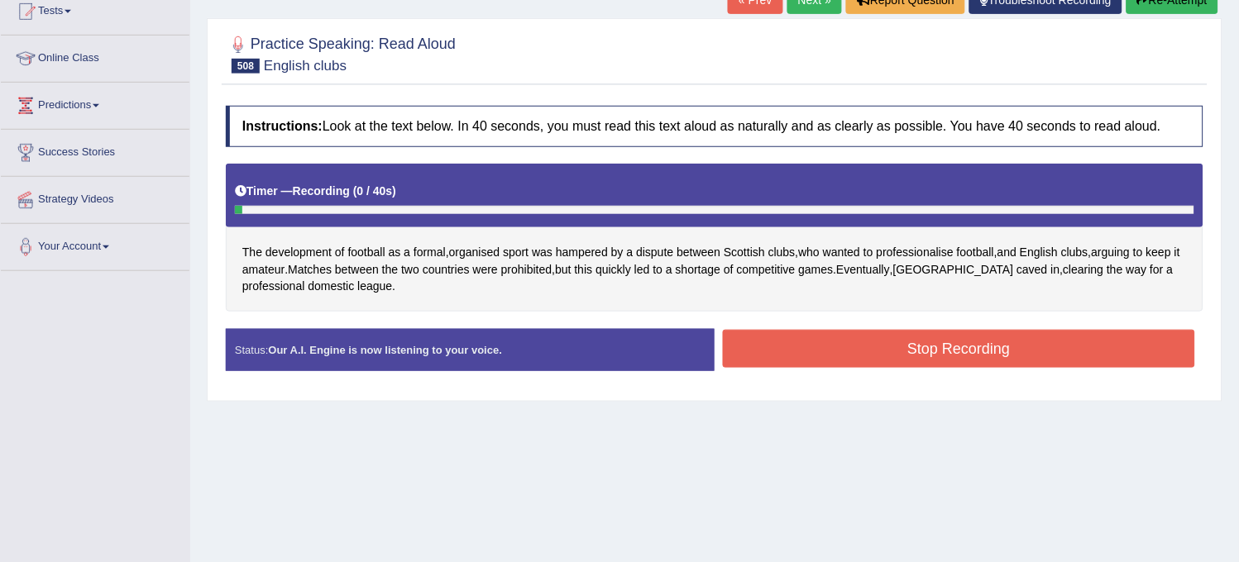
click at [1143, 10] on button "Re-Attempt" at bounding box center [1172, 0] width 92 height 28
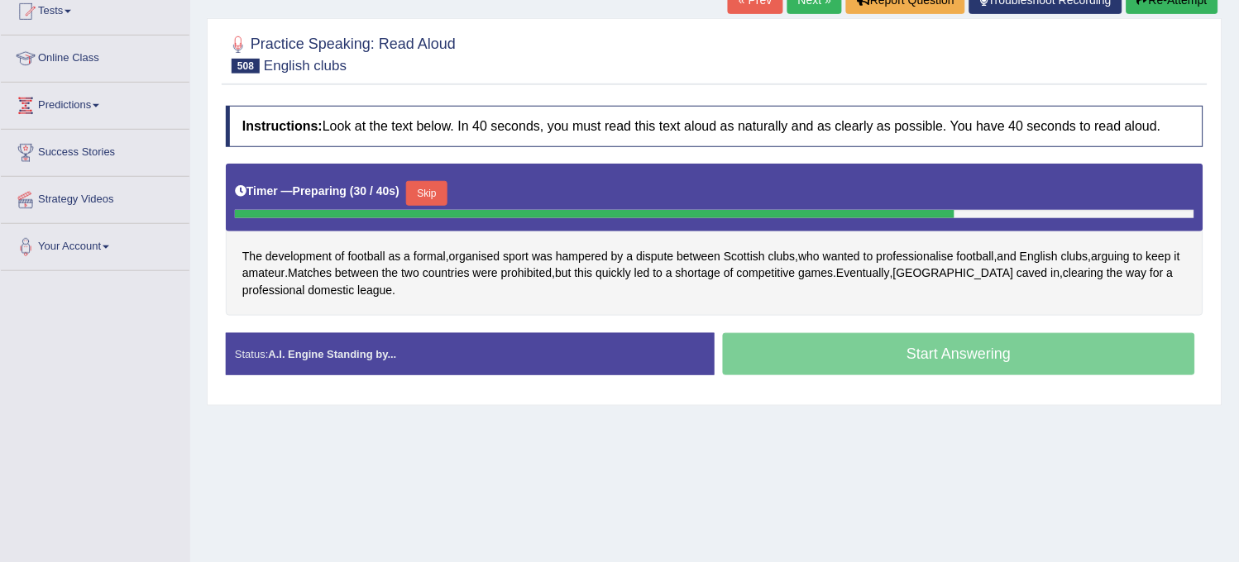
click at [1143, 10] on button "Re-Attempt" at bounding box center [1172, 0] width 92 height 28
drag, startPoint x: 0, startPoint y: 0, endPoint x: 1143, endPoint y: 10, distance: 1142.9
click at [1143, 10] on button "Re-Attempt" at bounding box center [1172, 0] width 92 height 28
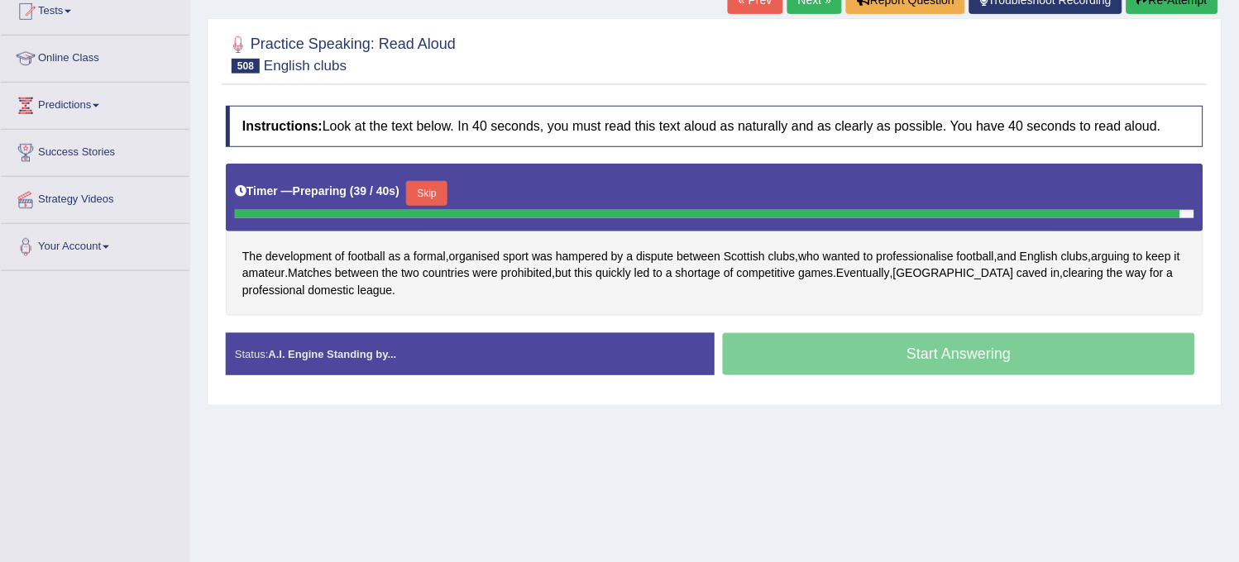
click at [1143, 10] on button "Re-Attempt" at bounding box center [1172, 0] width 92 height 28
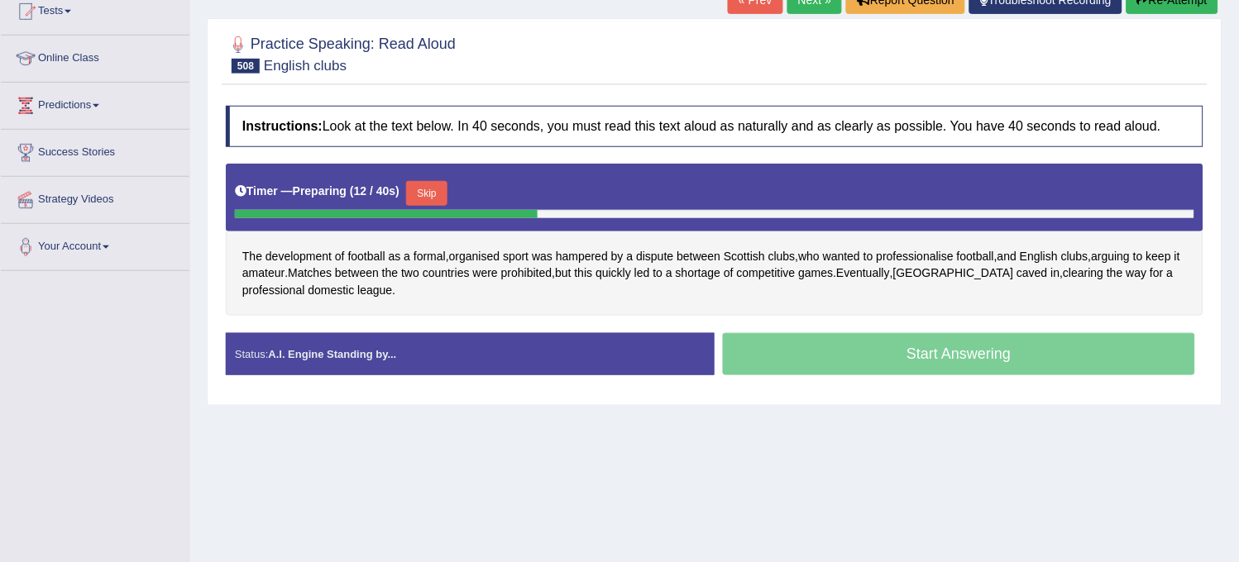
click at [1143, 10] on button "Re-Attempt" at bounding box center [1172, 0] width 92 height 28
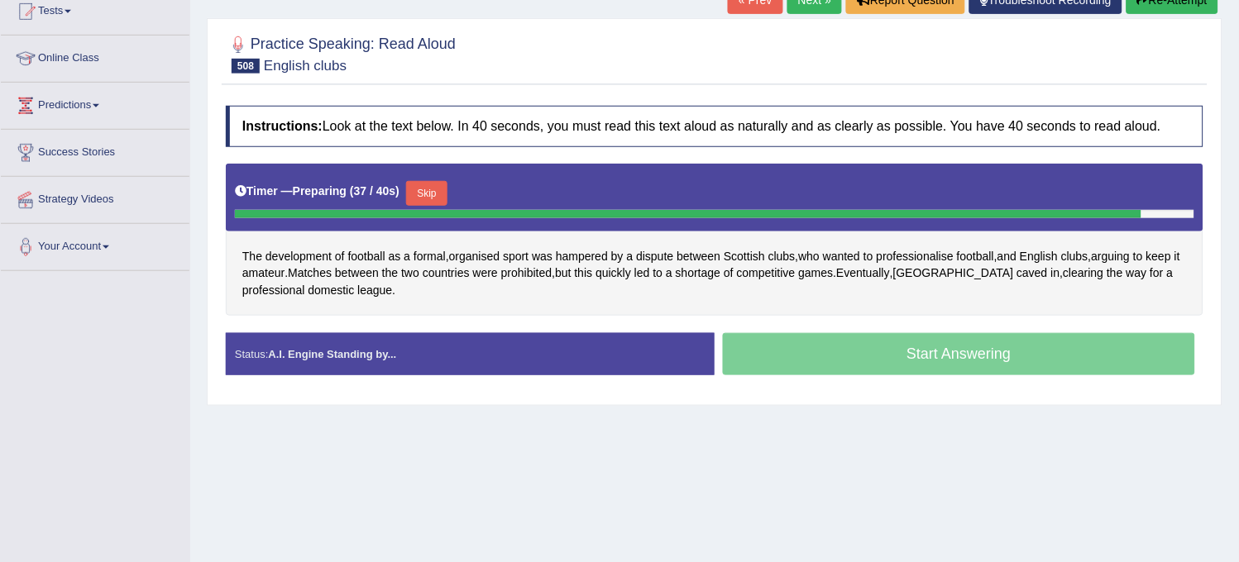
click at [1143, 10] on button "Re-Attempt" at bounding box center [1172, 0] width 92 height 28
drag, startPoint x: 0, startPoint y: 0, endPoint x: 1143, endPoint y: 10, distance: 1142.9
click at [1143, 10] on button "Re-Attempt" at bounding box center [1172, 0] width 92 height 28
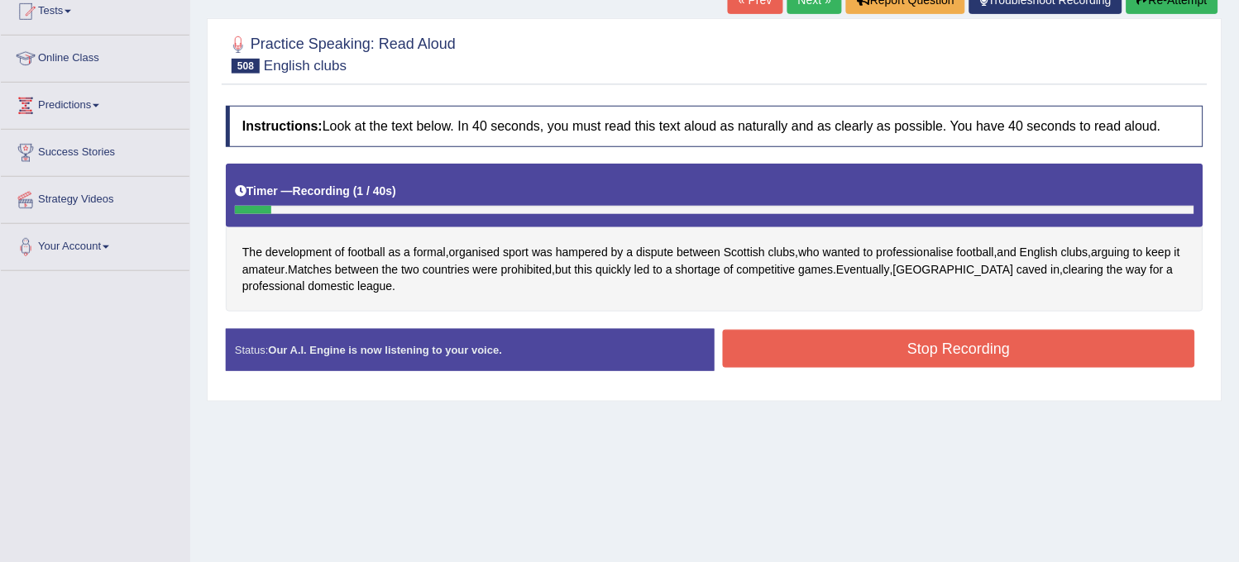
click at [1143, 10] on button "Re-Attempt" at bounding box center [1172, 0] width 92 height 28
drag, startPoint x: 0, startPoint y: 0, endPoint x: 1143, endPoint y: 10, distance: 1142.9
click at [1143, 10] on button "Re-Attempt" at bounding box center [1172, 0] width 92 height 28
click at [1144, 12] on button "Re-Attempt" at bounding box center [1172, 0] width 92 height 28
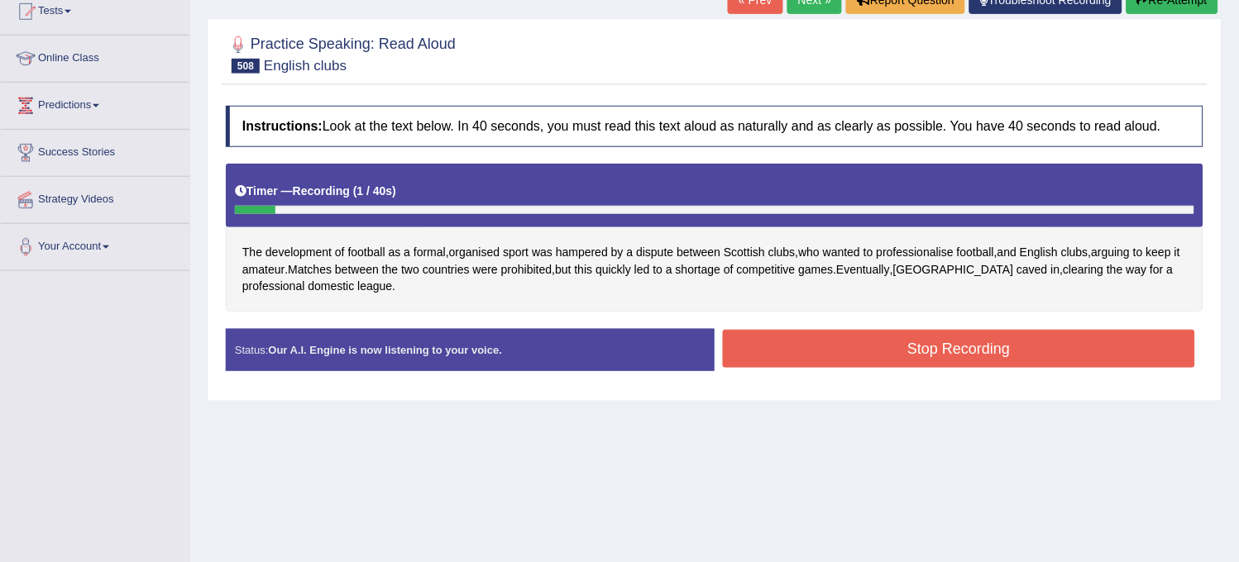
click at [1144, 12] on button "Re-Attempt" at bounding box center [1172, 0] width 92 height 28
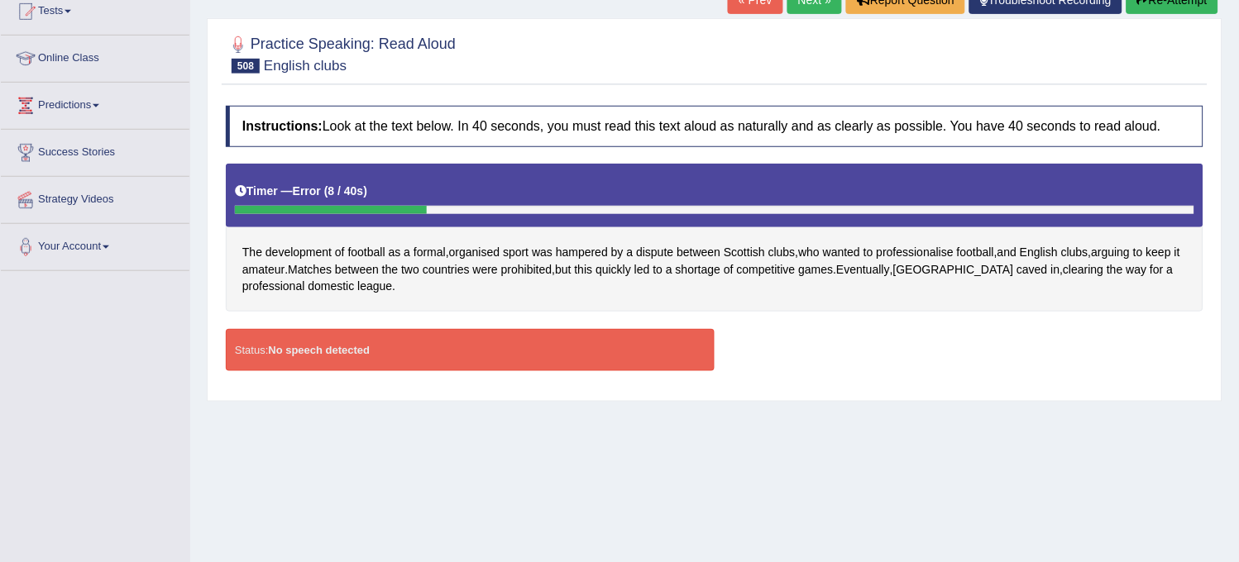
drag, startPoint x: 0, startPoint y: 0, endPoint x: 1144, endPoint y: 12, distance: 1144.5
click at [1144, 12] on button "Re-Attempt" at bounding box center [1172, 0] width 92 height 28
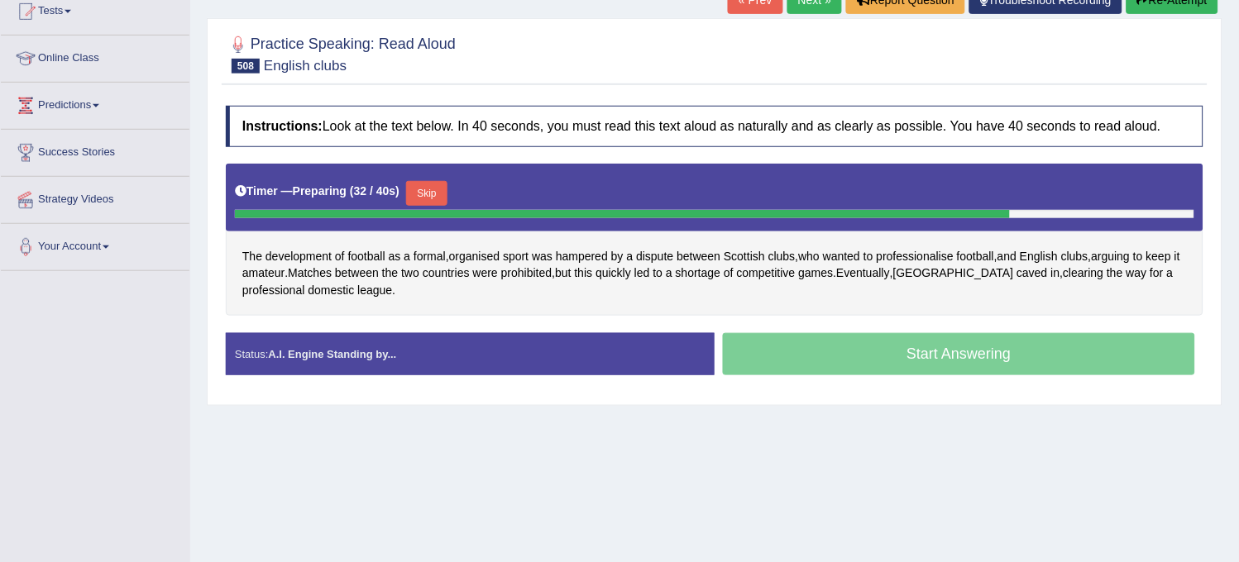
click at [1144, 12] on button "Re-Attempt" at bounding box center [1172, 0] width 92 height 28
click at [1144, 11] on button "Re-Attempt" at bounding box center [1172, 0] width 92 height 28
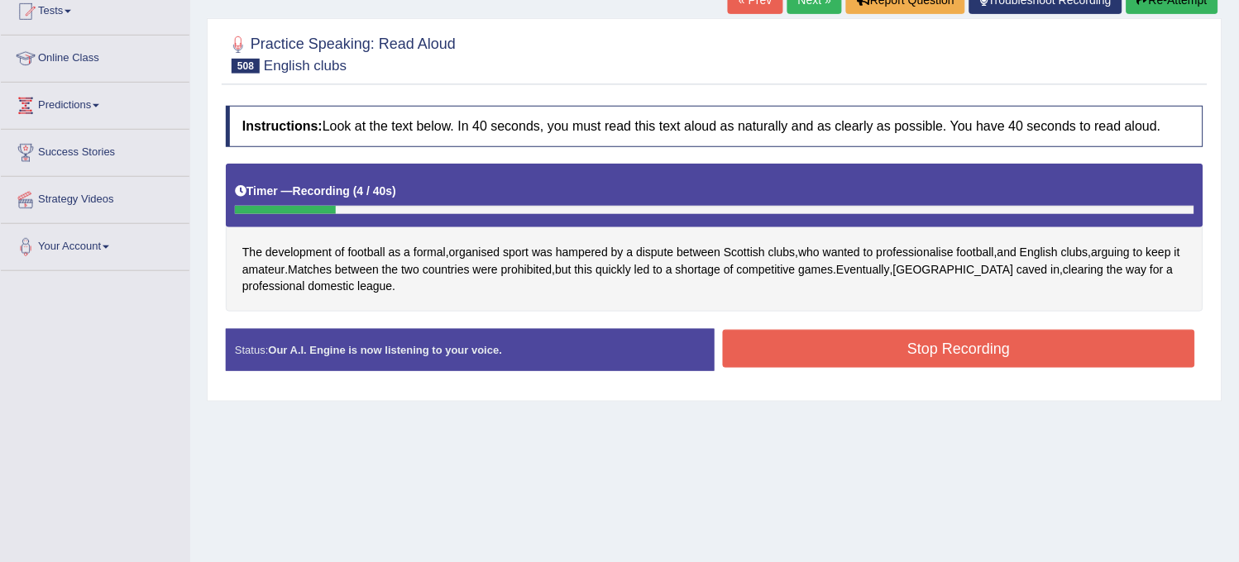
click at [1144, 11] on button "Re-Attempt" at bounding box center [1172, 0] width 92 height 28
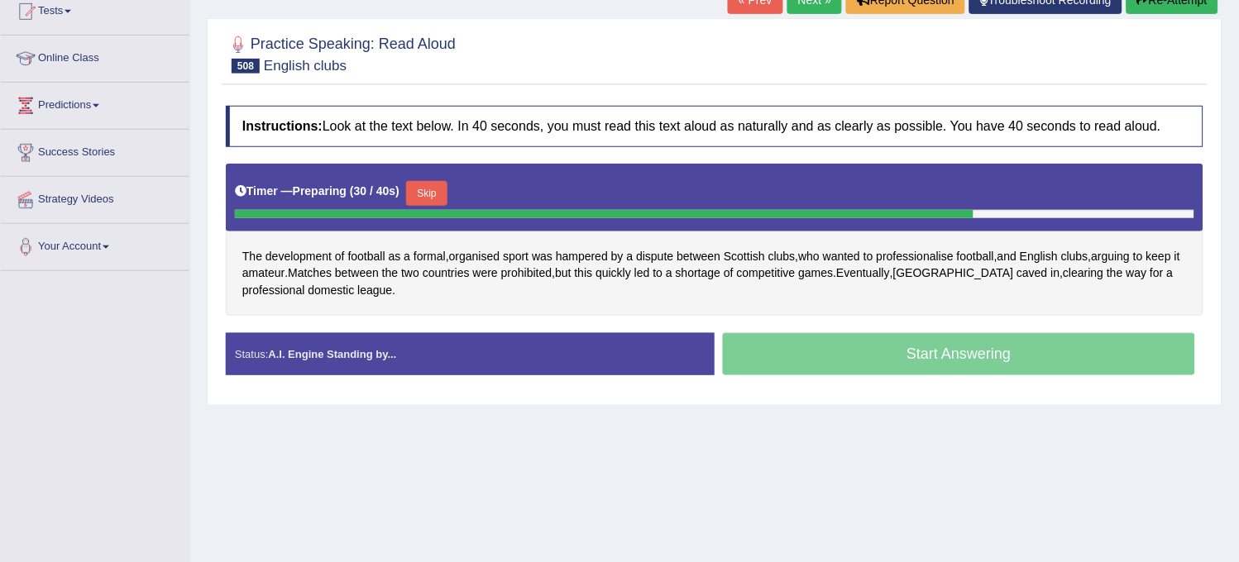
click at [1144, 11] on button "Re-Attempt" at bounding box center [1172, 0] width 92 height 28
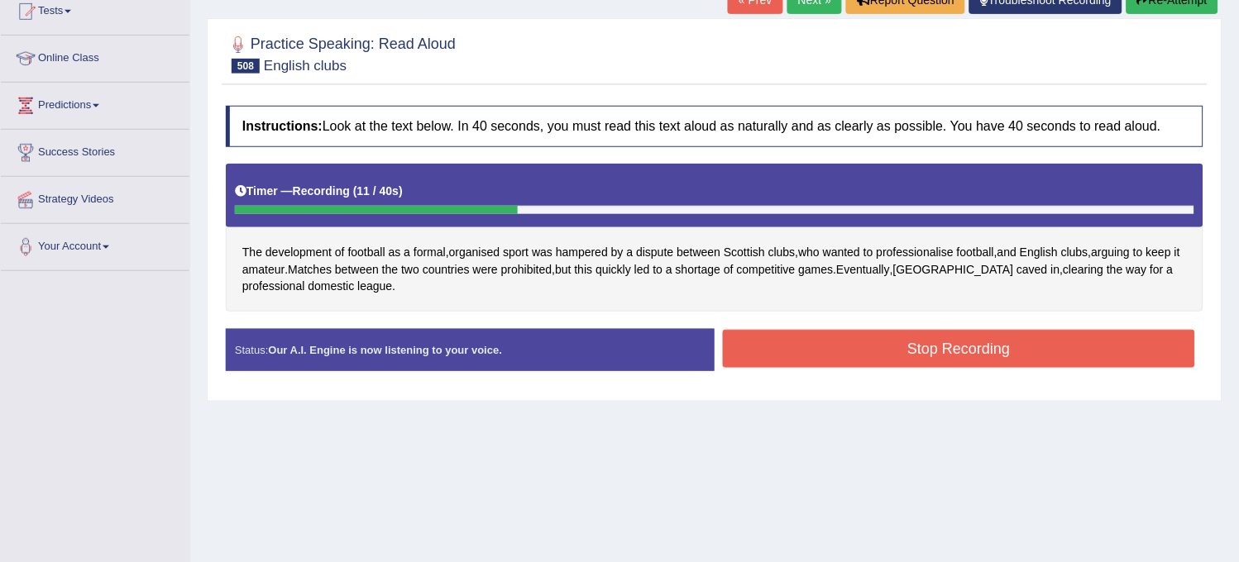
click at [1144, 10] on button "Re-Attempt" at bounding box center [1172, 0] width 92 height 28
drag, startPoint x: 0, startPoint y: 0, endPoint x: 1144, endPoint y: 10, distance: 1144.5
click at [1144, 10] on button "Re-Attempt" at bounding box center [1172, 0] width 92 height 28
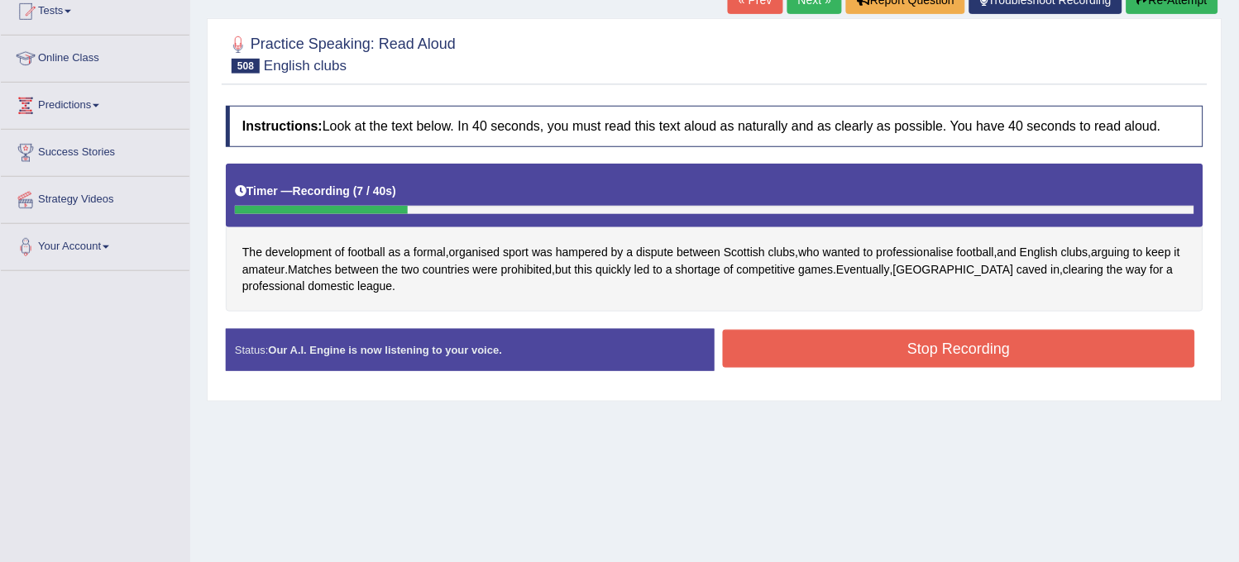
click at [1144, 10] on button "Re-Attempt" at bounding box center [1172, 0] width 92 height 28
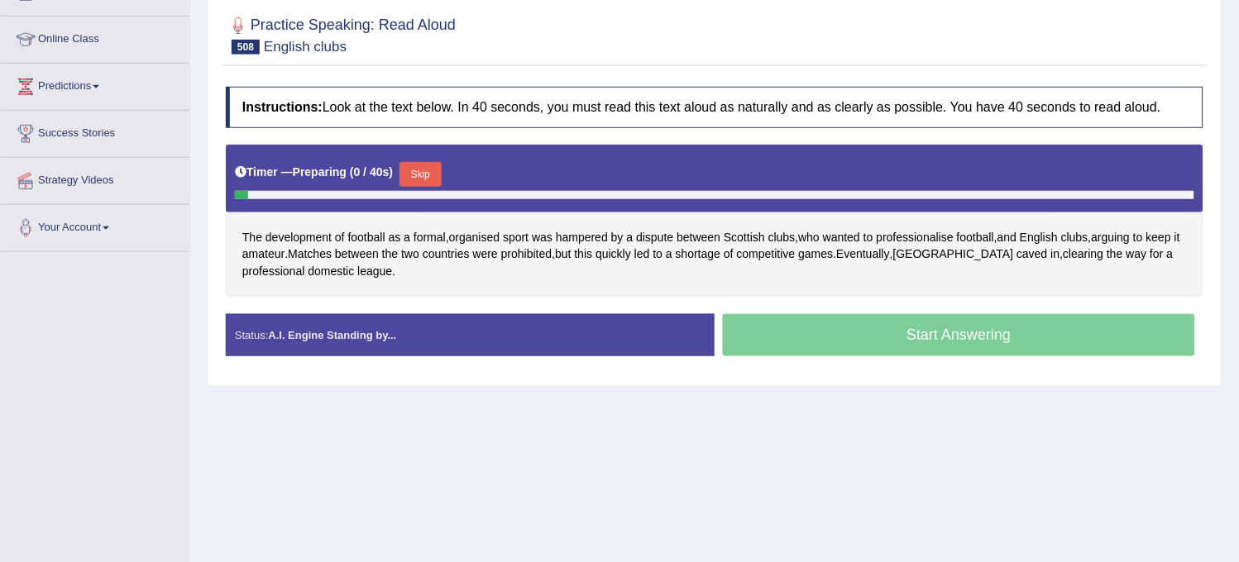
scroll to position [188, 0]
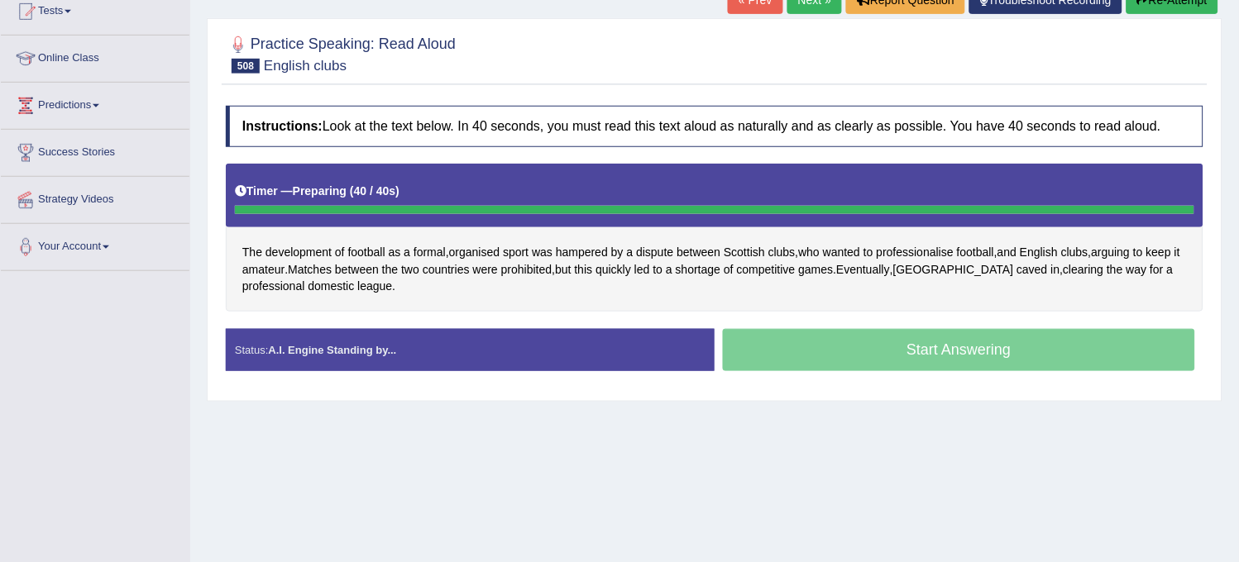
click at [1144, 10] on button "Re-Attempt" at bounding box center [1172, 0] width 92 height 28
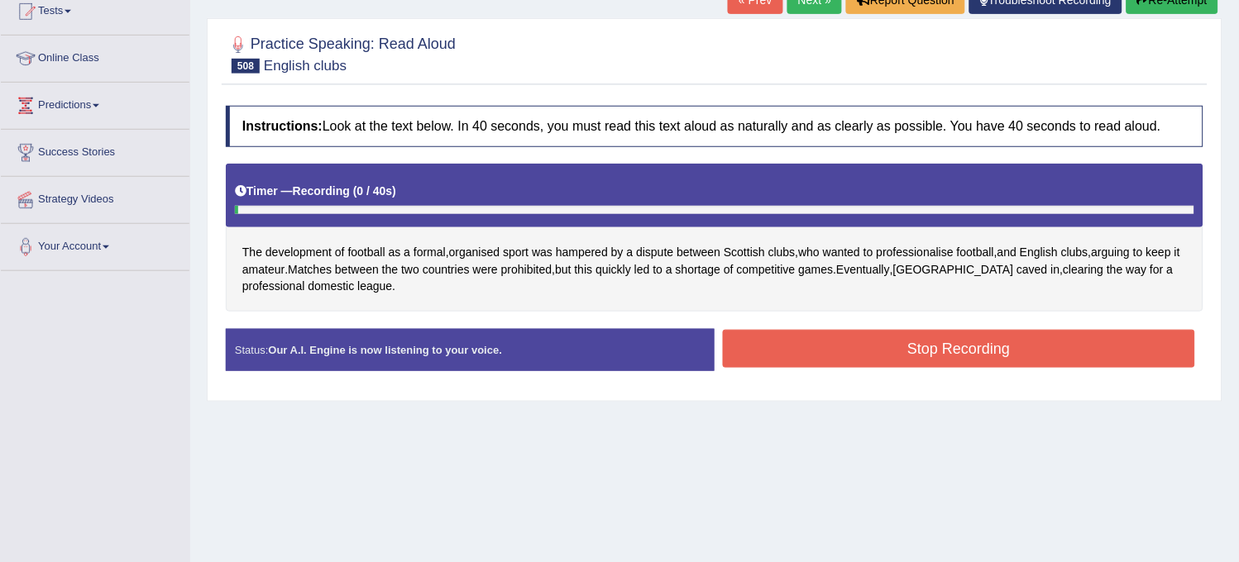
drag, startPoint x: 0, startPoint y: 0, endPoint x: 1144, endPoint y: 10, distance: 1144.5
click at [1144, 10] on button "Re-Attempt" at bounding box center [1172, 0] width 92 height 28
click at [1144, 7] on button "Re-Attempt" at bounding box center [1172, 0] width 92 height 28
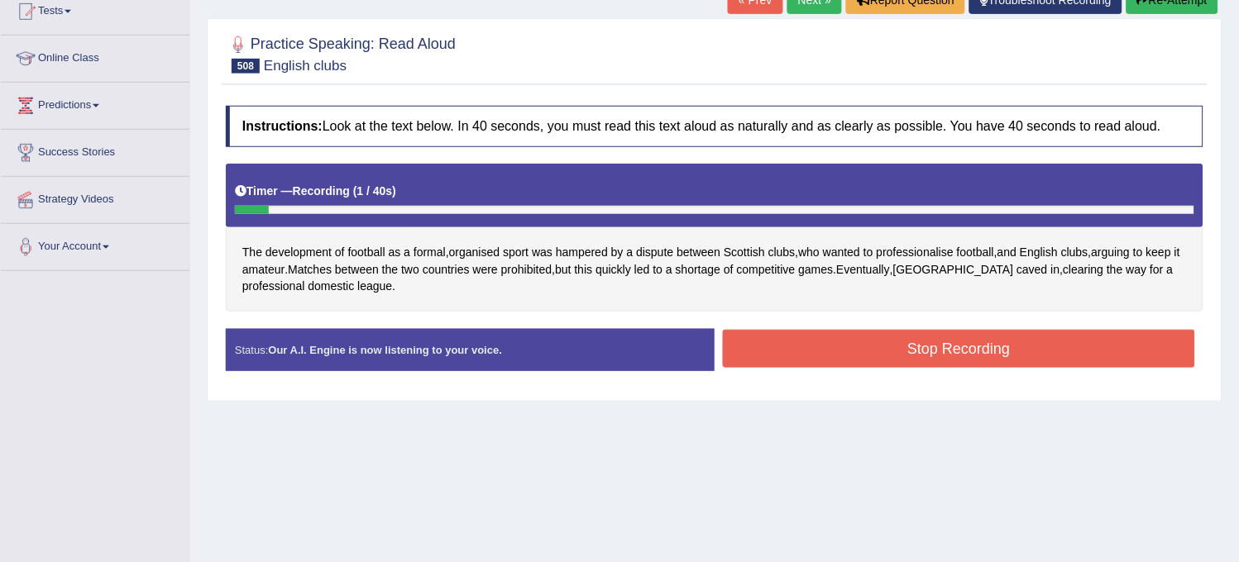
drag, startPoint x: 0, startPoint y: 0, endPoint x: 1144, endPoint y: 7, distance: 1144.5
click at [1144, 7] on button "Re-Attempt" at bounding box center [1172, 0] width 92 height 28
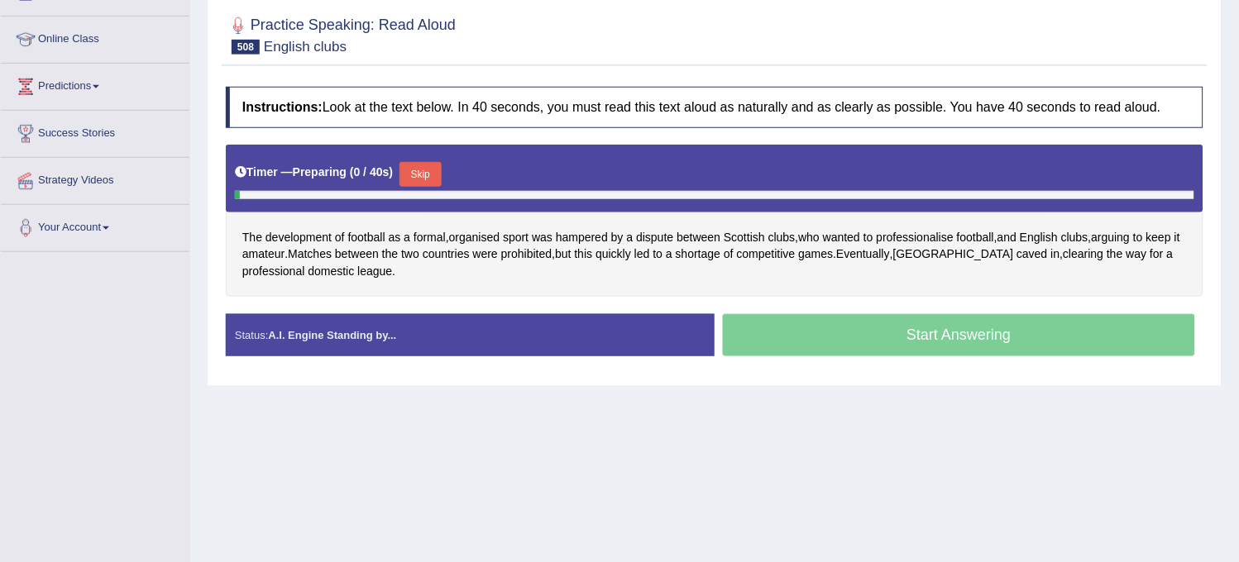
scroll to position [188, 0]
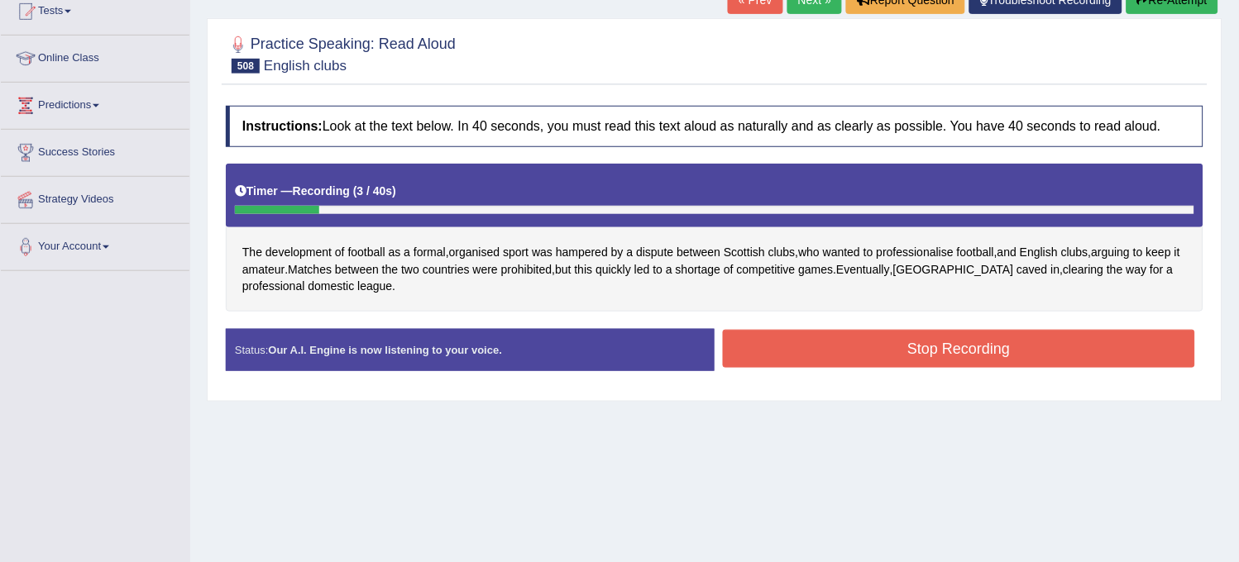
click at [1144, 7] on button "Re-Attempt" at bounding box center [1172, 0] width 92 height 28
drag, startPoint x: 0, startPoint y: 0, endPoint x: 1144, endPoint y: 7, distance: 1144.5
click at [1144, 7] on button "Re-Attempt" at bounding box center [1172, 0] width 92 height 28
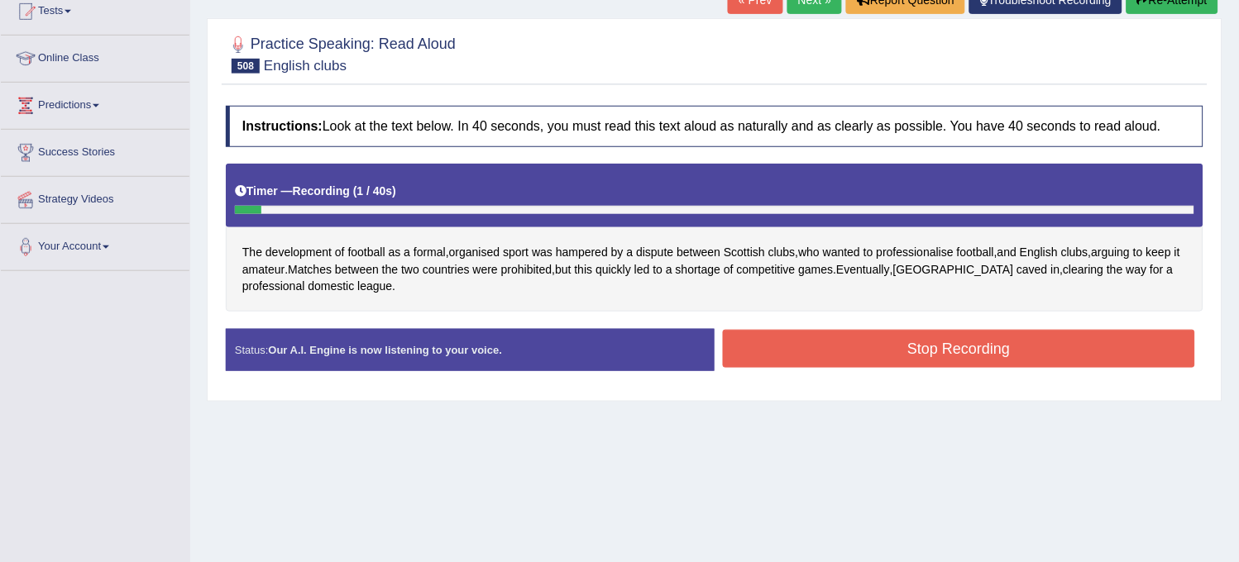
click at [1144, 7] on button "Re-Attempt" at bounding box center [1172, 0] width 92 height 28
drag, startPoint x: 0, startPoint y: 0, endPoint x: 1144, endPoint y: 7, distance: 1144.5
click at [1144, 7] on button "Re-Attempt" at bounding box center [1172, 0] width 92 height 28
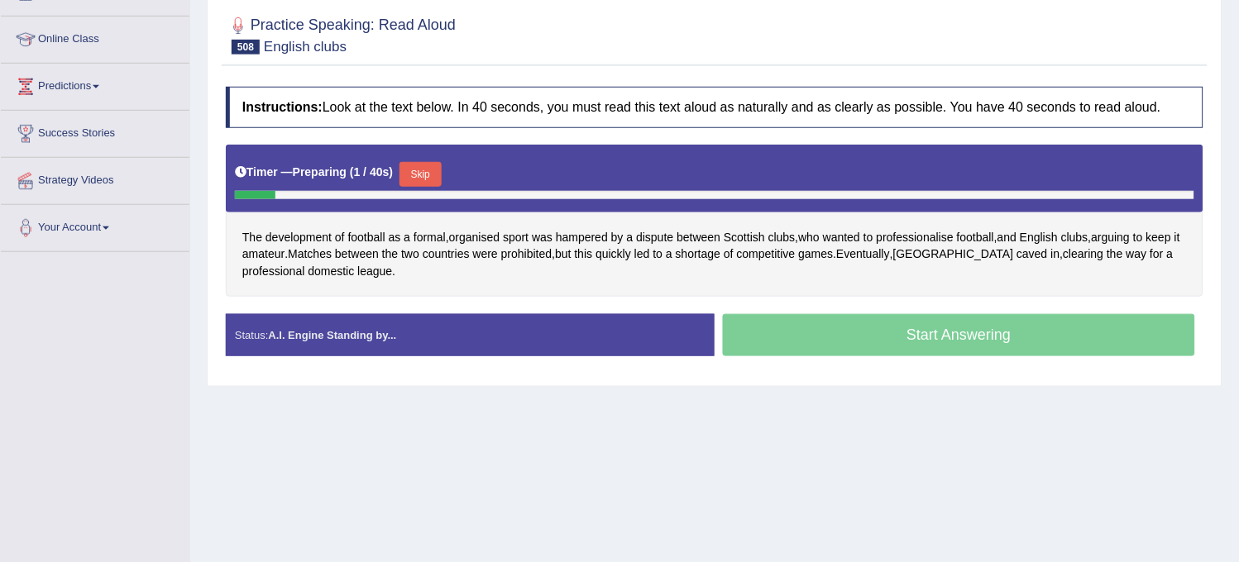
scroll to position [188, 0]
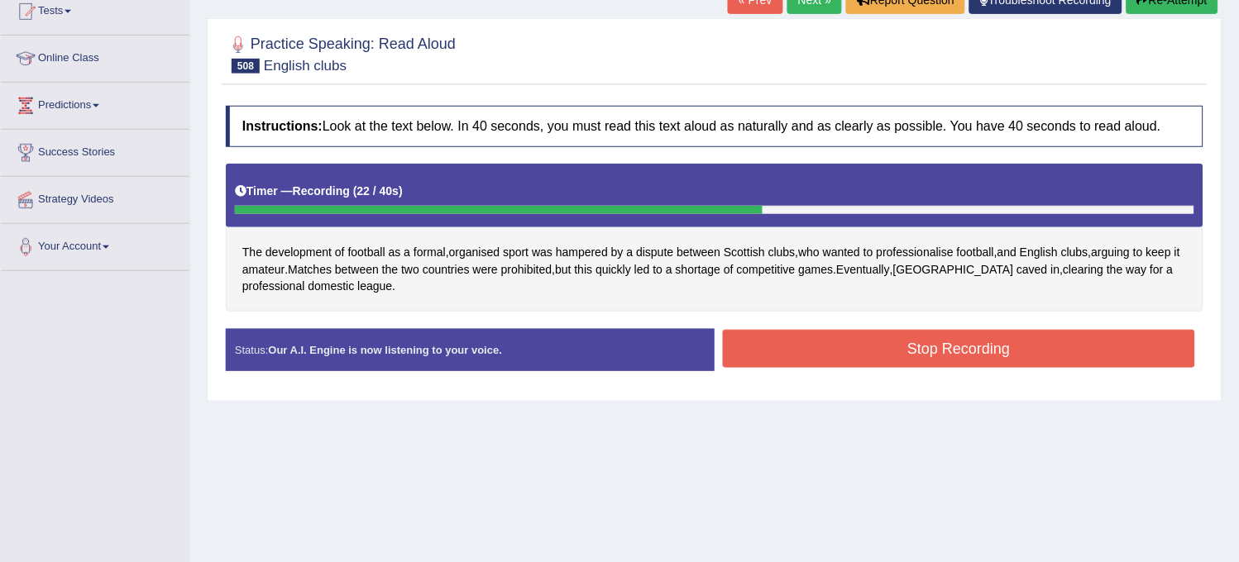
click at [1144, 5] on button "Re-Attempt" at bounding box center [1172, 0] width 92 height 28
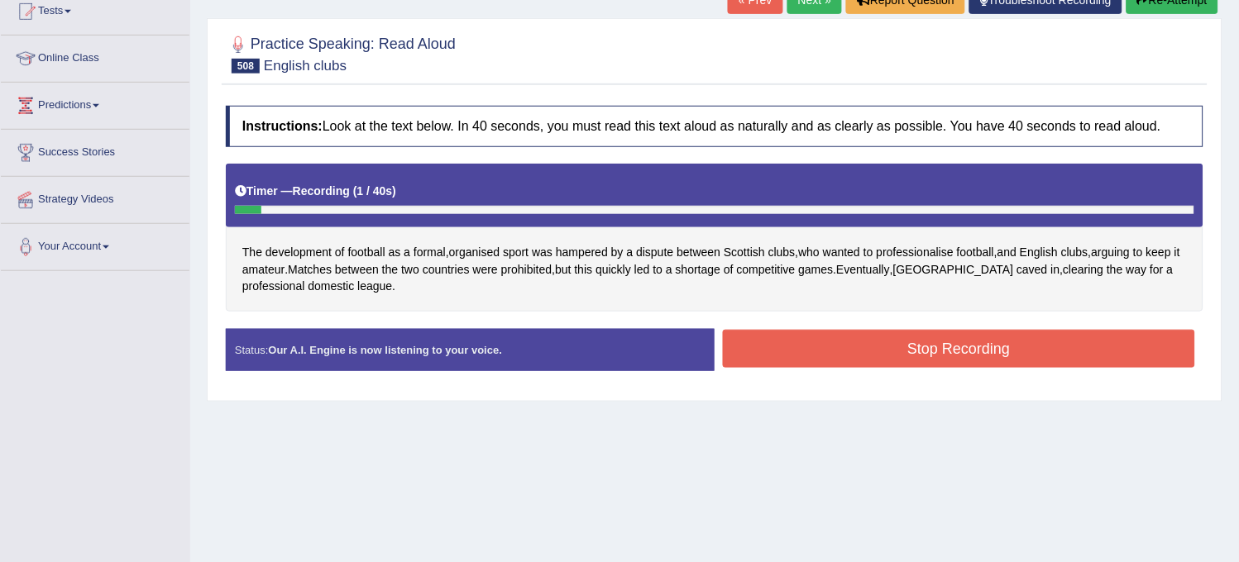
drag, startPoint x: 0, startPoint y: 0, endPoint x: 1144, endPoint y: 6, distance: 1144.5
click at [1144, 6] on button "Re-Attempt" at bounding box center [1172, 0] width 92 height 28
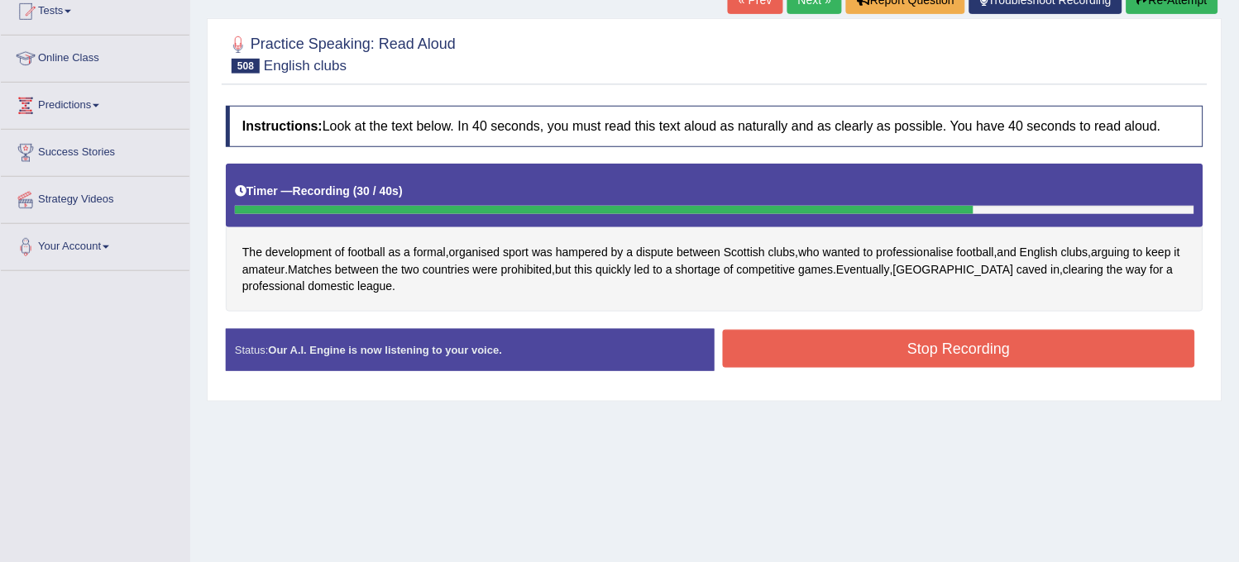
click at [1144, 6] on button "Re-Attempt" at bounding box center [1172, 0] width 92 height 28
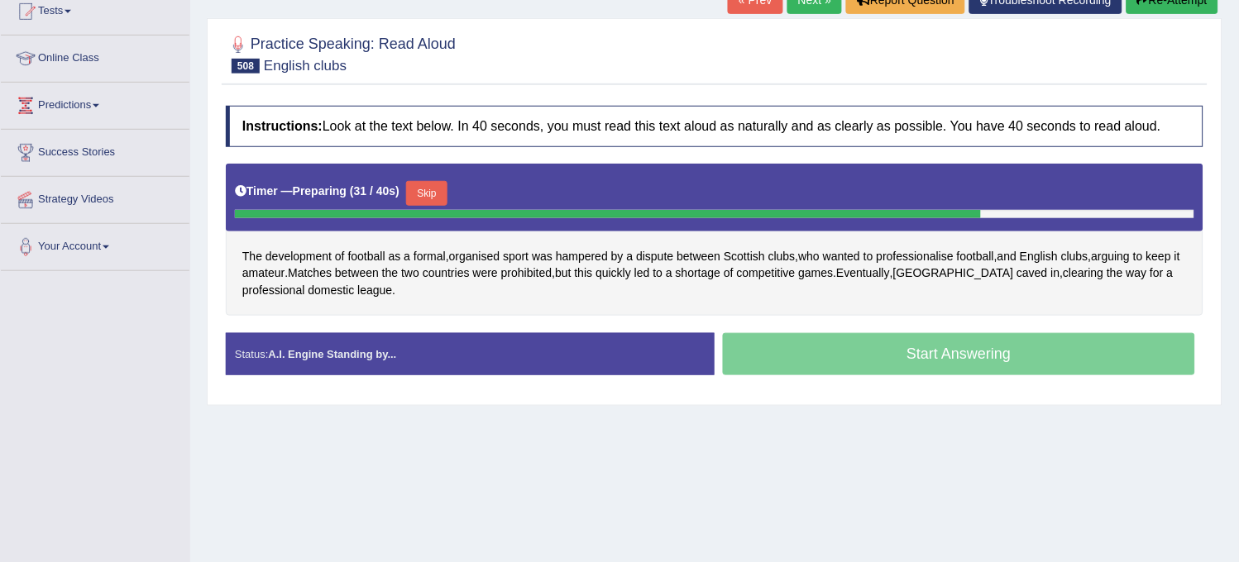
click at [432, 182] on button "Skip" at bounding box center [426, 193] width 41 height 25
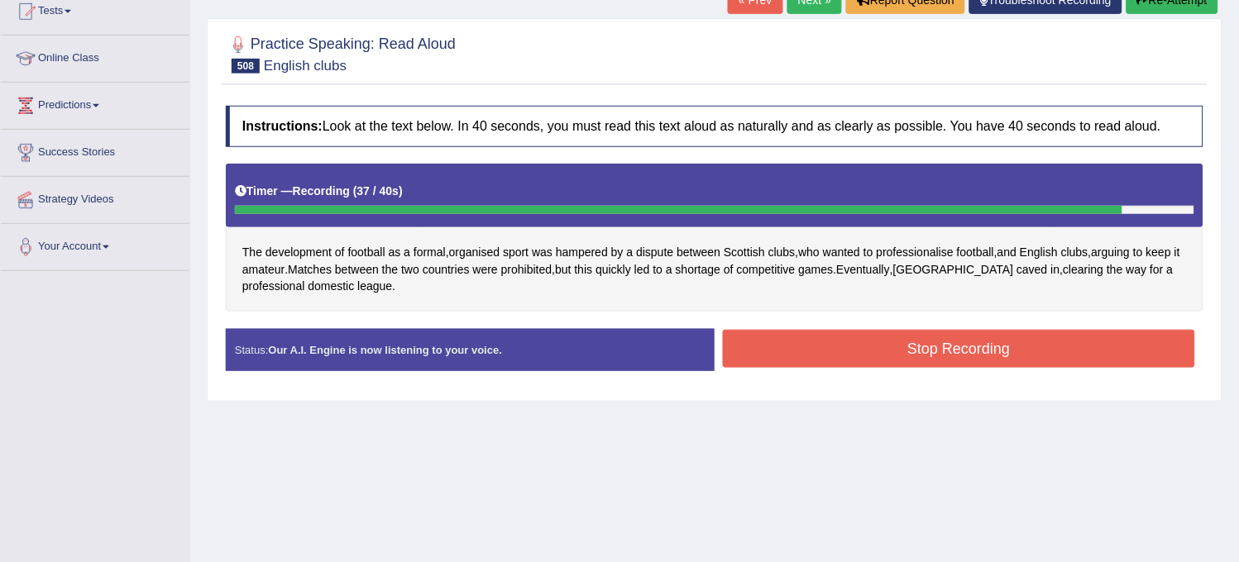
click at [1129, 2] on button "Re-Attempt" at bounding box center [1172, 0] width 92 height 28
click at [1130, 6] on button "Re-Attempt" at bounding box center [1172, 0] width 92 height 28
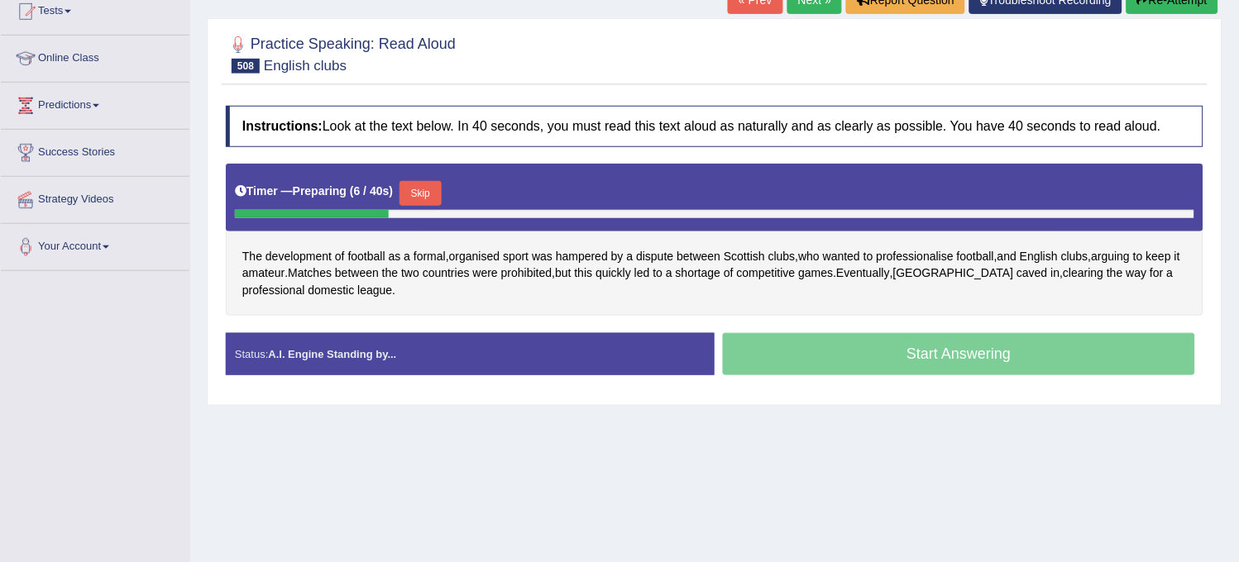
click at [1130, 6] on button "Re-Attempt" at bounding box center [1172, 0] width 92 height 28
click at [423, 202] on button "Skip" at bounding box center [426, 193] width 41 height 25
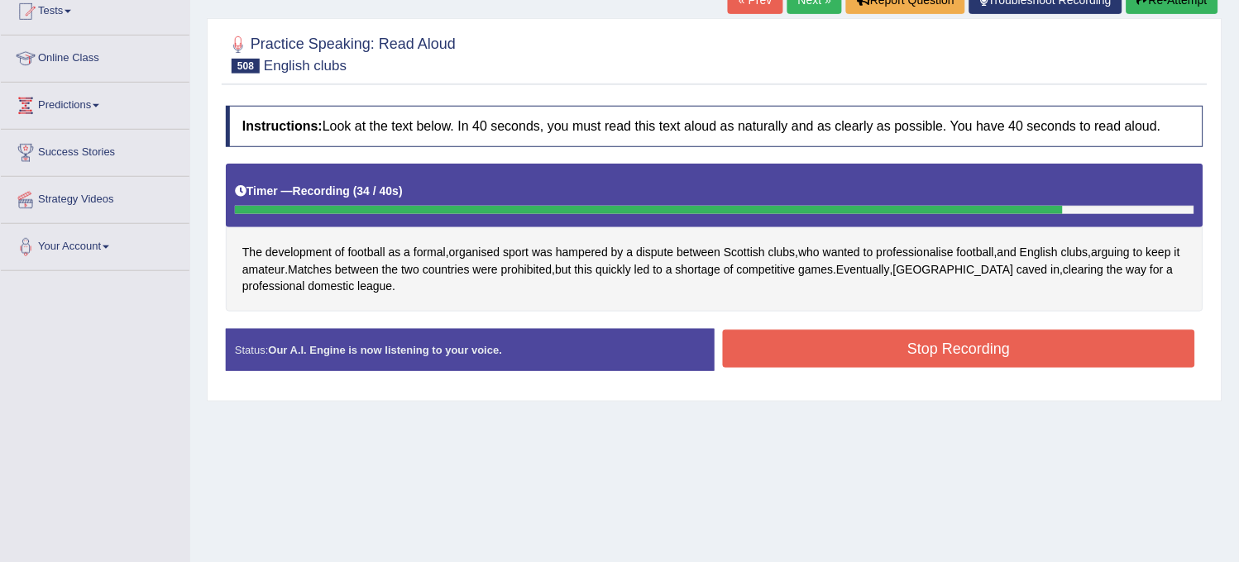
click at [1154, 9] on button "Re-Attempt" at bounding box center [1172, 0] width 92 height 28
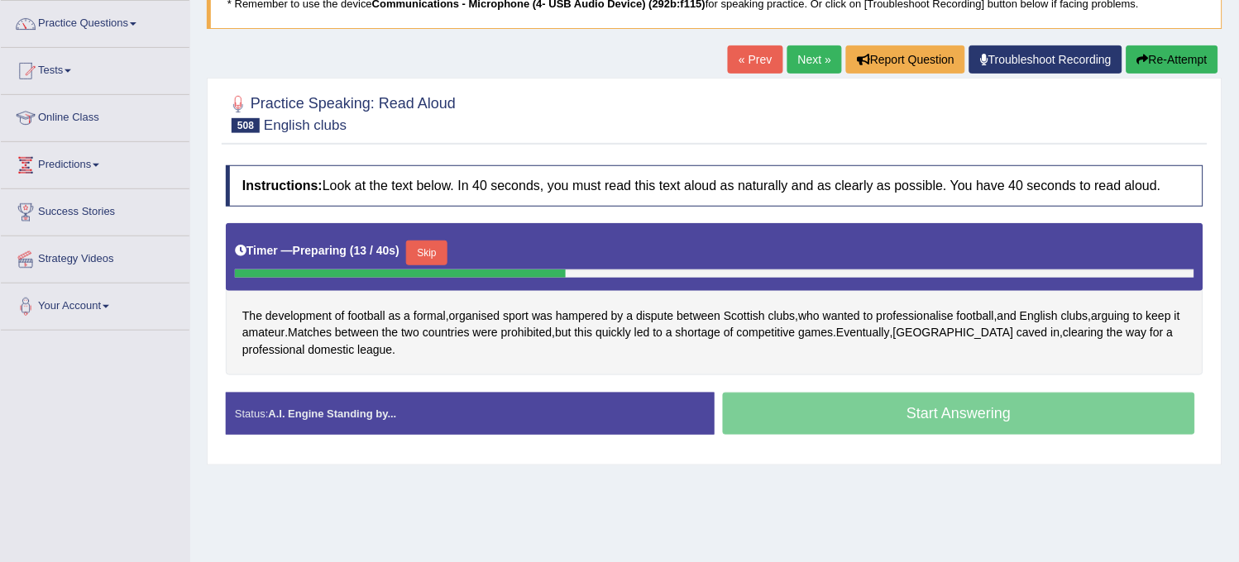
scroll to position [96, 0]
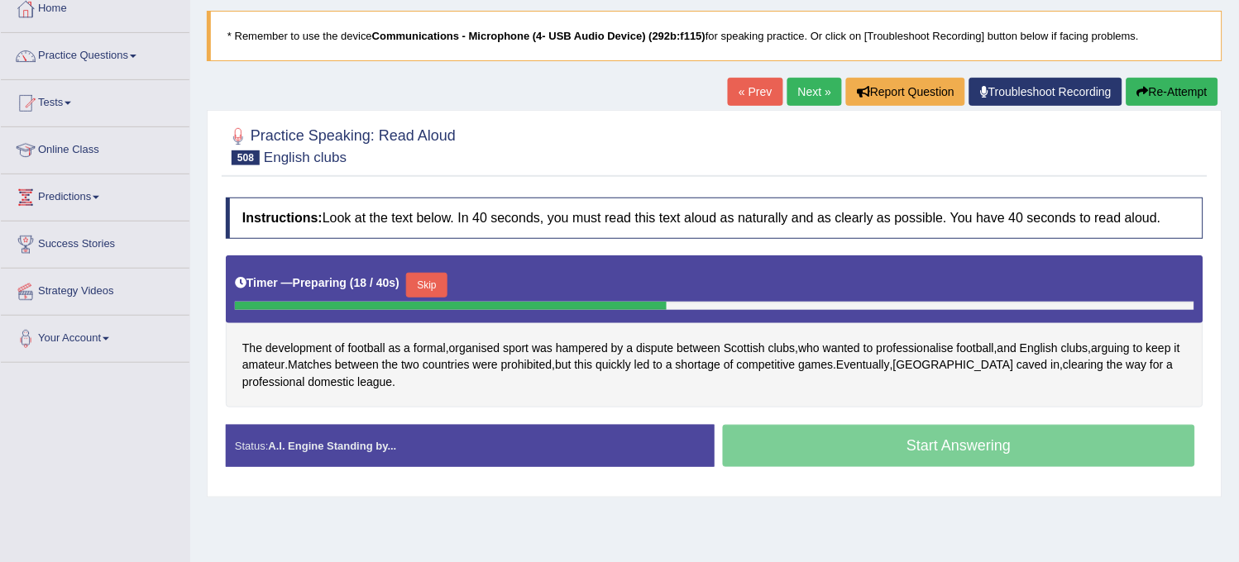
click at [428, 281] on button "Skip" at bounding box center [426, 285] width 41 height 25
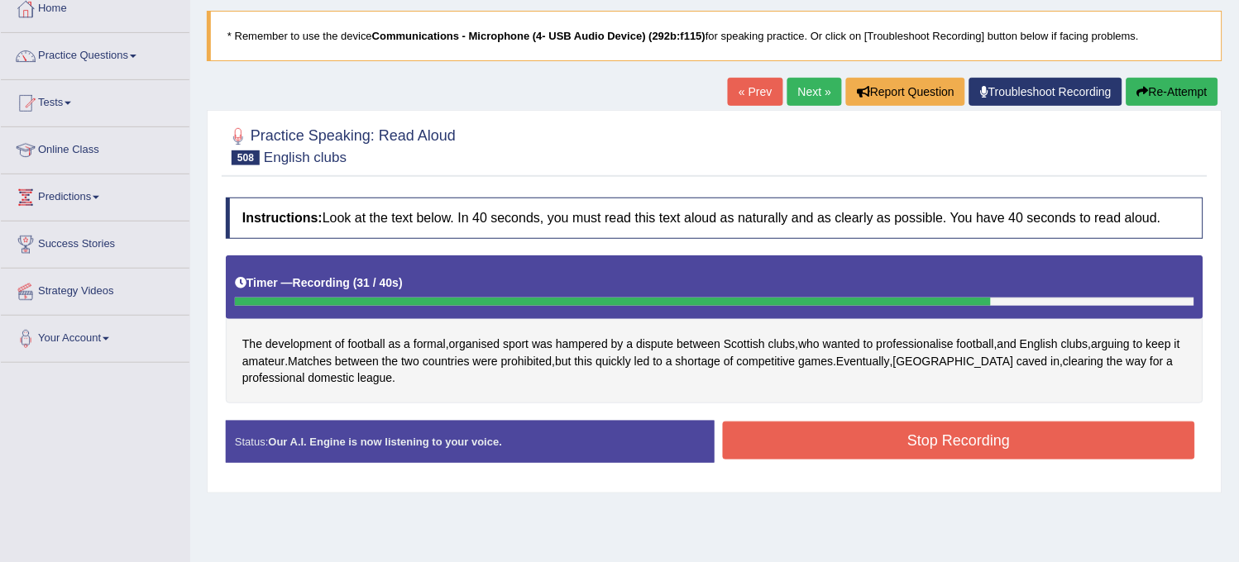
click at [913, 451] on button "Stop Recording" at bounding box center [959, 441] width 472 height 38
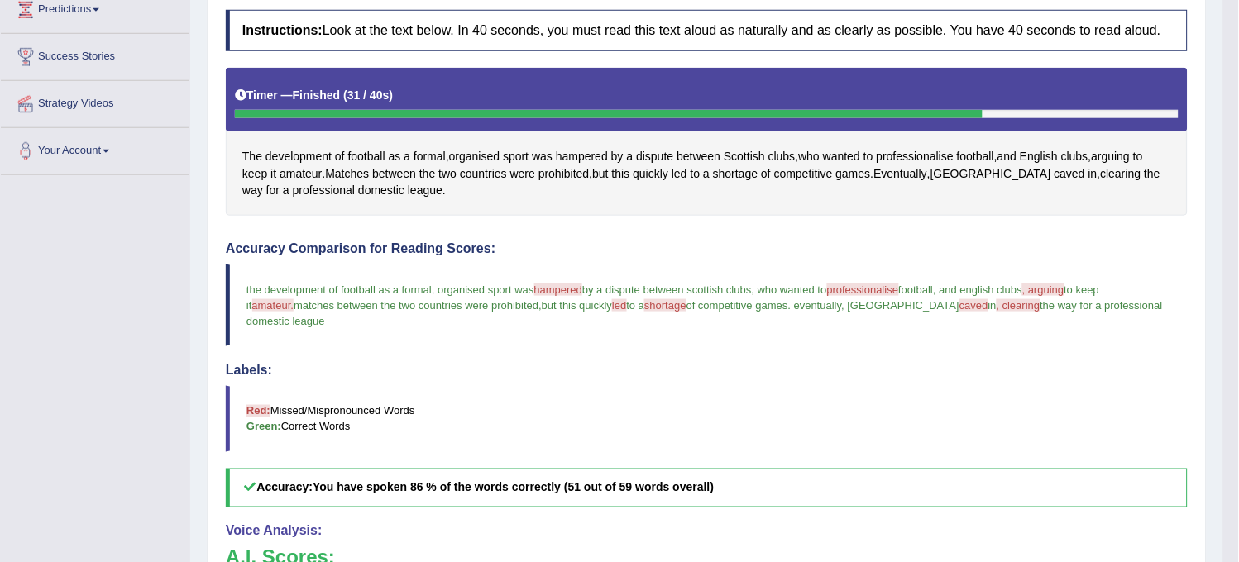
scroll to position [0, 0]
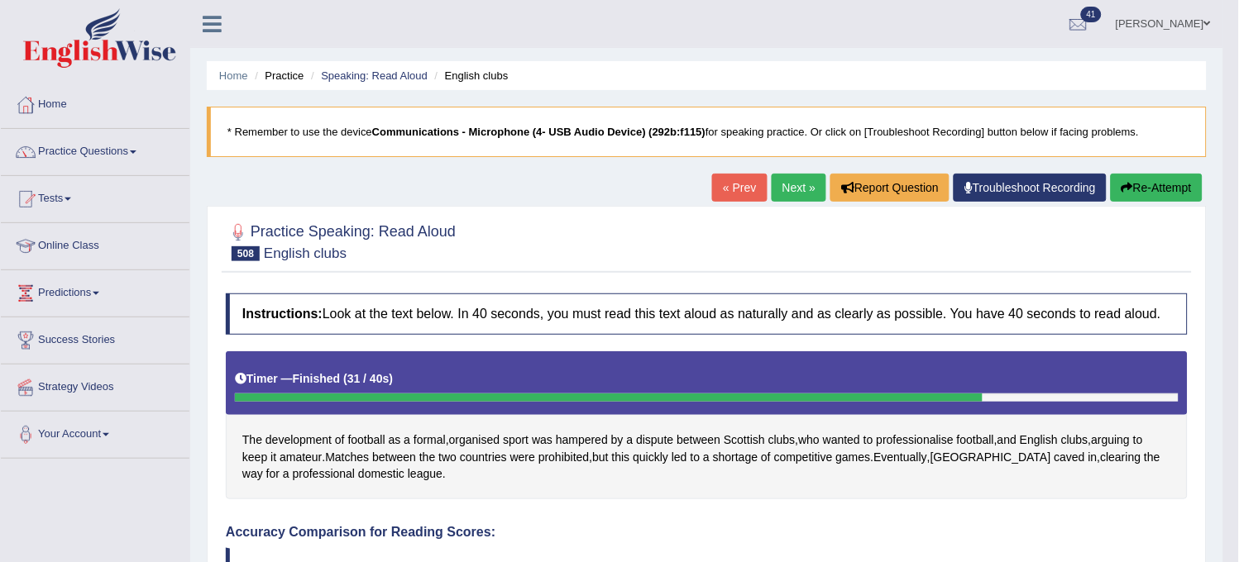
click at [772, 190] on link "Next »" at bounding box center [799, 188] width 55 height 28
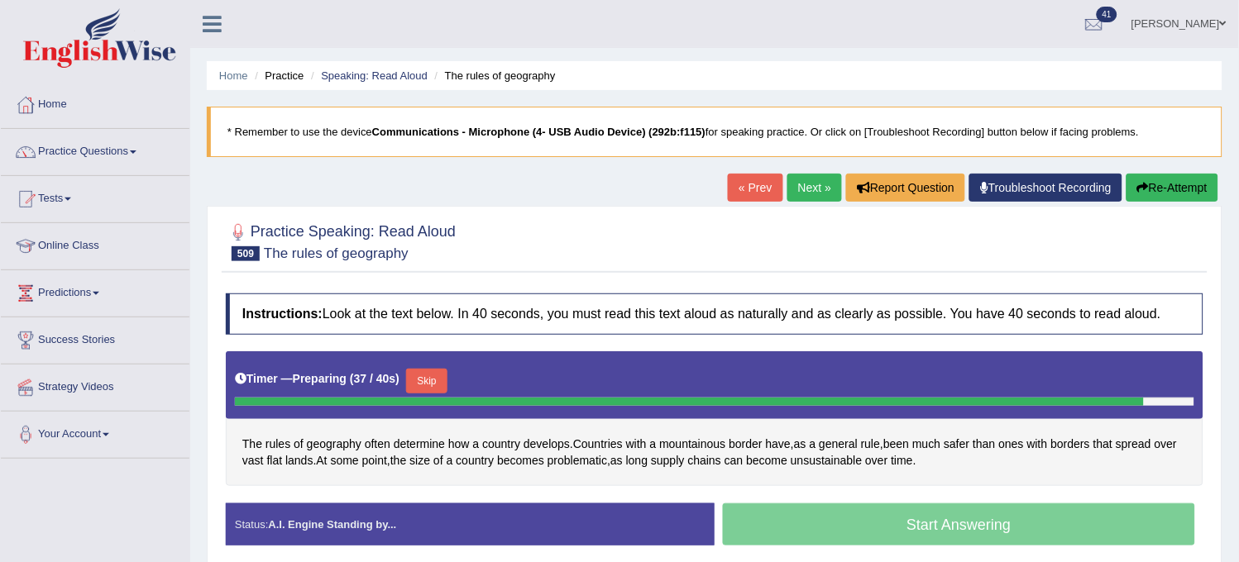
click at [1168, 187] on button "Re-Attempt" at bounding box center [1172, 188] width 92 height 28
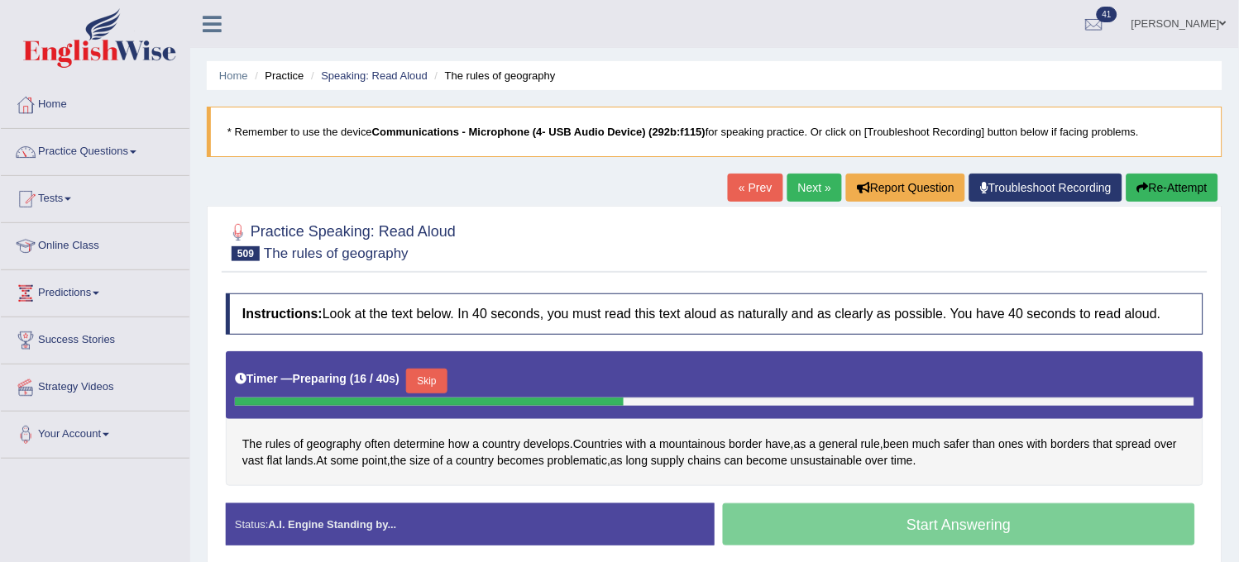
click at [438, 370] on button "Skip" at bounding box center [426, 381] width 41 height 25
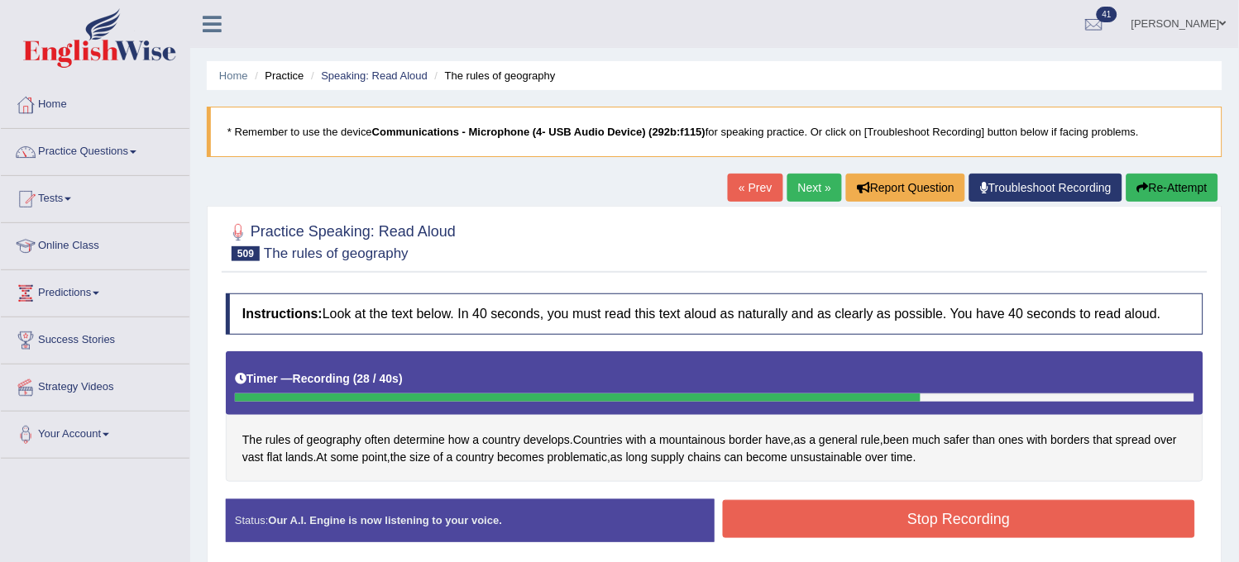
click at [1197, 182] on button "Re-Attempt" at bounding box center [1172, 188] width 92 height 28
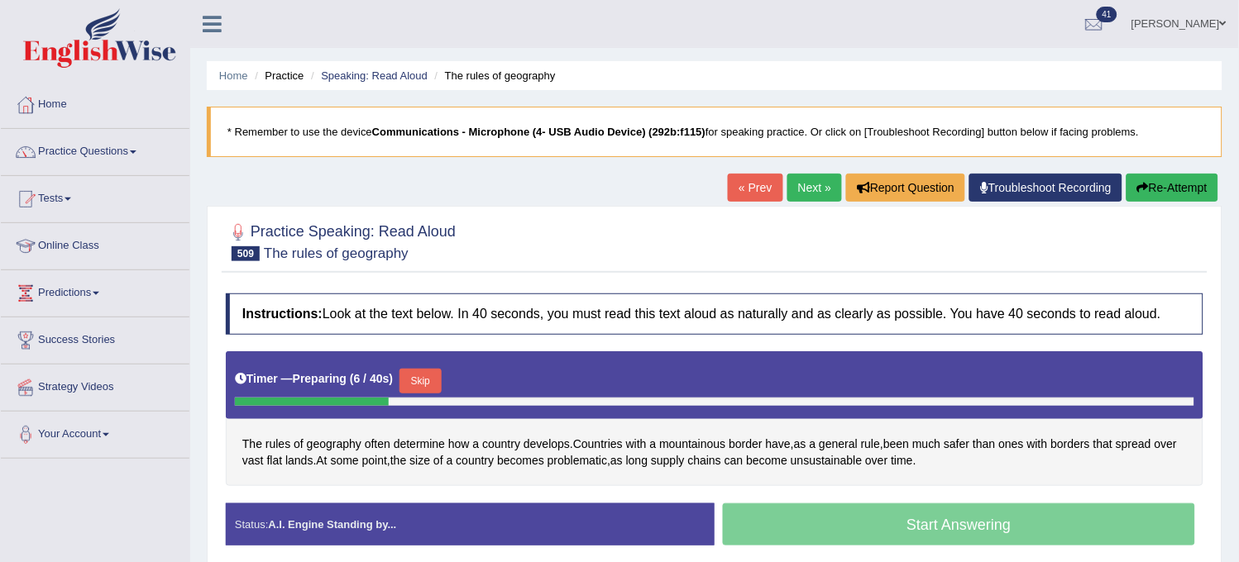
click at [441, 379] on button "Skip" at bounding box center [419, 381] width 41 height 25
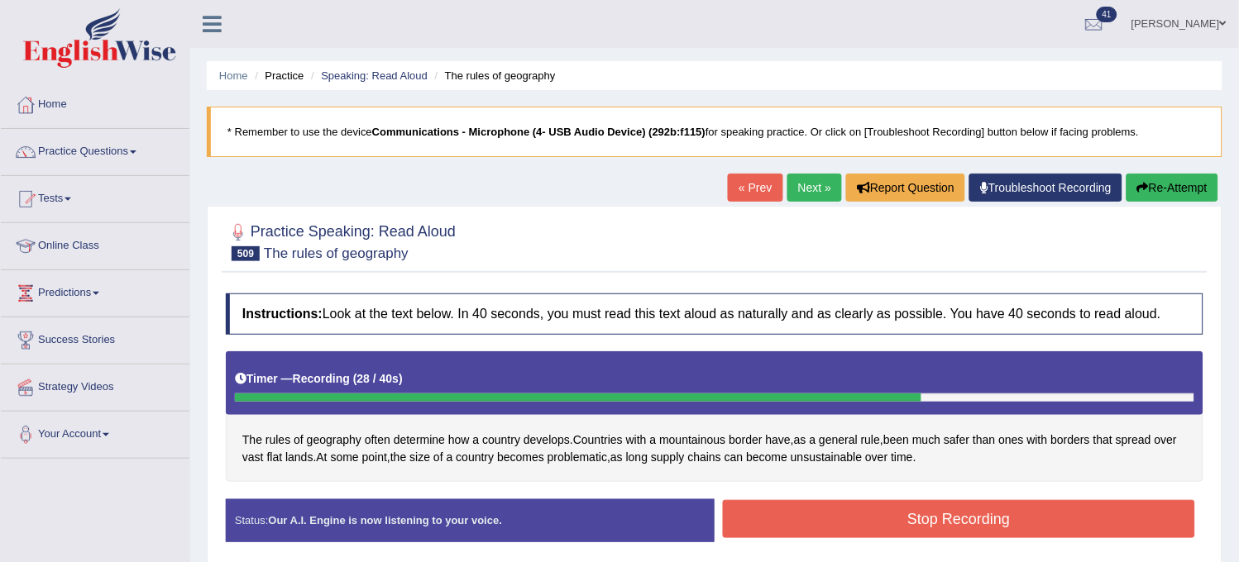
click at [1183, 183] on button "Re-Attempt" at bounding box center [1172, 188] width 92 height 28
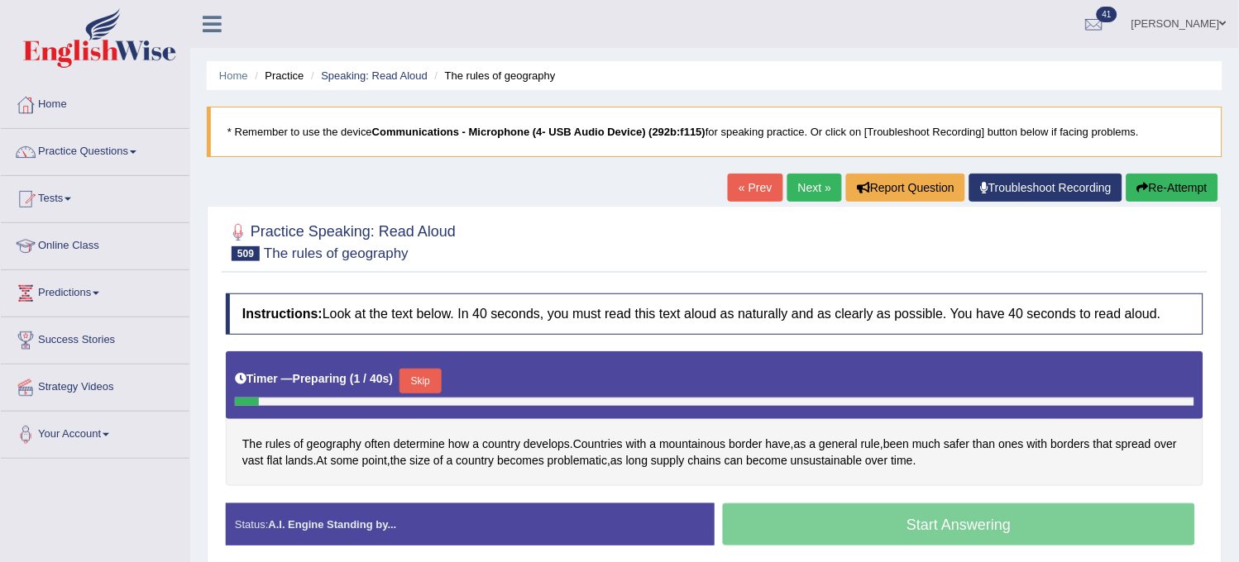
drag, startPoint x: 0, startPoint y: 0, endPoint x: 440, endPoint y: 386, distance: 585.4
click at [440, 386] on button "Skip" at bounding box center [419, 381] width 41 height 25
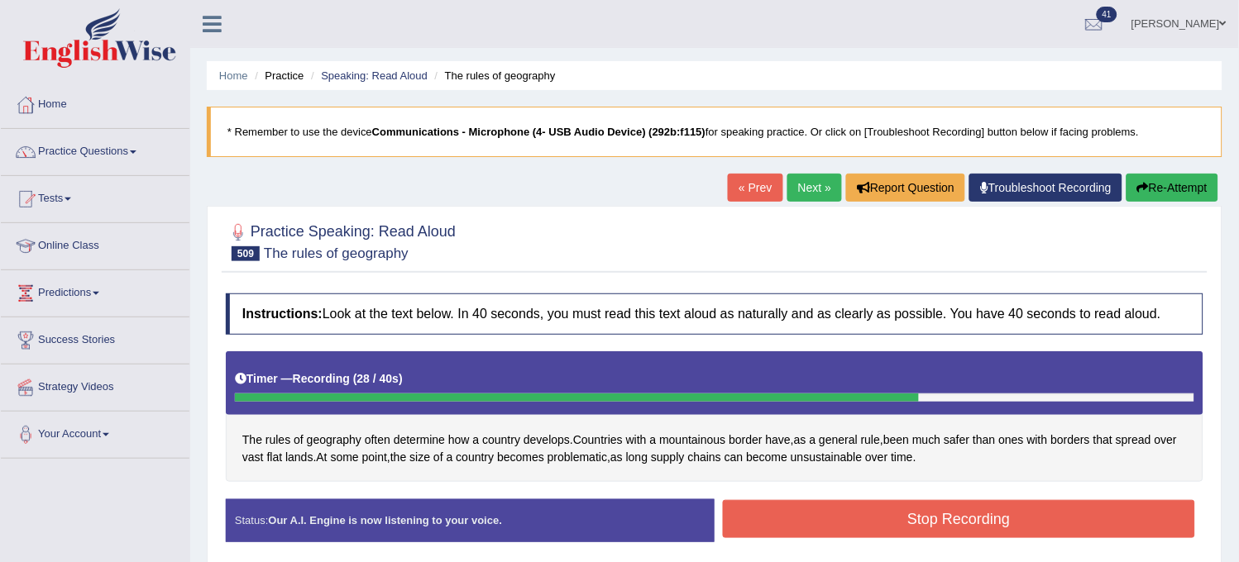
click at [1192, 183] on button "Re-Attempt" at bounding box center [1172, 188] width 92 height 28
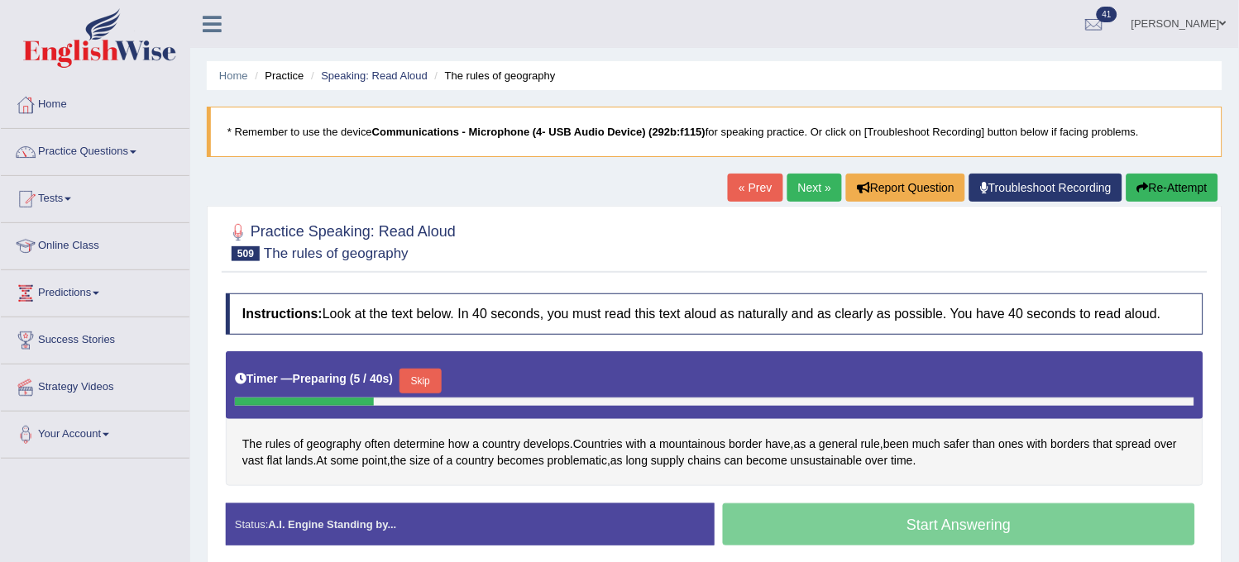
click at [432, 373] on button "Skip" at bounding box center [419, 381] width 41 height 25
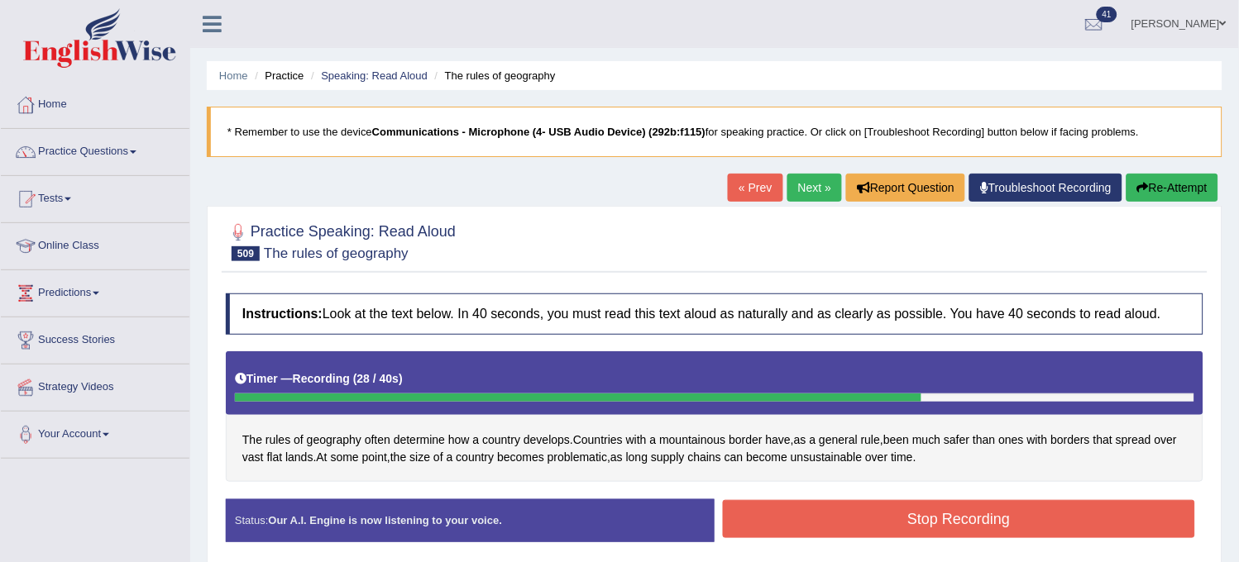
click at [788, 509] on button "Stop Recording" at bounding box center [959, 519] width 472 height 38
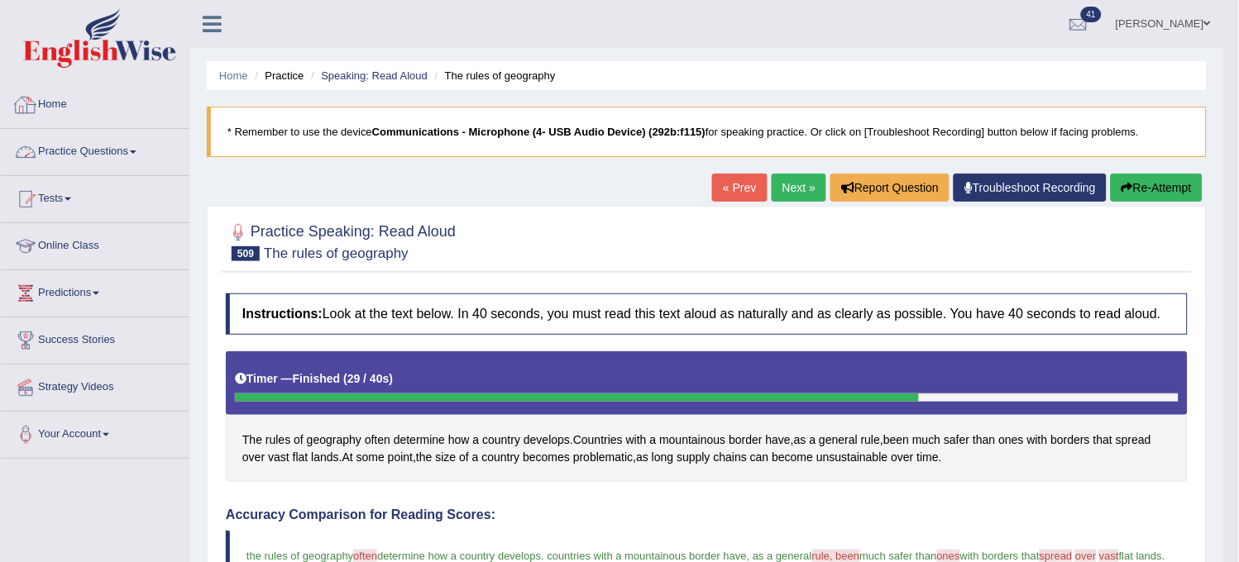
click at [141, 141] on link "Practice Questions" at bounding box center [95, 149] width 189 height 41
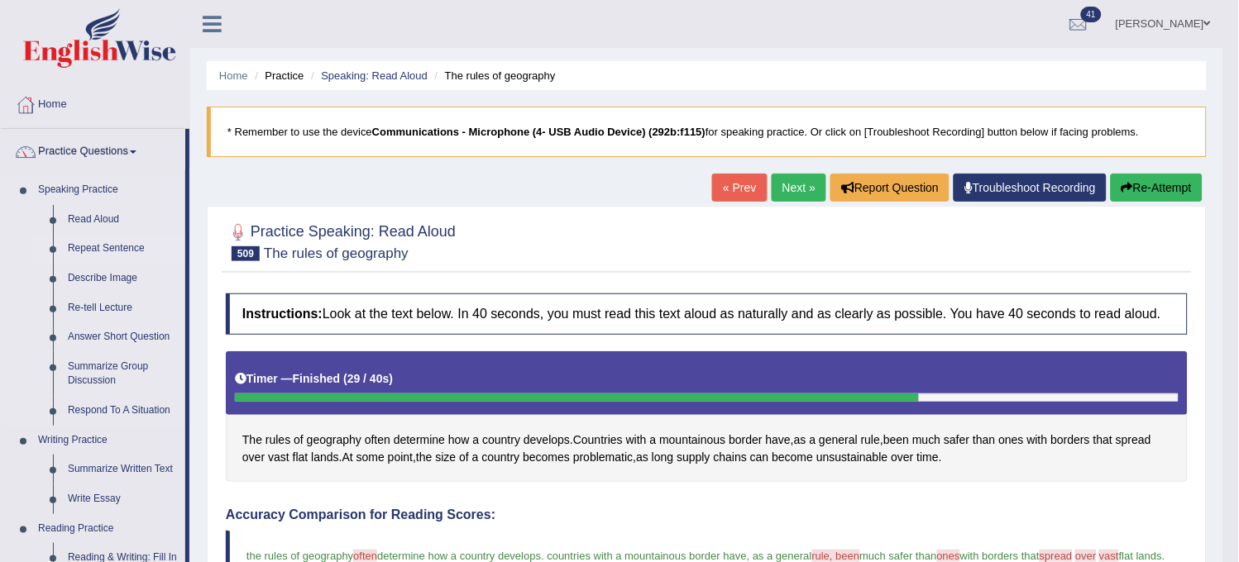
click at [88, 248] on link "Repeat Sentence" at bounding box center [122, 249] width 125 height 30
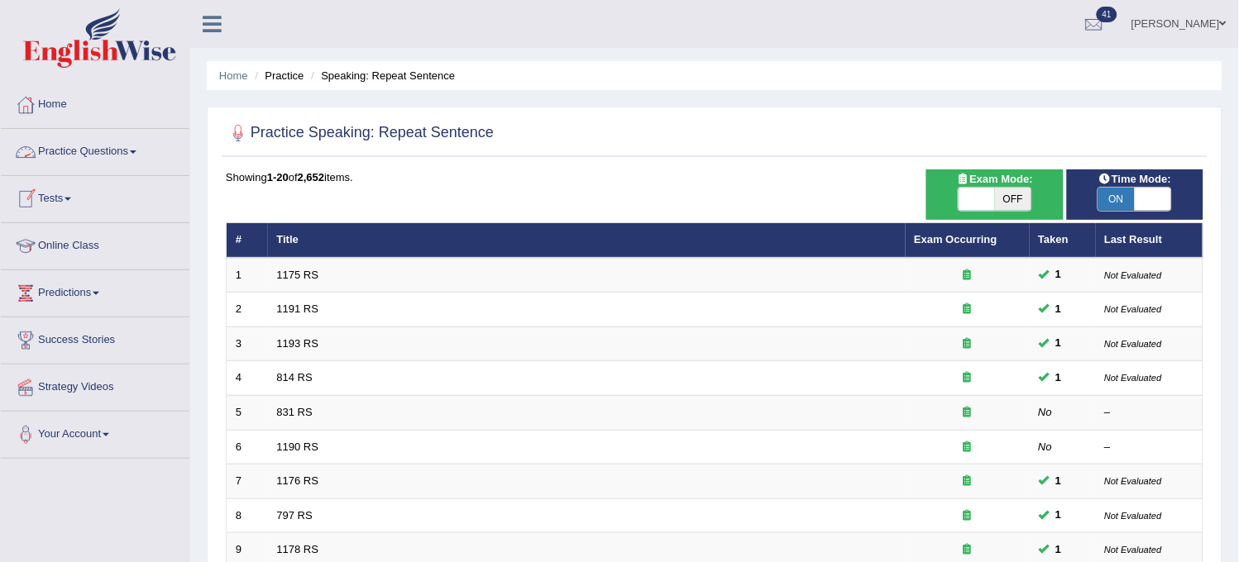
click at [108, 164] on link "Practice Questions" at bounding box center [95, 149] width 189 height 41
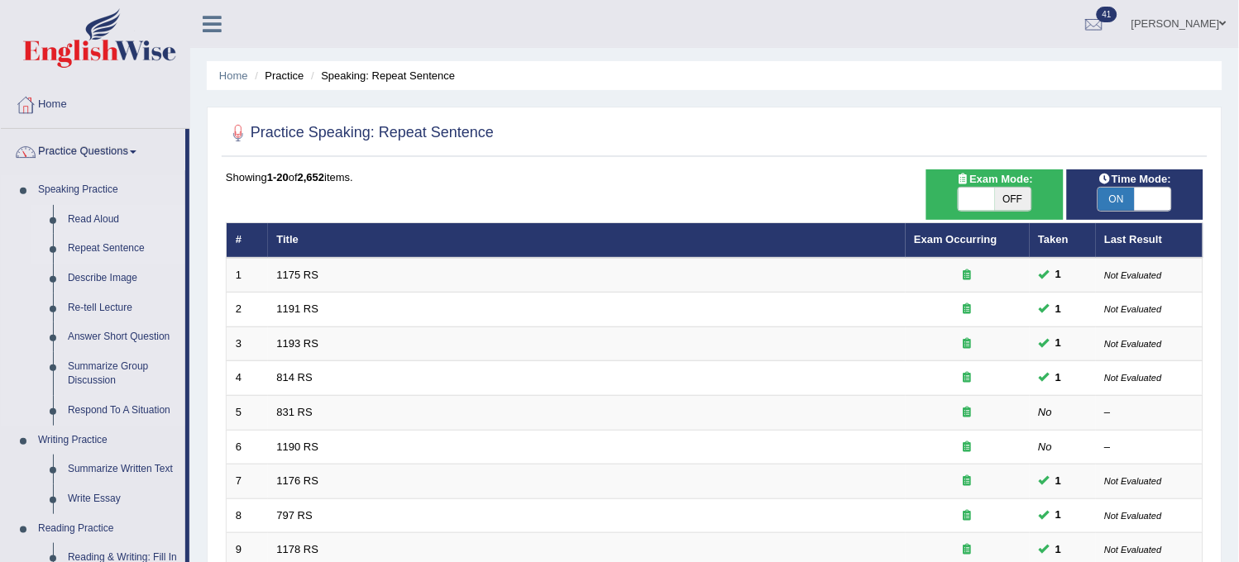
click at [106, 216] on link "Read Aloud" at bounding box center [122, 220] width 125 height 30
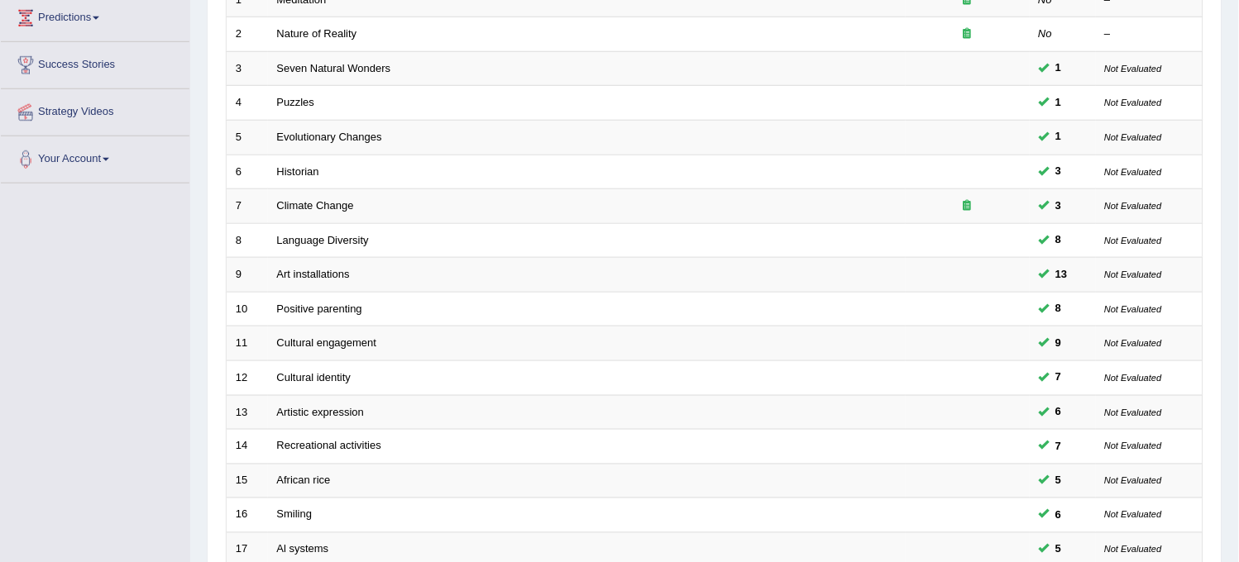
scroll to position [533, 0]
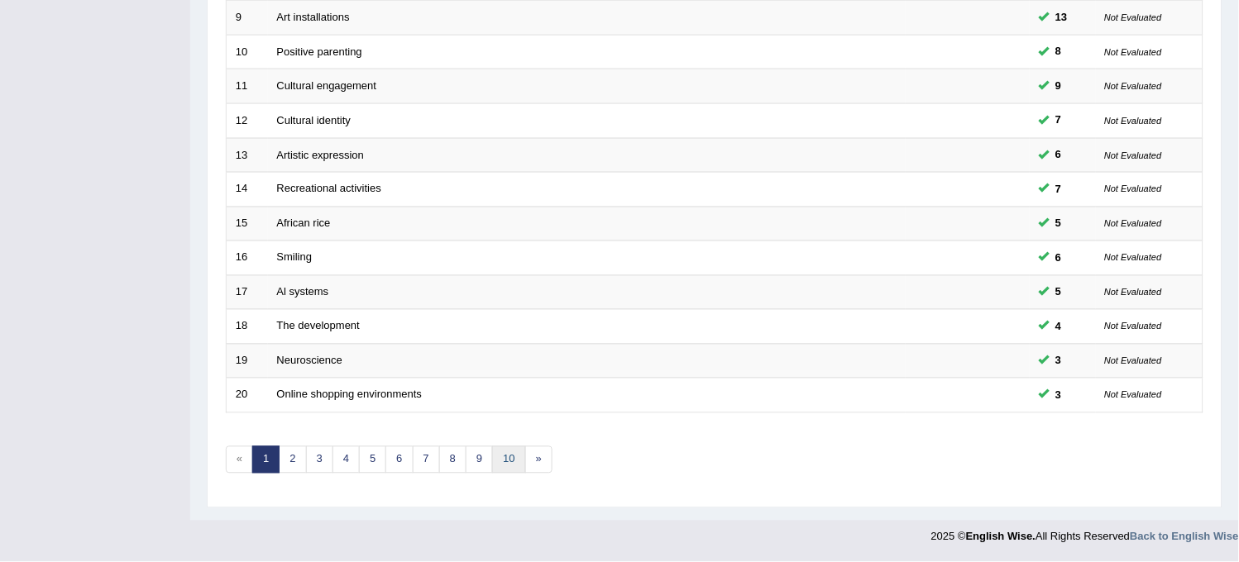
click at [508, 461] on link "10" at bounding box center [508, 460] width 33 height 27
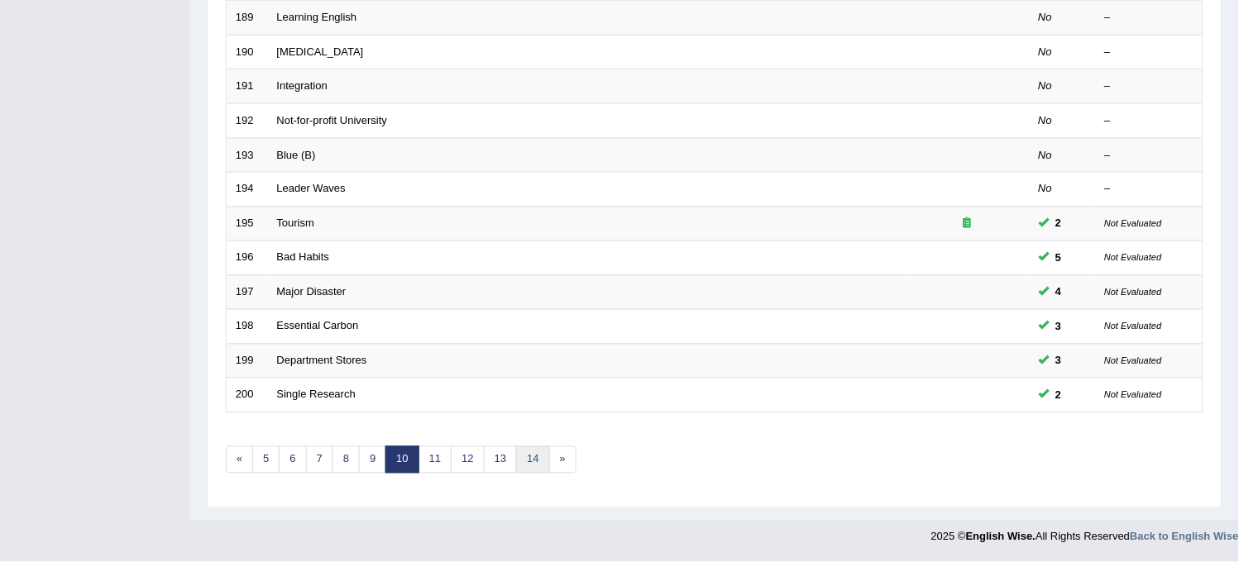
click at [523, 465] on link "14" at bounding box center [532, 460] width 33 height 27
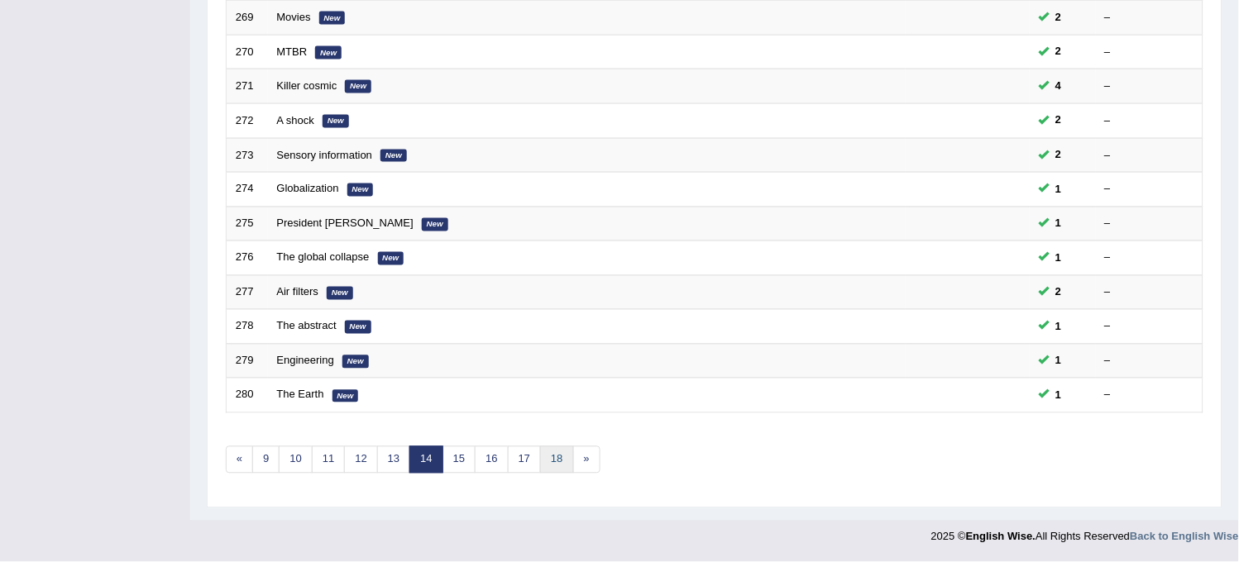
click at [560, 468] on link "18" at bounding box center [556, 460] width 33 height 27
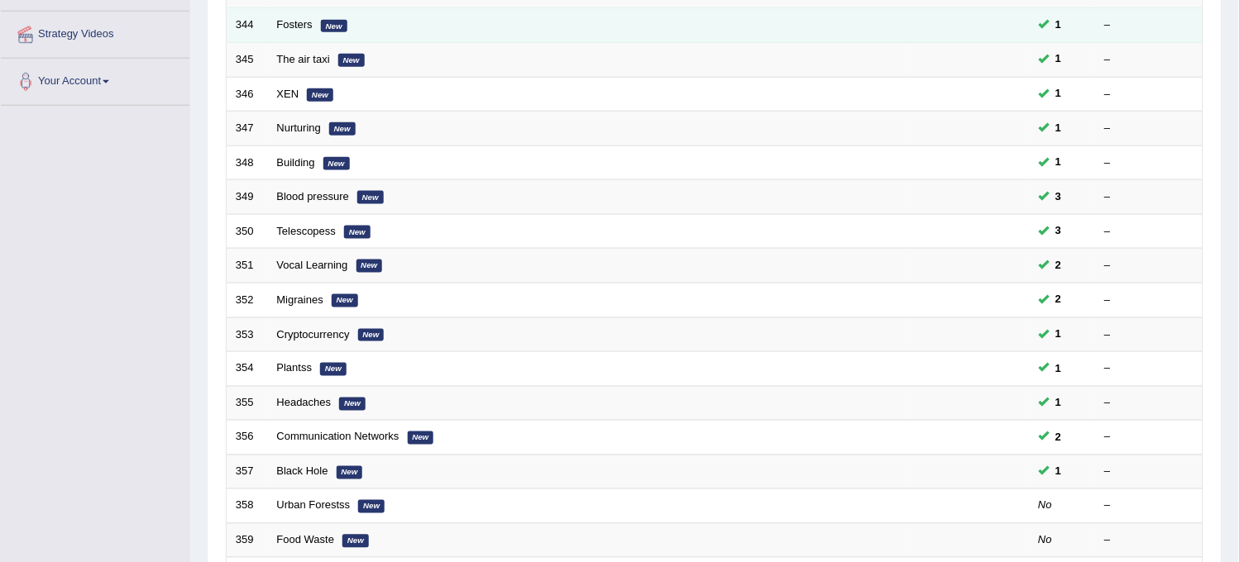
scroll to position [533, 0]
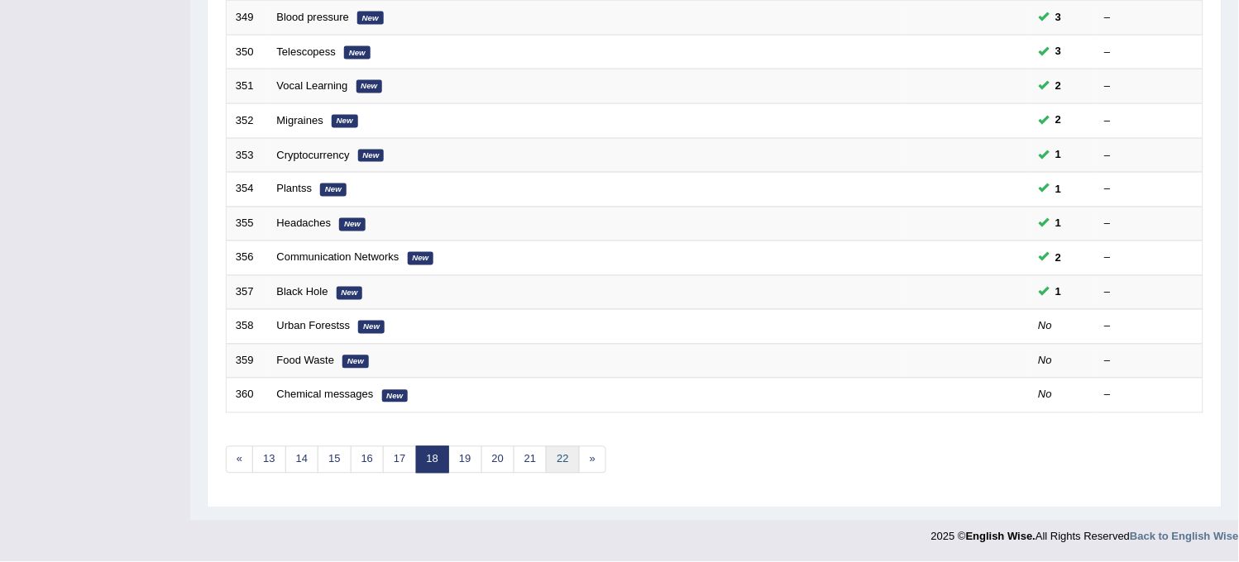
click at [574, 465] on link "22" at bounding box center [562, 460] width 33 height 27
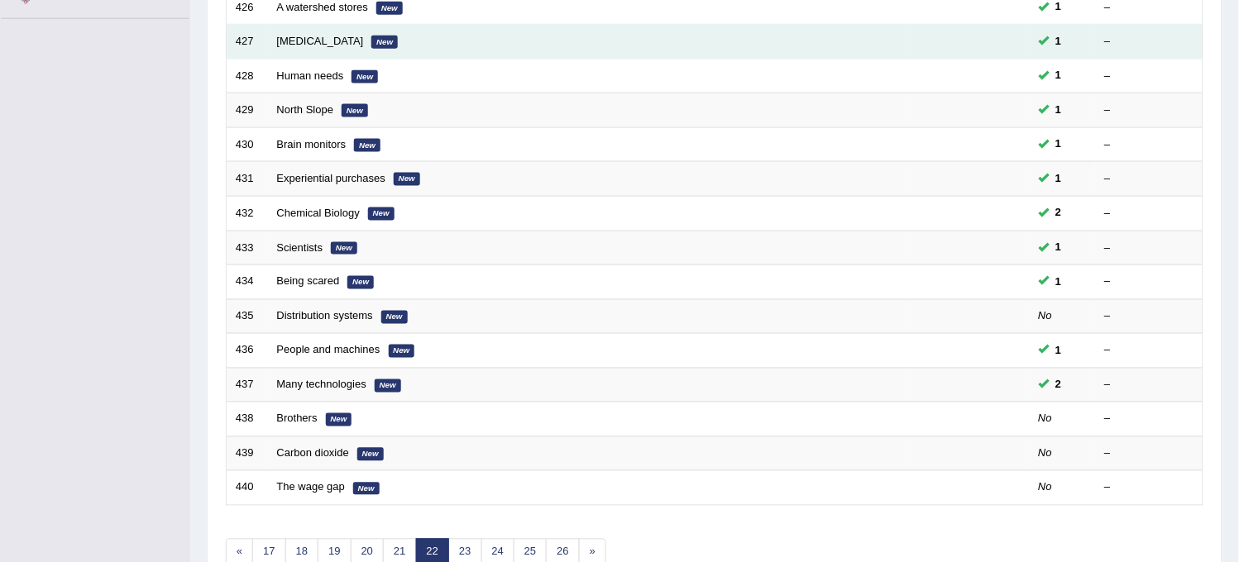
scroll to position [533, 0]
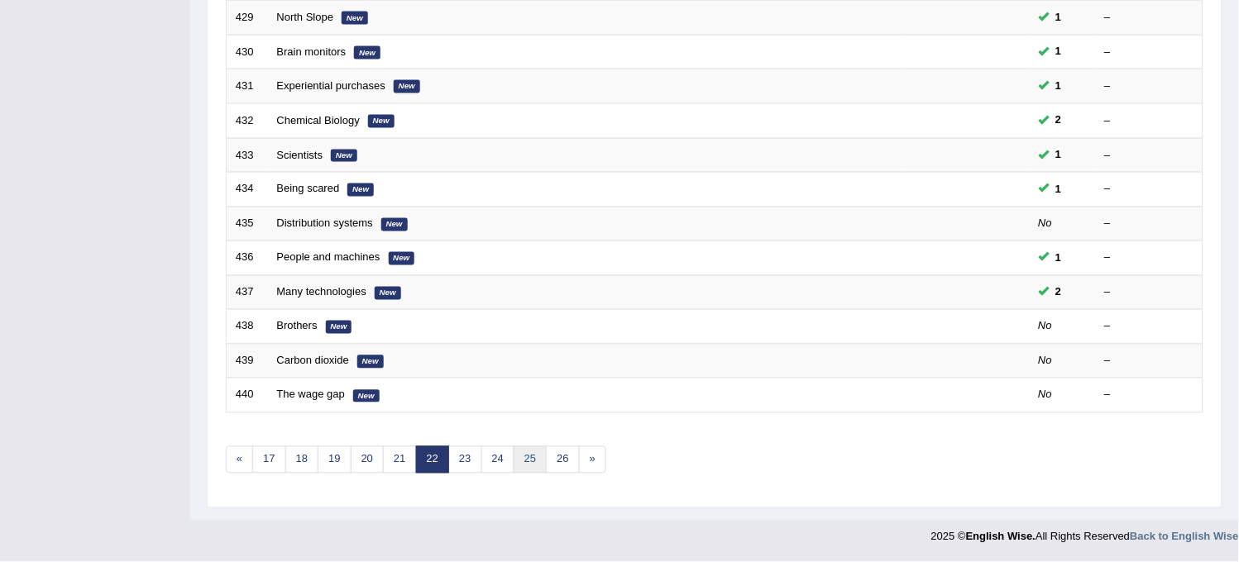
click at [526, 461] on link "25" at bounding box center [530, 460] width 33 height 27
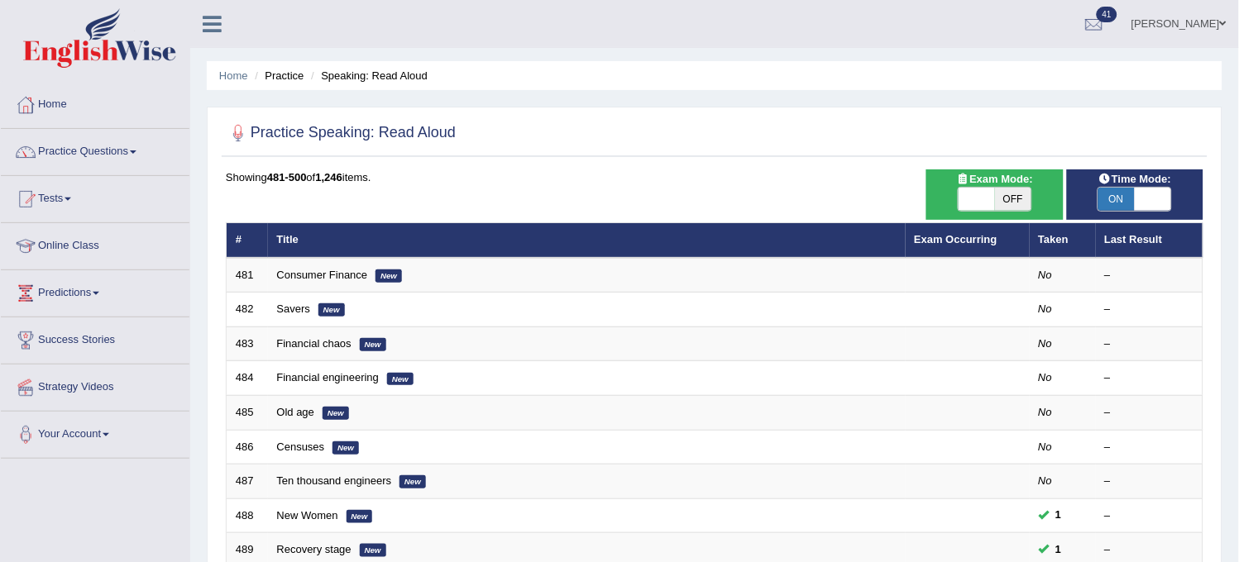
scroll to position [533, 0]
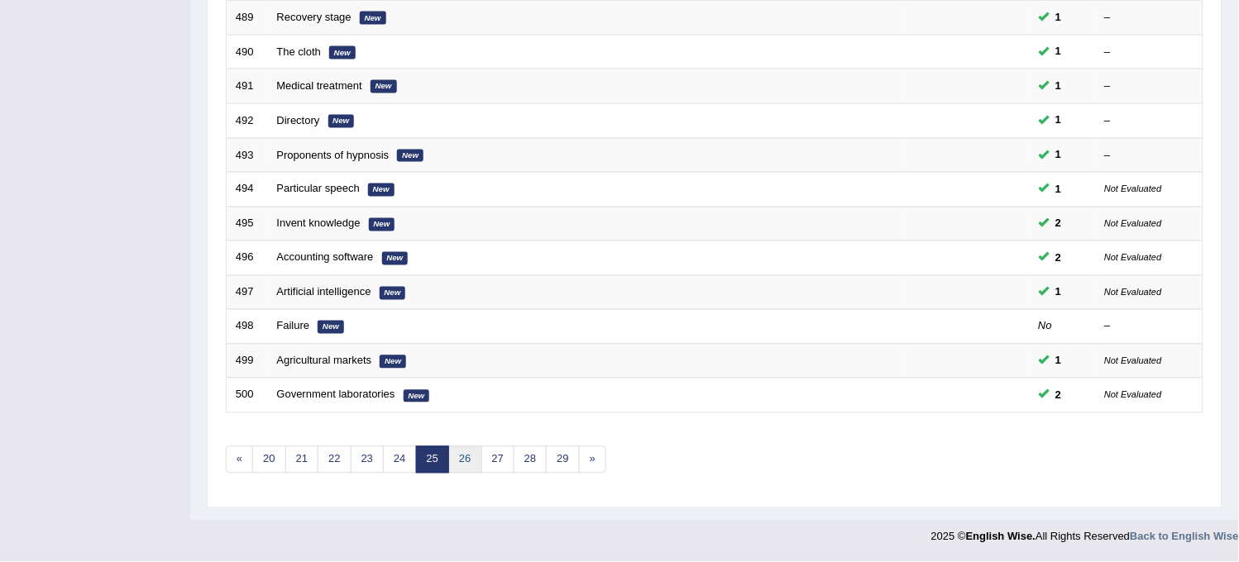
click at [460, 461] on link "26" at bounding box center [464, 460] width 33 height 27
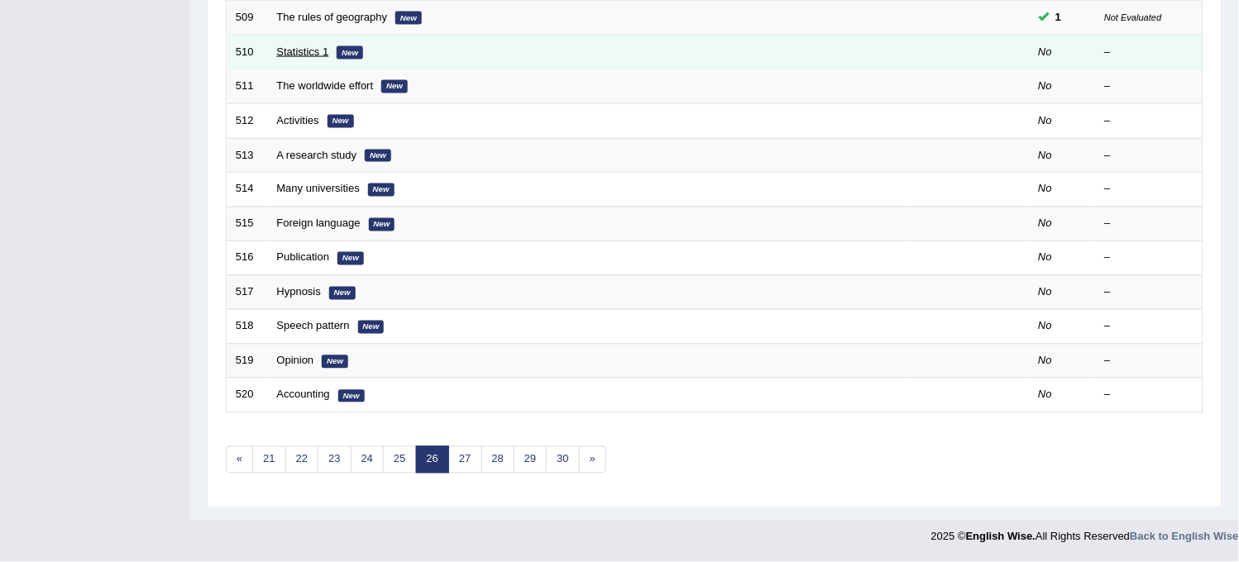
click at [302, 45] on link "Statistics 1" at bounding box center [303, 51] width 52 height 12
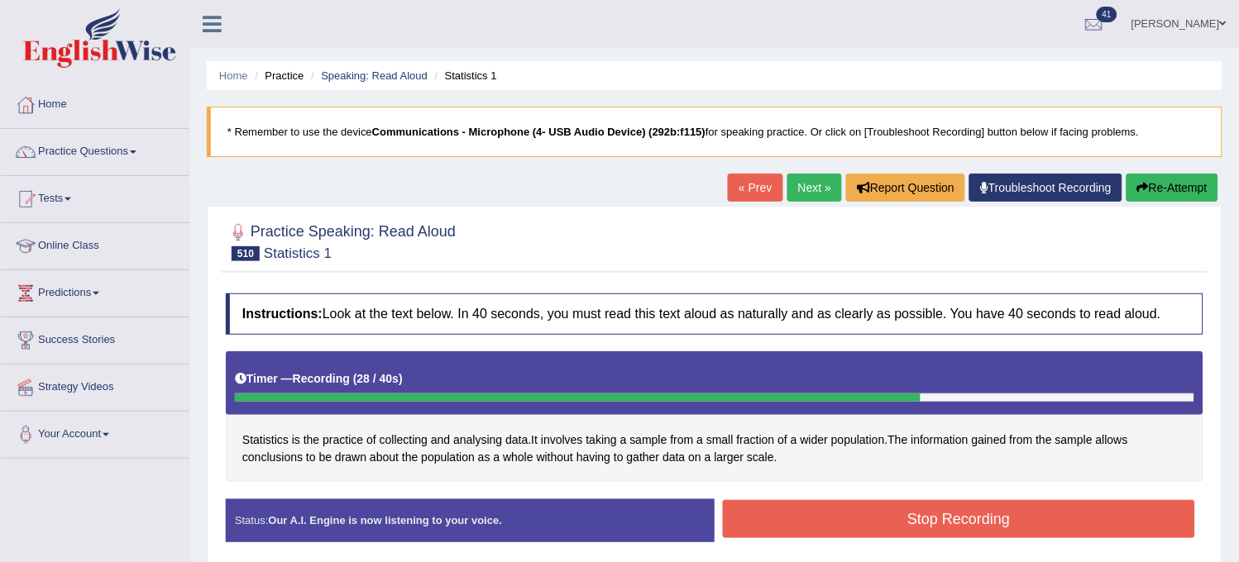
click at [781, 533] on button "Stop Recording" at bounding box center [959, 519] width 472 height 38
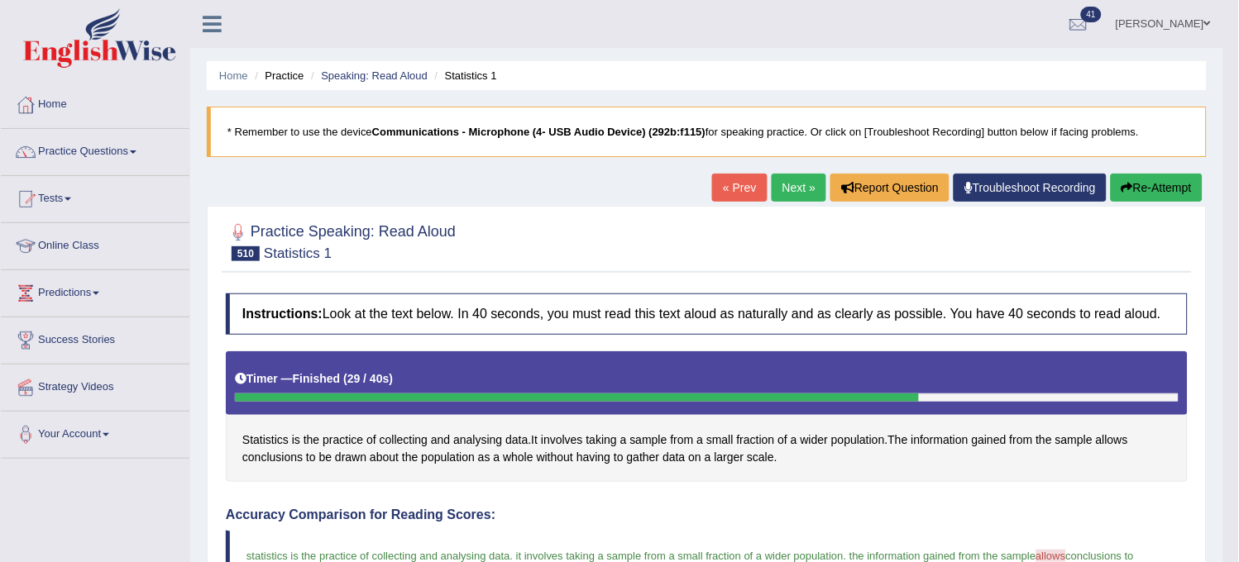
click at [775, 194] on link "Next »" at bounding box center [799, 188] width 55 height 28
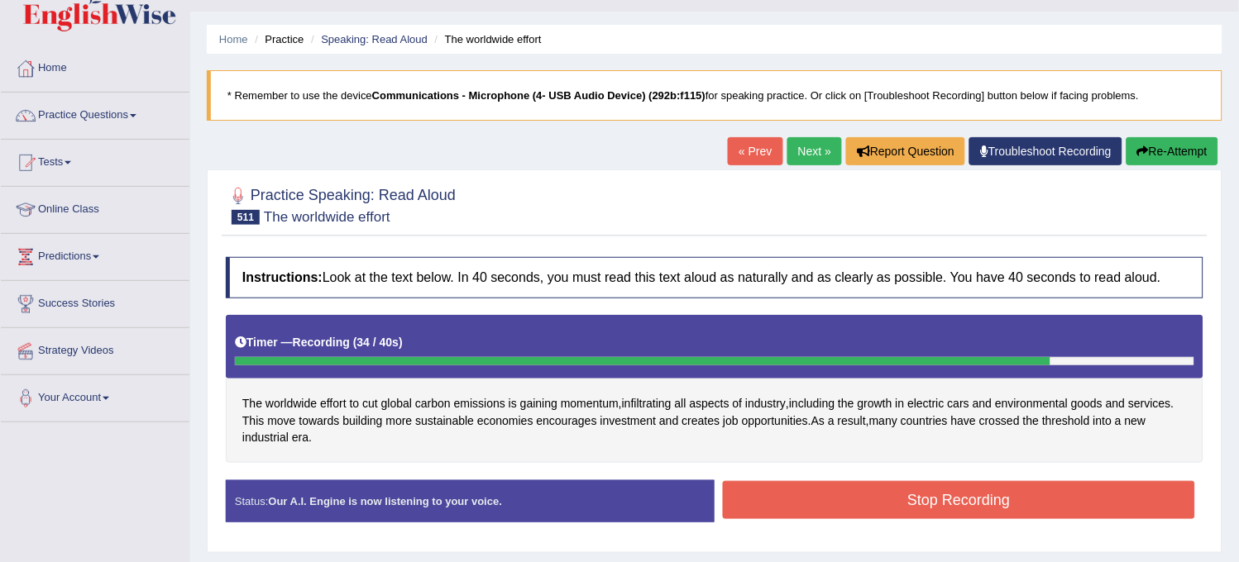
scroll to position [12, 0]
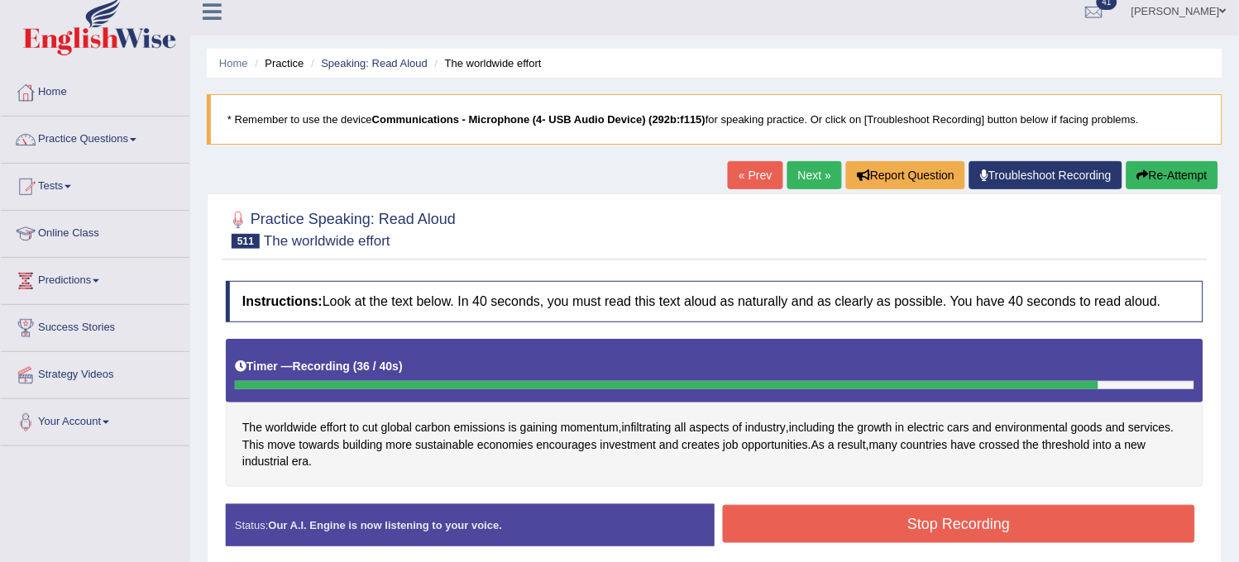
click at [1166, 166] on button "Re-Attempt" at bounding box center [1172, 175] width 92 height 28
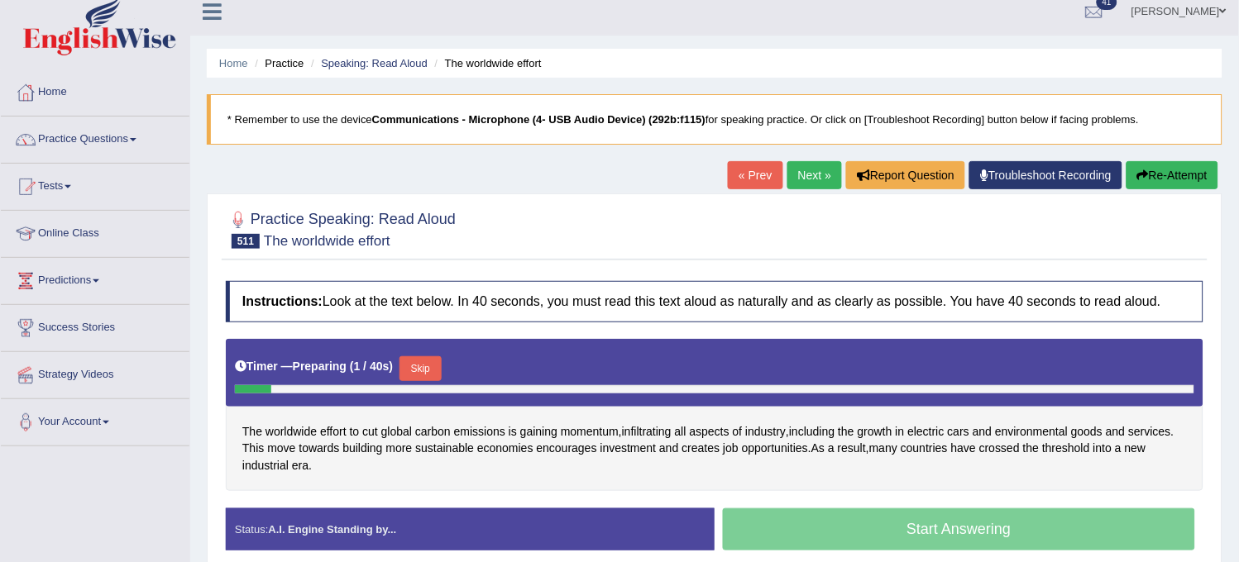
click at [432, 375] on button "Skip" at bounding box center [419, 368] width 41 height 25
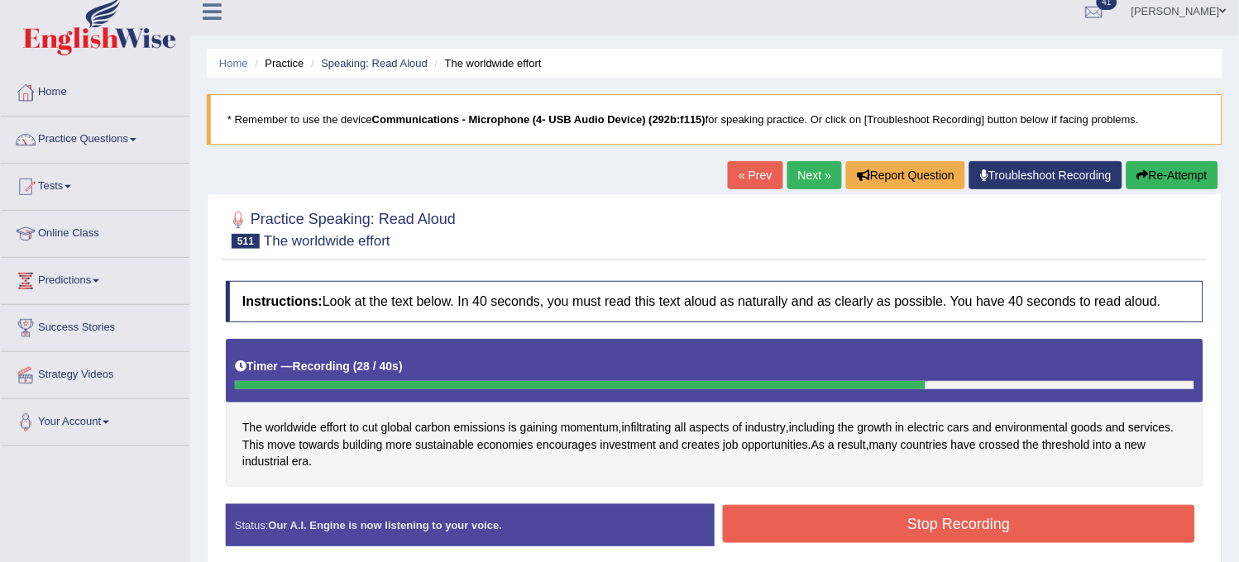
click at [877, 527] on button "Stop Recording" at bounding box center [959, 524] width 472 height 38
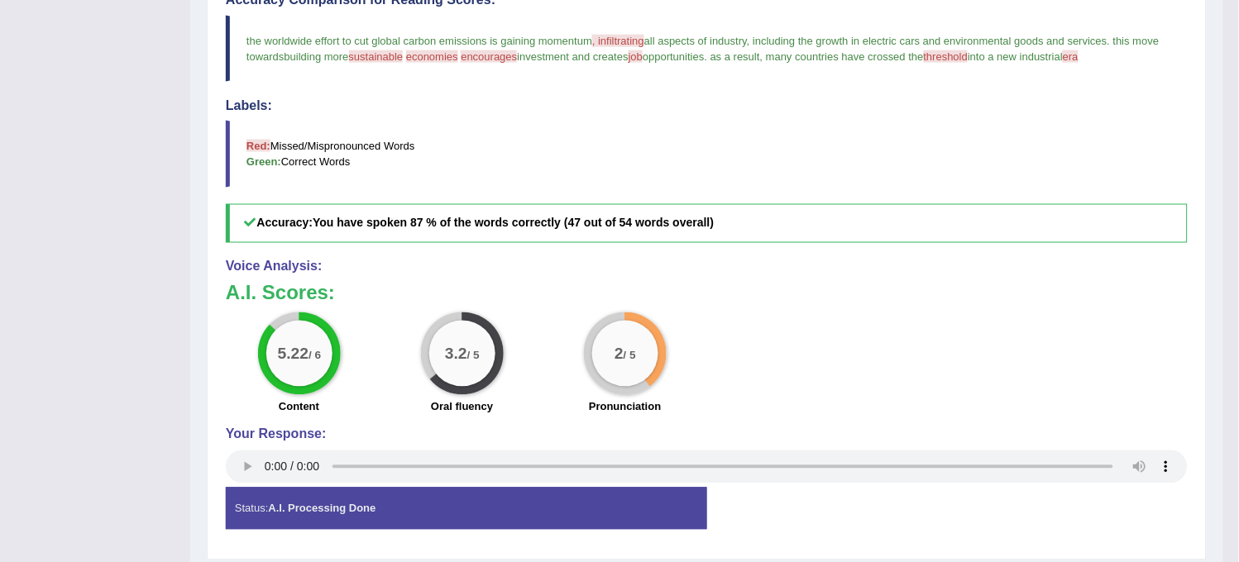
scroll to position [551, 0]
